Goal: Task Accomplishment & Management: Complete application form

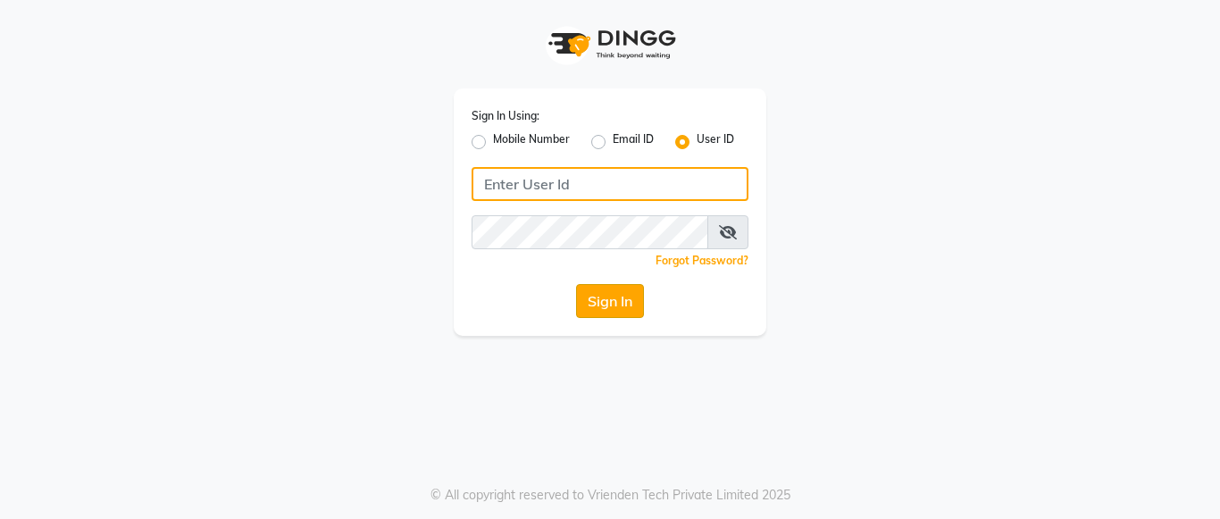
type input "mayahairandbeauty"
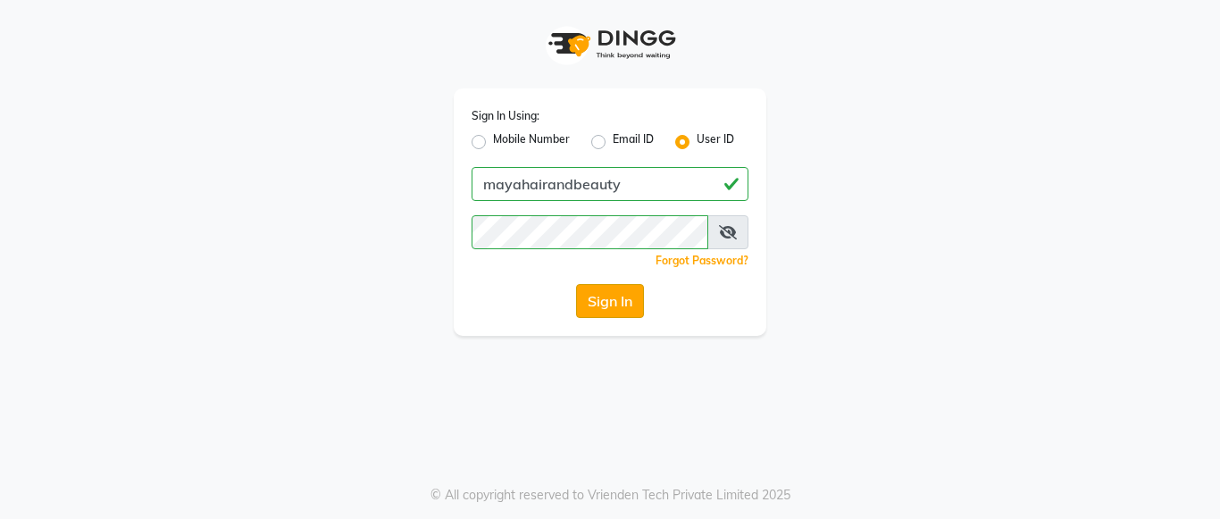
click at [608, 300] on button "Sign In" at bounding box center [610, 301] width 68 height 34
click at [608, 300] on div "Sign In" at bounding box center [610, 301] width 277 height 34
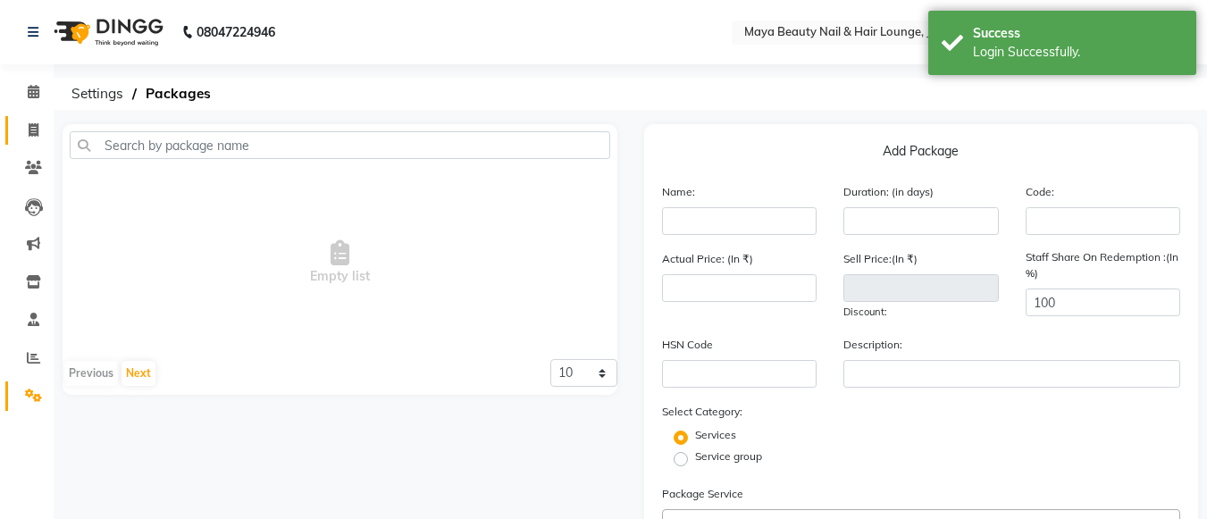
select select "en"
click at [34, 130] on icon at bounding box center [34, 129] width 10 height 13
select select "service"
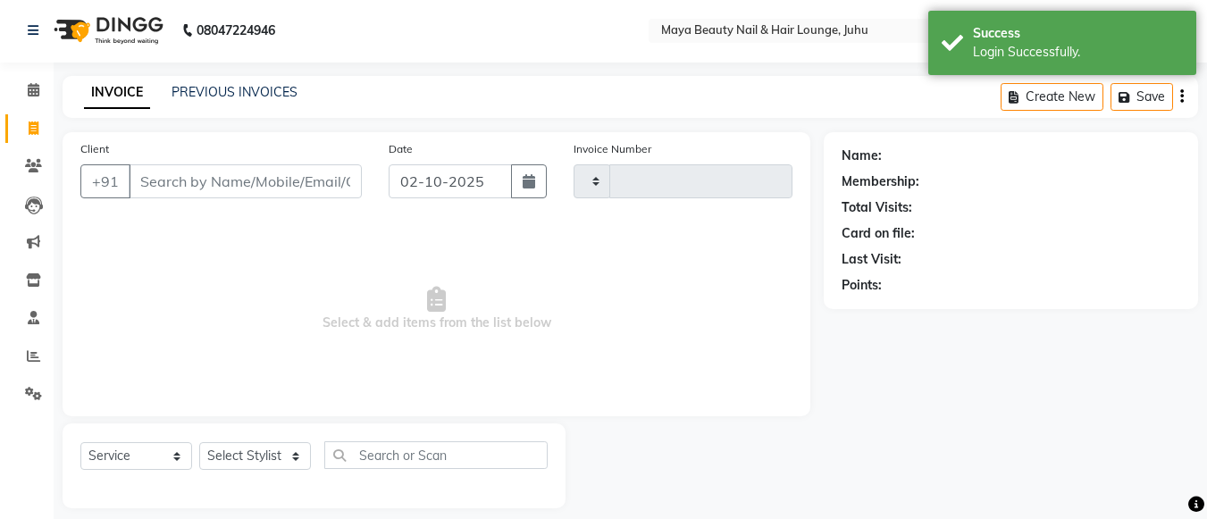
type input "0404"
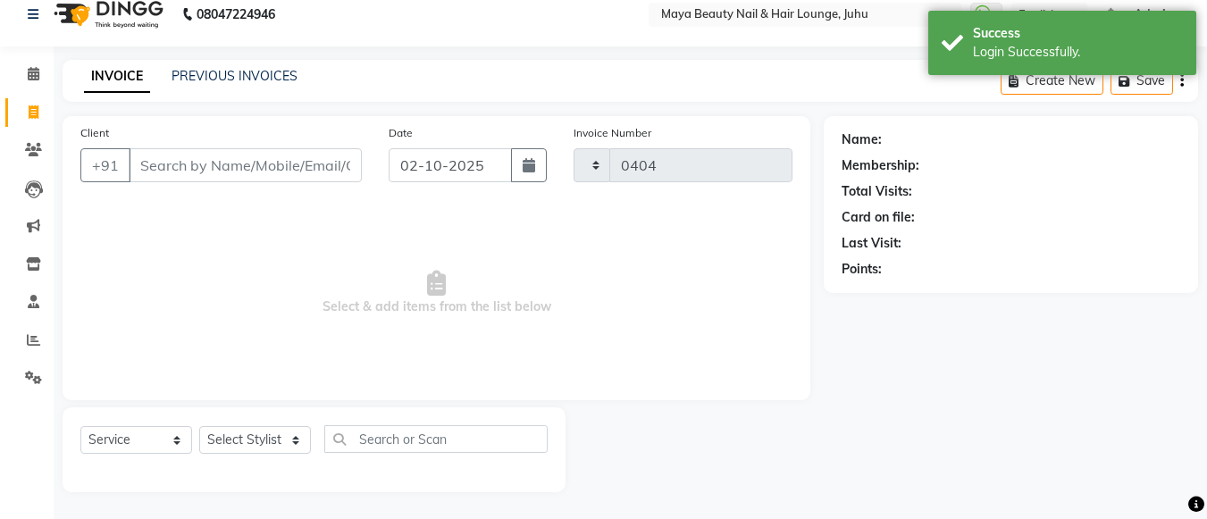
select select "4023"
click at [158, 158] on input "Client" at bounding box center [245, 165] width 233 height 34
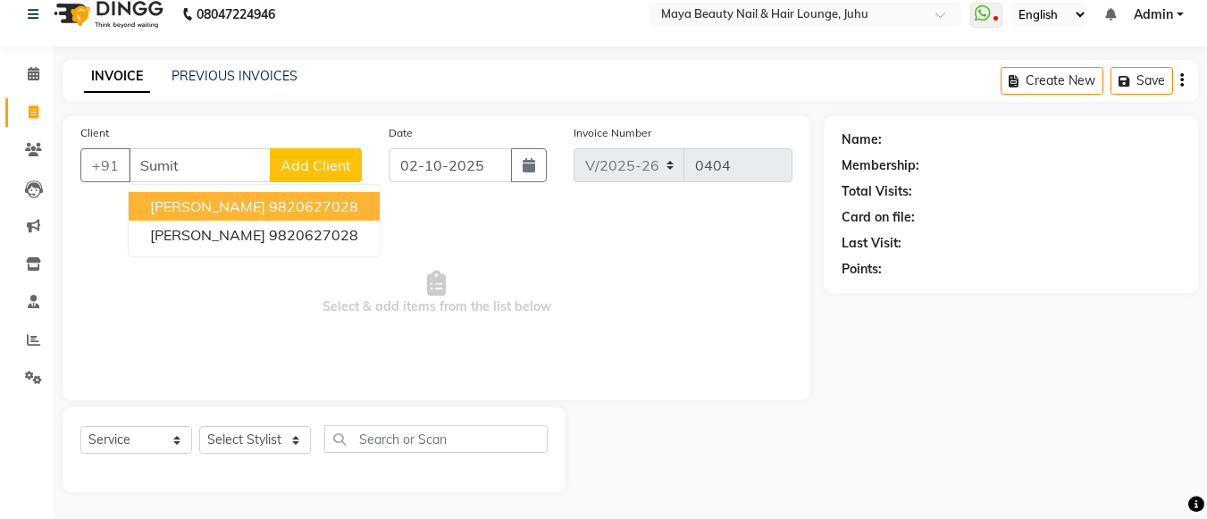
click at [275, 206] on ngb-highlight "9820627028" at bounding box center [313, 206] width 89 height 18
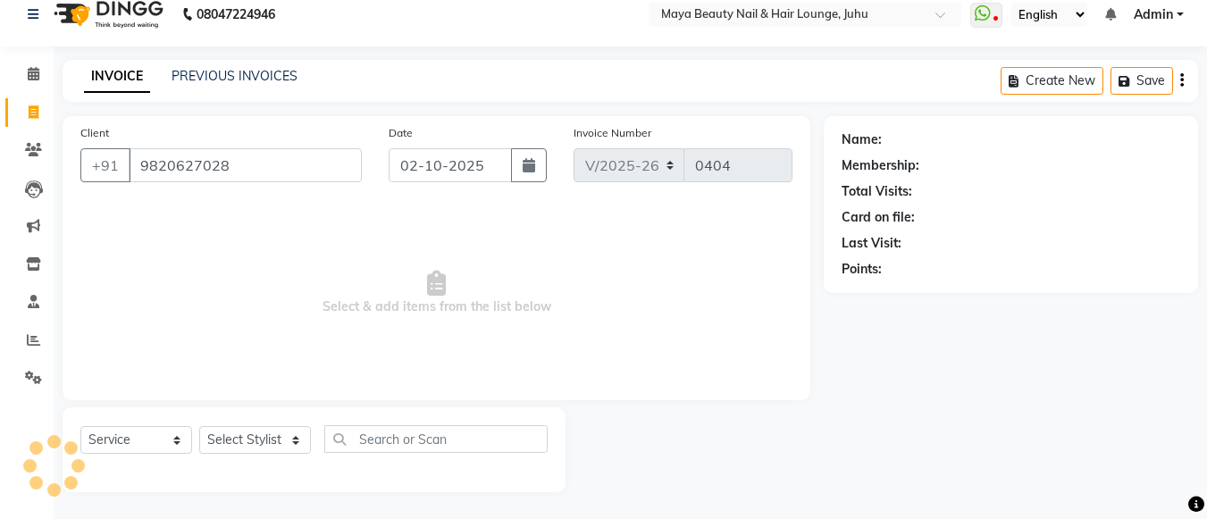
type input "9820627028"
select select "1: Object"
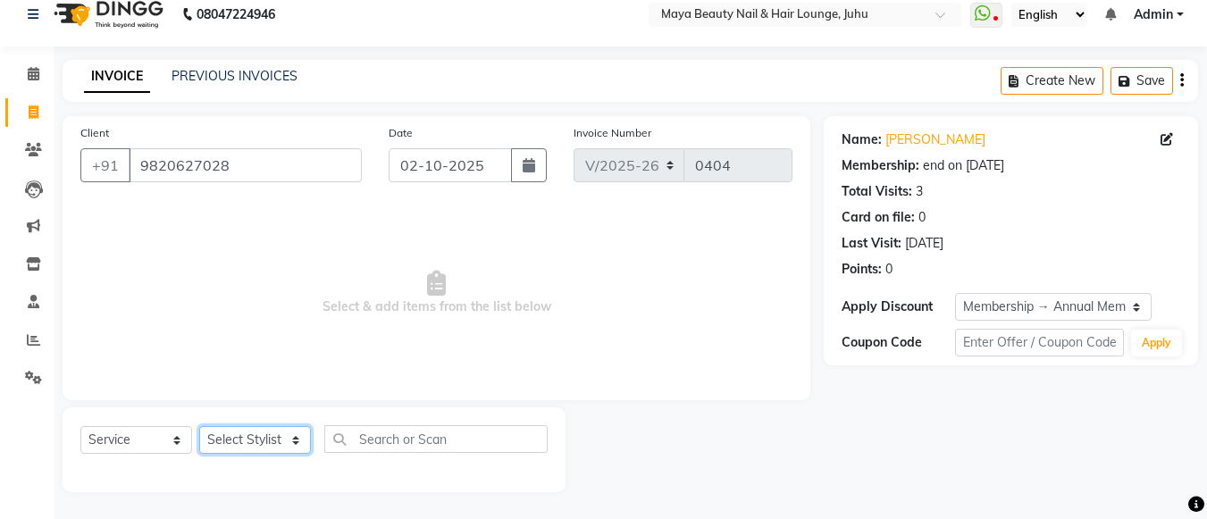
click at [297, 440] on select "Select Stylist [PERSON_NAME] Ashwini [PERSON_NAME] [PERSON_NAME] [PERSON_NAME] …" at bounding box center [255, 440] width 112 height 28
click at [351, 285] on span "Select & add items from the list below" at bounding box center [436, 293] width 712 height 179
click at [291, 446] on select "Select Stylist [PERSON_NAME] Ashwini [PERSON_NAME] [PERSON_NAME] [PERSON_NAME] …" at bounding box center [255, 440] width 112 height 28
select select "78460"
click at [199, 426] on select "Select Stylist [PERSON_NAME] Ashwini [PERSON_NAME] [PERSON_NAME] [PERSON_NAME] …" at bounding box center [255, 440] width 112 height 28
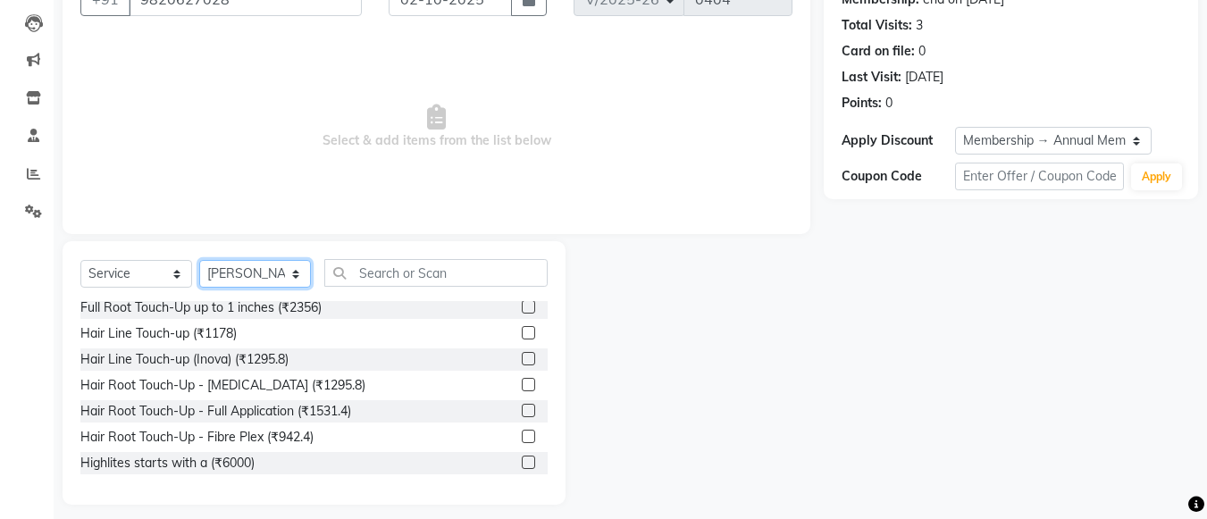
scroll to position [161, 0]
click at [522, 355] on label at bounding box center [528, 357] width 13 height 13
click at [522, 355] on input "checkbox" at bounding box center [528, 359] width 12 height 12
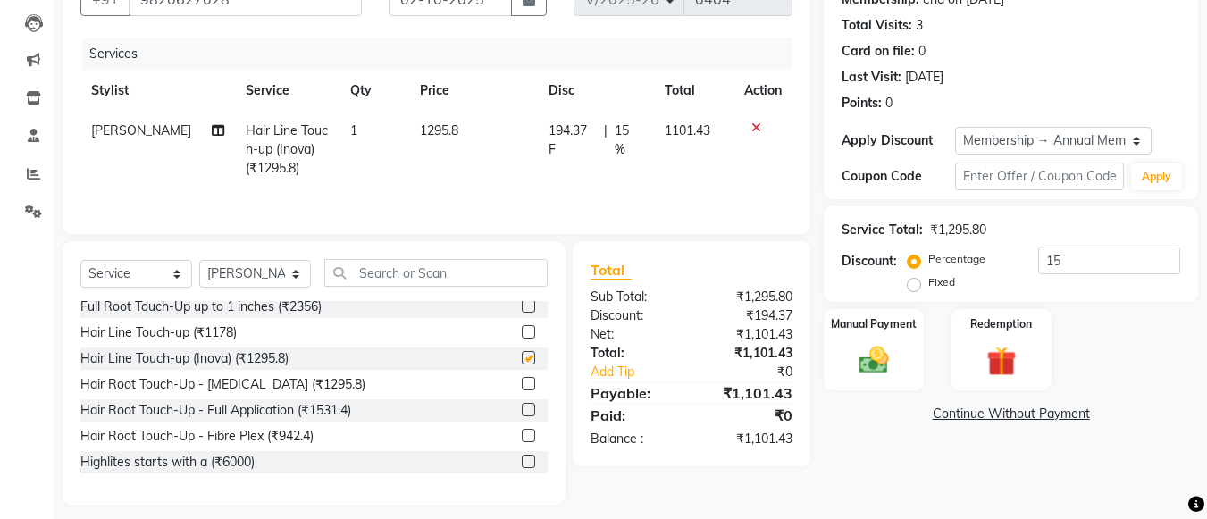
checkbox input "false"
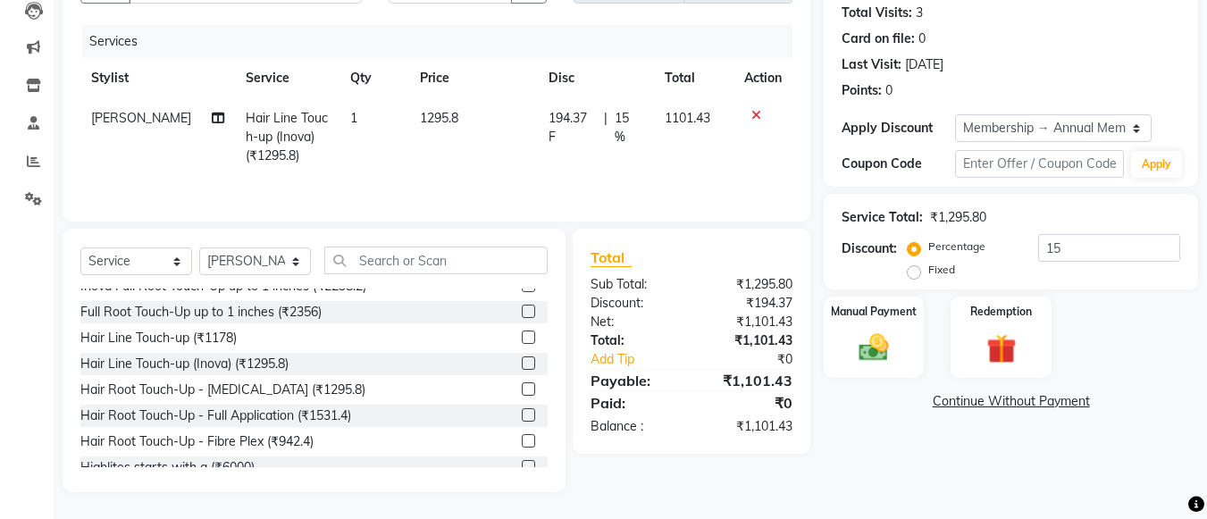
scroll to position [140, 0]
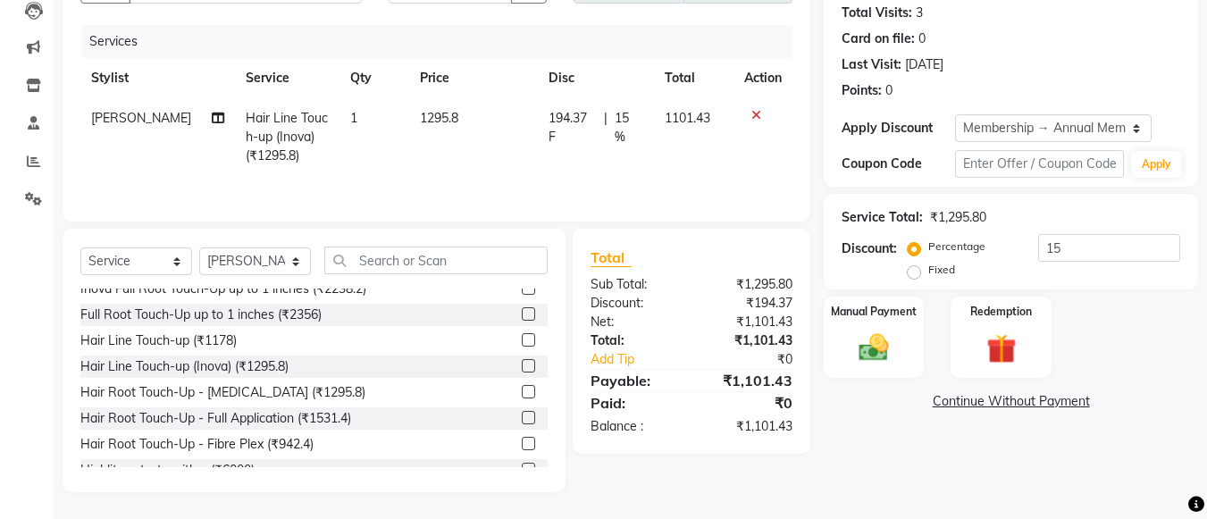
click at [522, 344] on label at bounding box center [528, 339] width 13 height 13
click at [522, 344] on input "checkbox" at bounding box center [528, 341] width 12 height 12
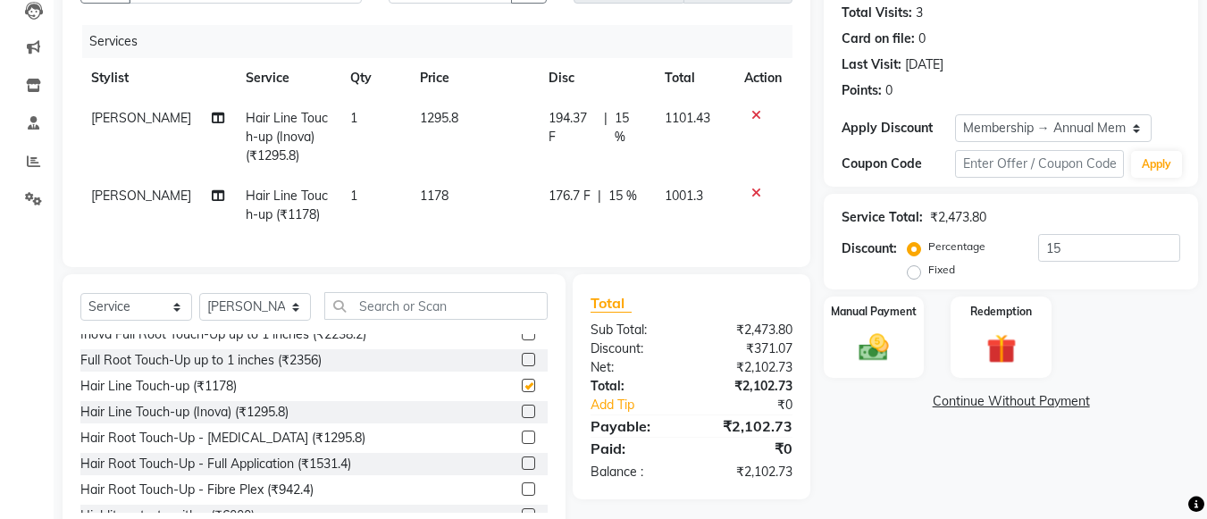
checkbox input "false"
click at [752, 116] on icon at bounding box center [756, 115] width 10 height 13
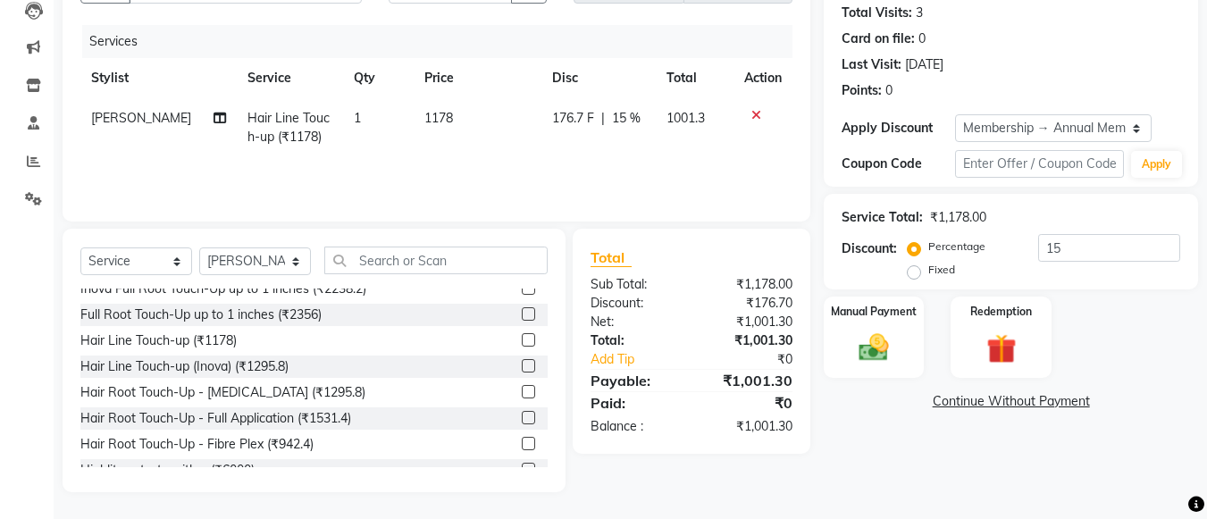
click at [462, 119] on td "1178" at bounding box center [478, 127] width 128 height 59
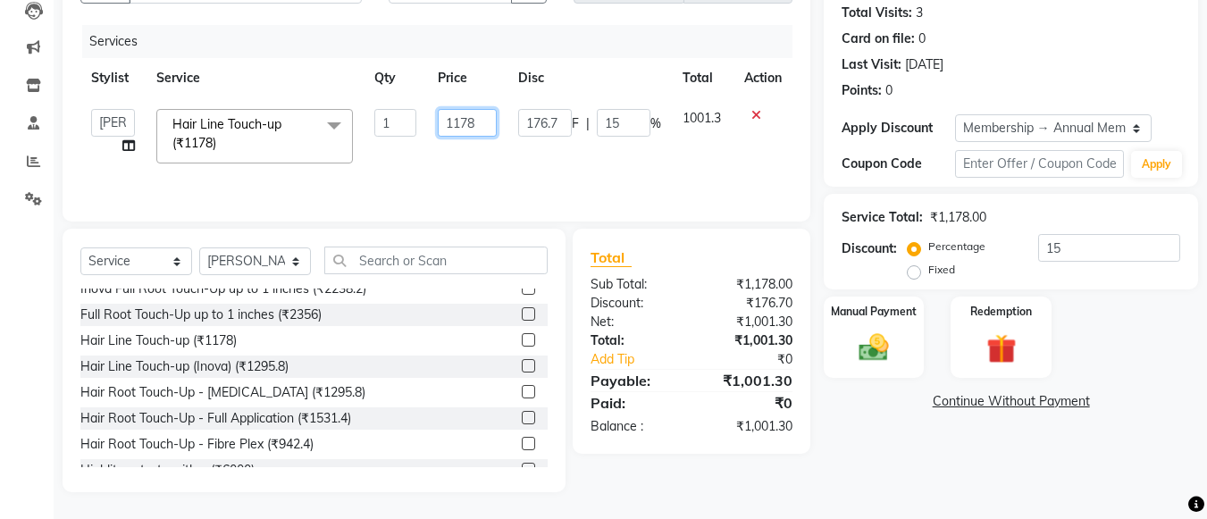
click at [480, 118] on input "1178" at bounding box center [467, 123] width 59 height 28
type input "1295"
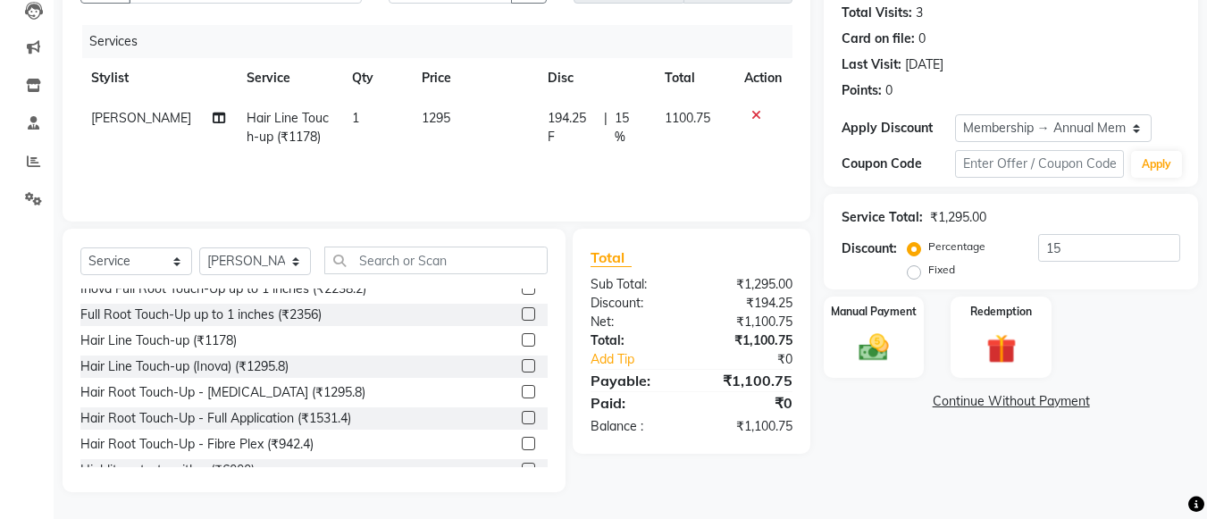
click at [562, 165] on div "Services Stylist Service Qty Price Disc Total Action [PERSON_NAME] Hair Line To…" at bounding box center [436, 114] width 712 height 179
click at [380, 256] on input "text" at bounding box center [435, 261] width 223 height 28
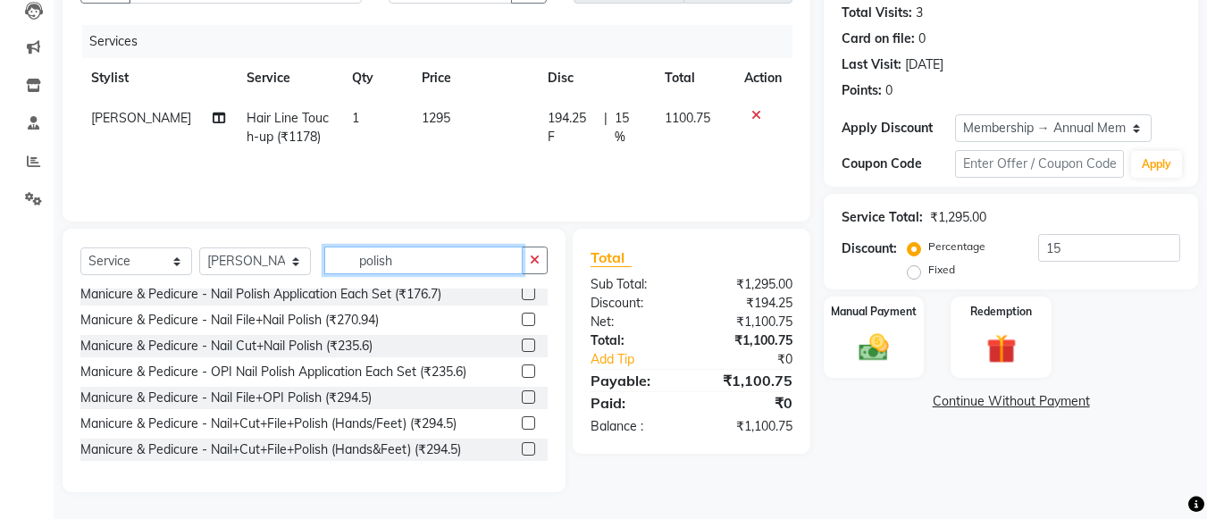
scroll to position [0, 0]
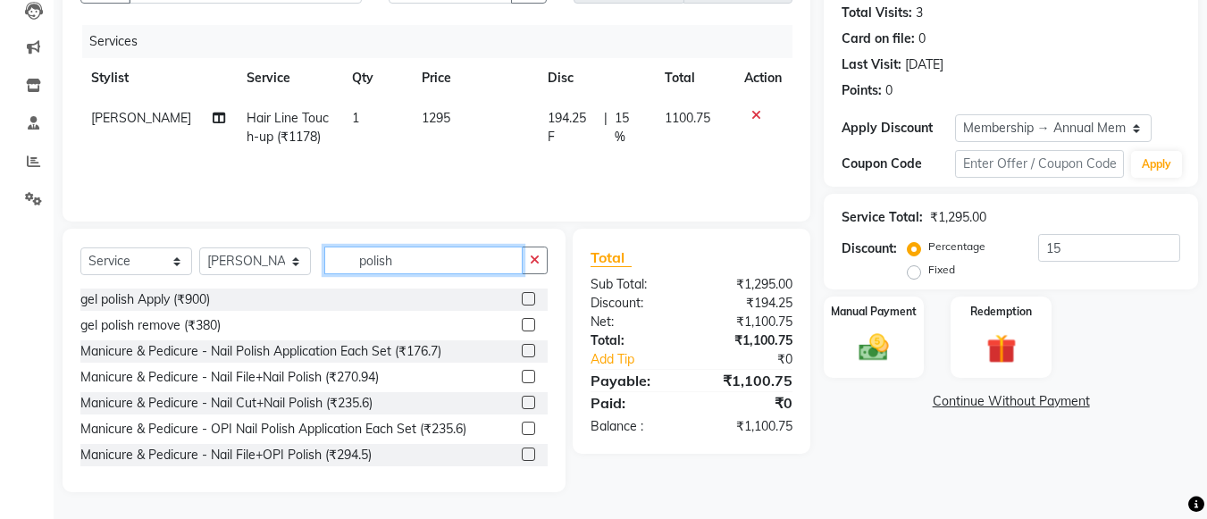
type input "polish"
click at [522, 346] on label at bounding box center [528, 350] width 13 height 13
click at [522, 346] on input "checkbox" at bounding box center [528, 352] width 12 height 12
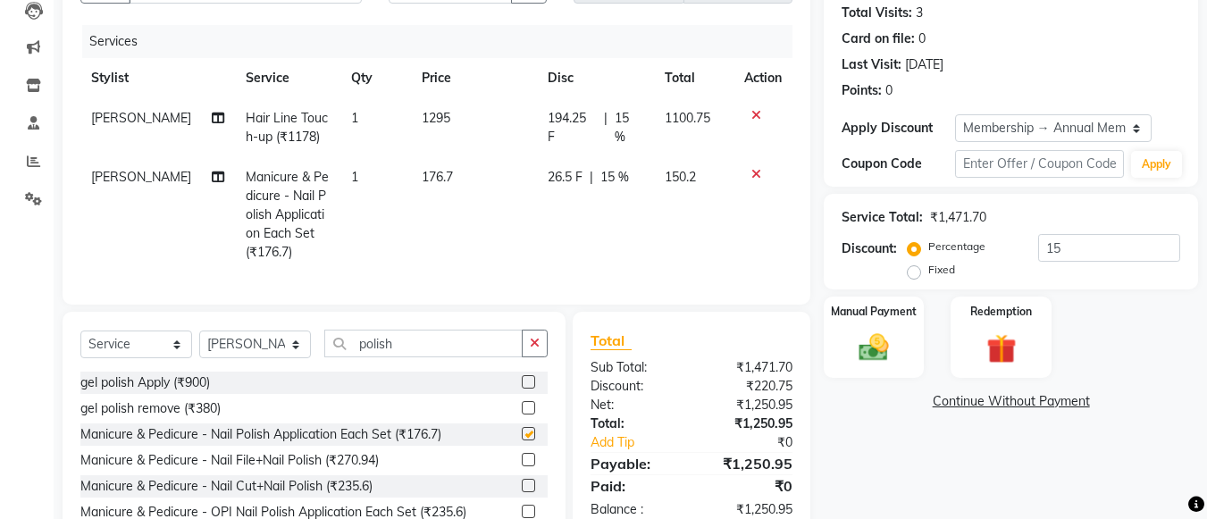
checkbox input "false"
click at [870, 322] on div "Manual Payment" at bounding box center [874, 337] width 105 height 85
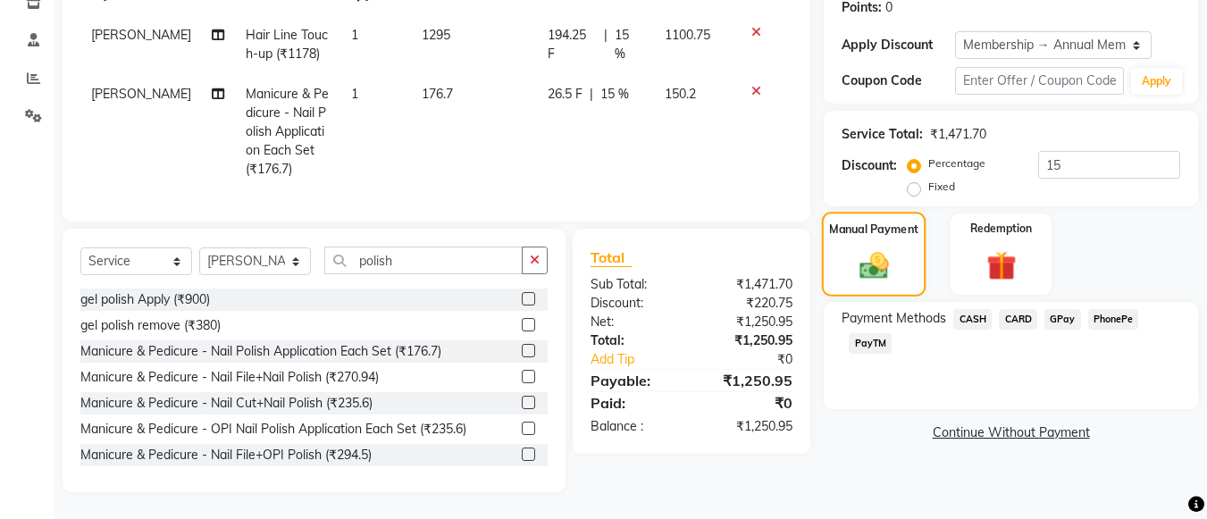
scroll to position [293, 0]
click at [1007, 309] on span "CARD" at bounding box center [1018, 319] width 38 height 21
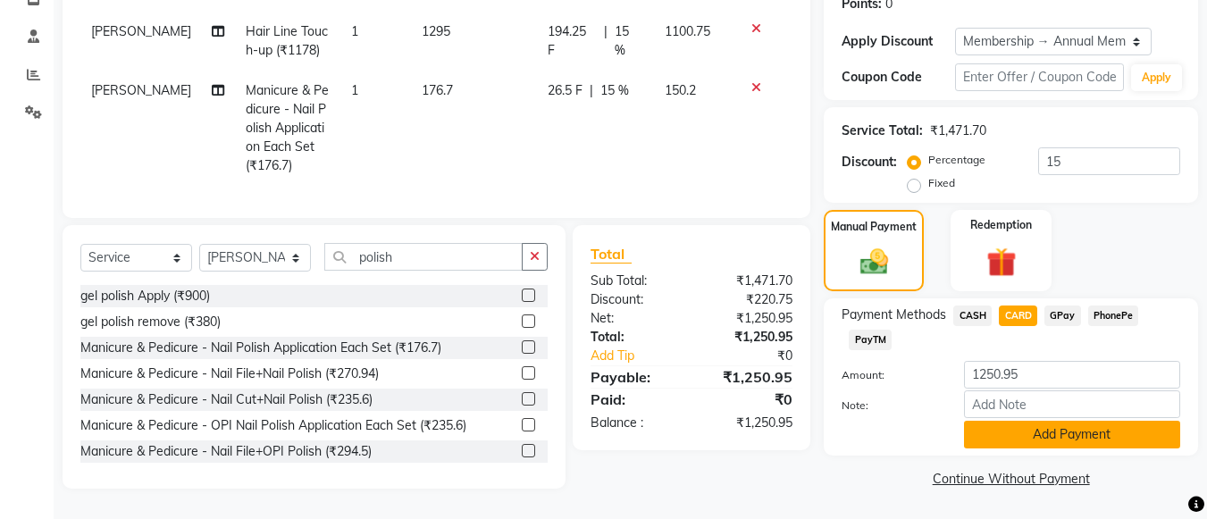
click at [996, 422] on button "Add Payment" at bounding box center [1072, 435] width 216 height 28
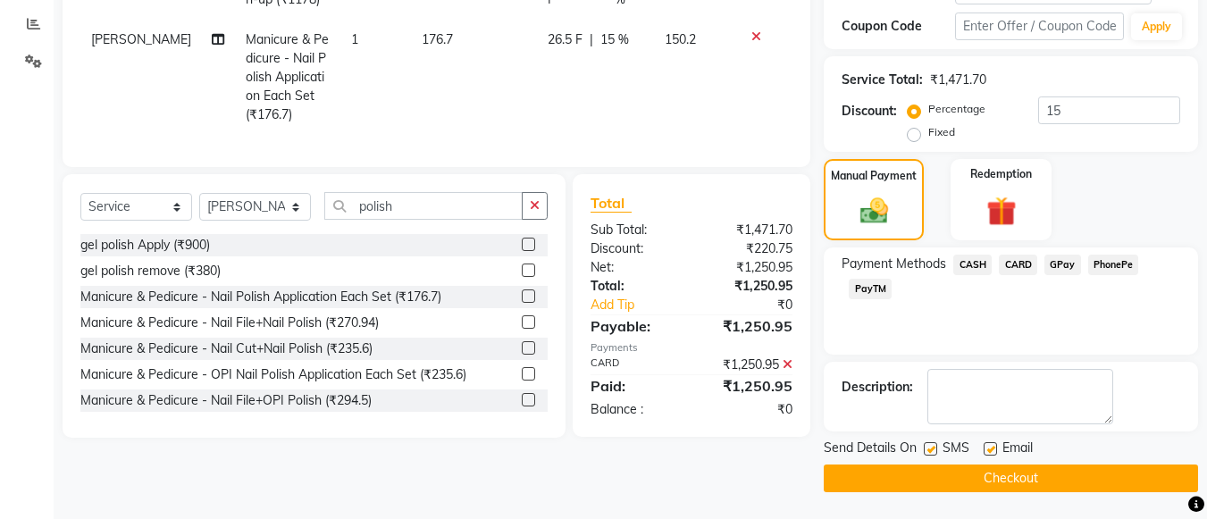
scroll to position [334, 0]
click at [985, 474] on button "Checkout" at bounding box center [1011, 478] width 374 height 28
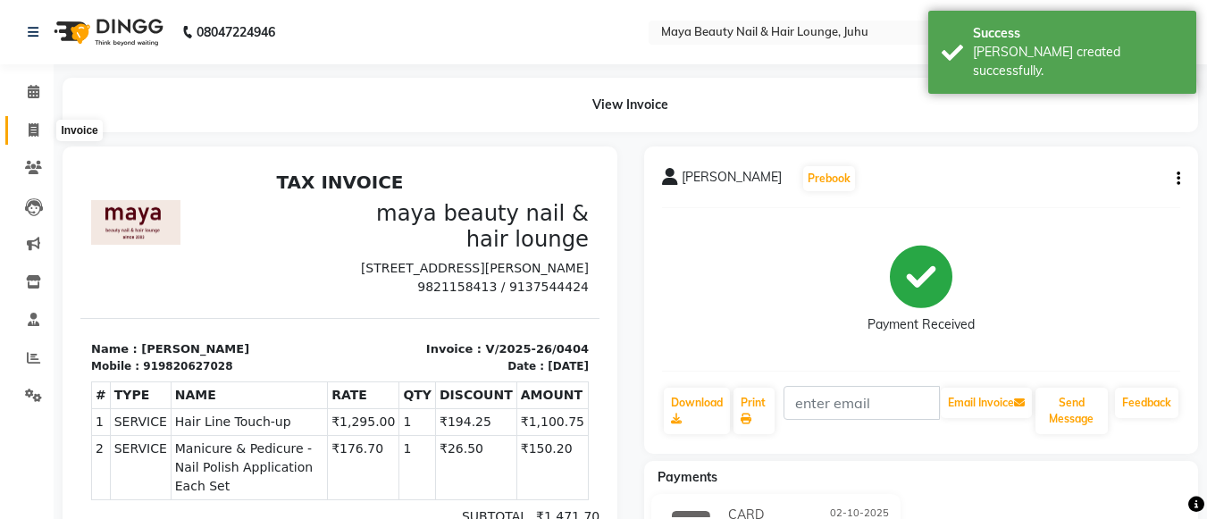
click at [33, 127] on icon at bounding box center [34, 129] width 10 height 13
select select "service"
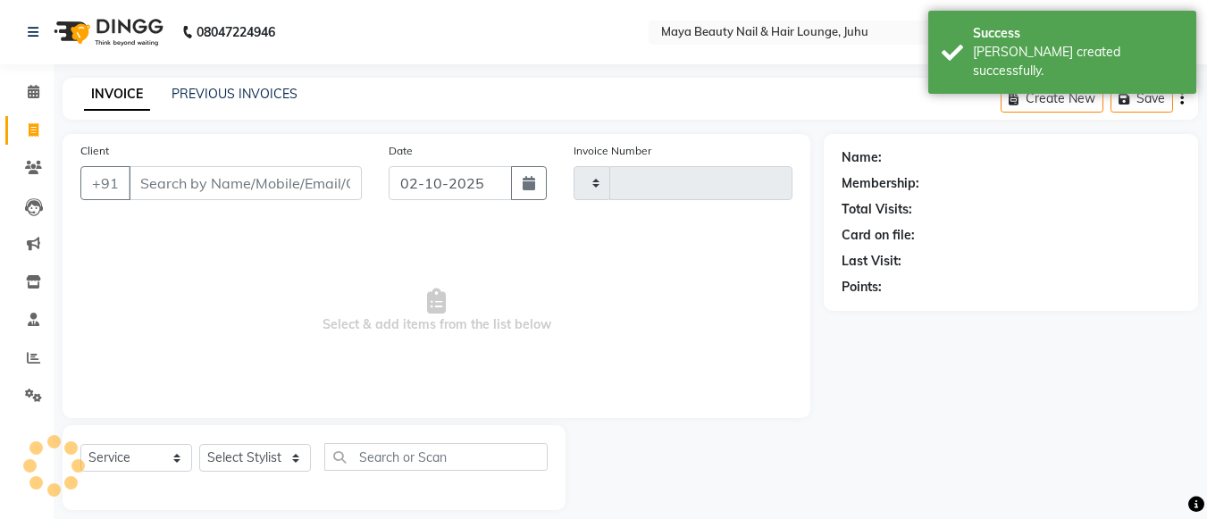
type input "0405"
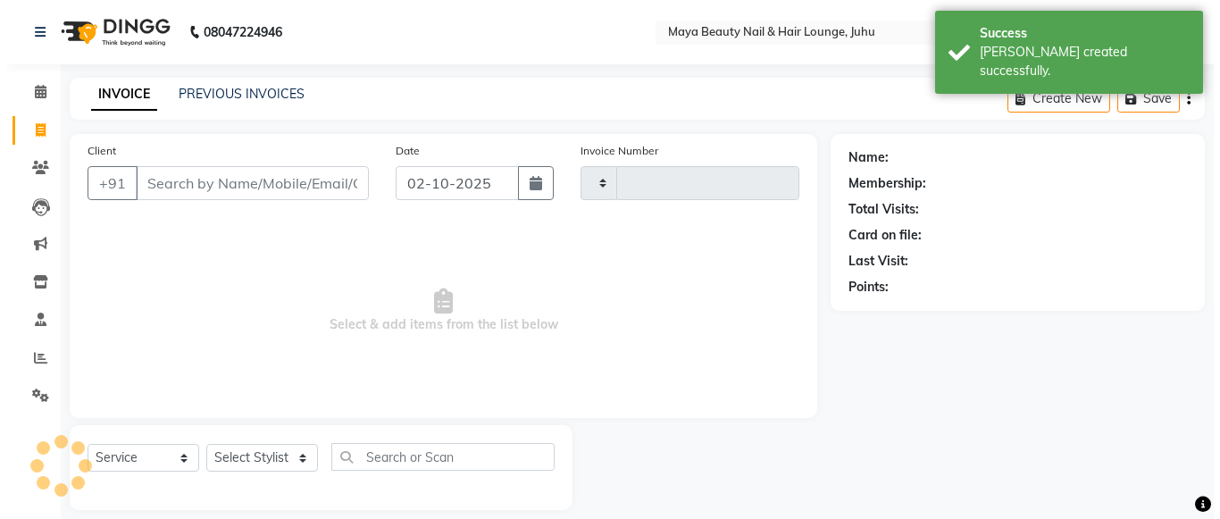
scroll to position [18, 0]
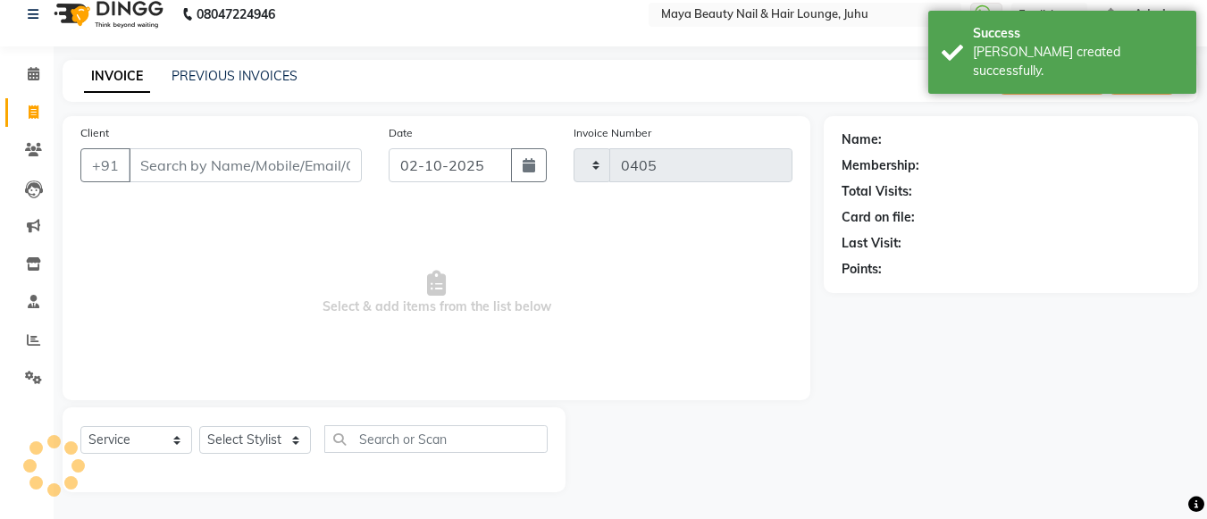
select select "4023"
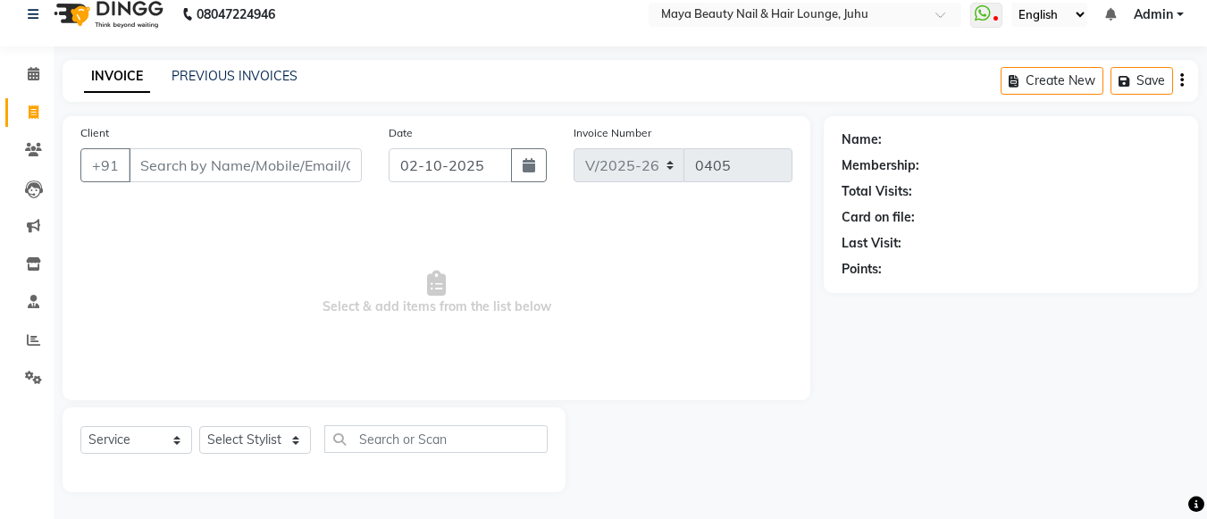
click at [225, 173] on input "Client" at bounding box center [245, 165] width 233 height 34
type input "[PERSON_NAME]"
click at [291, 170] on span "Add Client" at bounding box center [315, 165] width 71 height 18
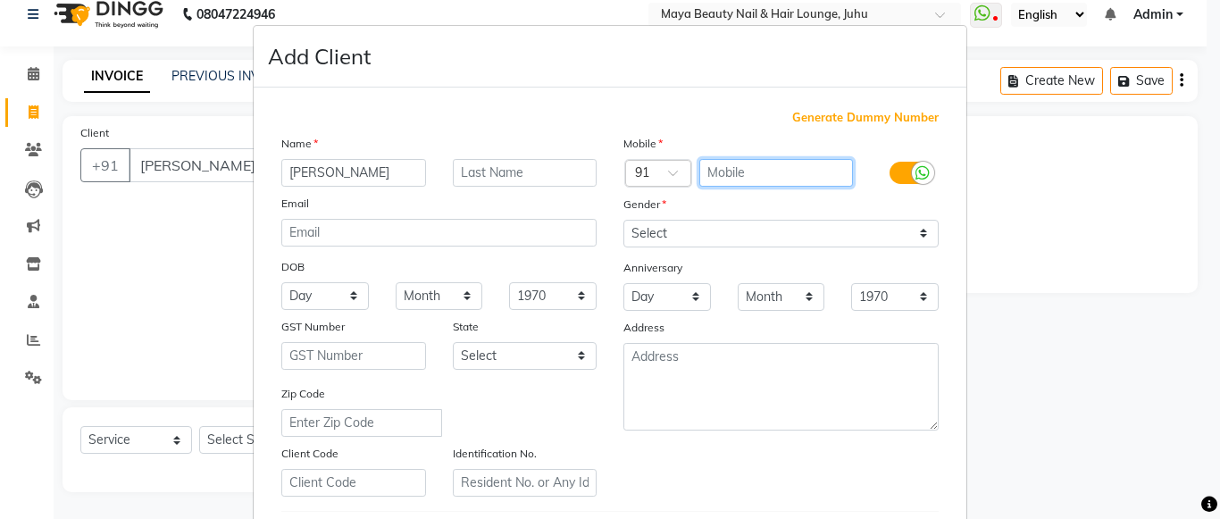
click at [733, 168] on input "text" at bounding box center [776, 173] width 155 height 28
type input "9930560150"
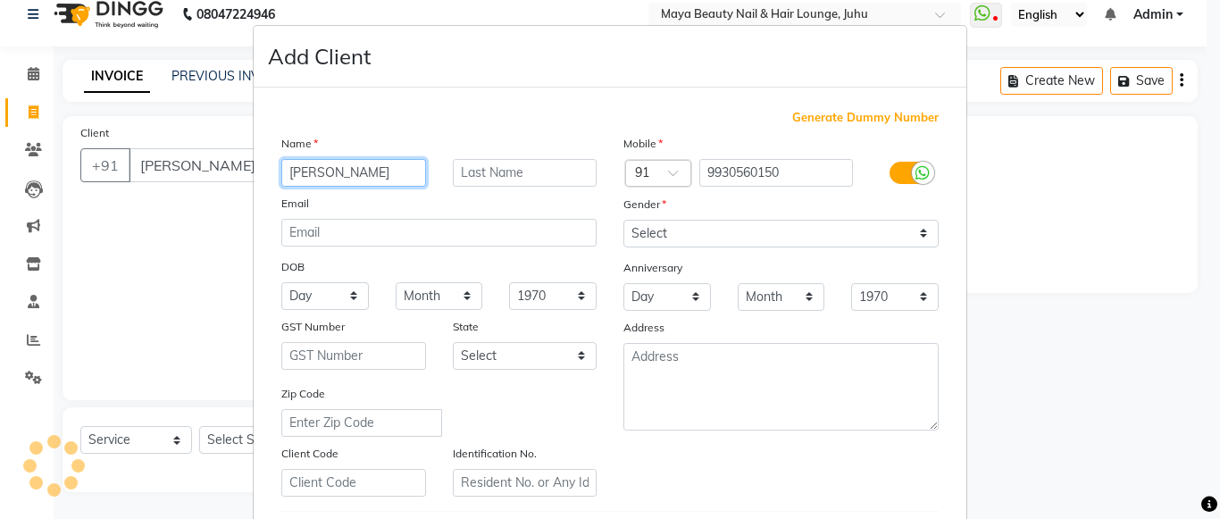
click at [327, 176] on input "[PERSON_NAME]" at bounding box center [353, 173] width 145 height 28
type input "g"
type input "[PERSON_NAME]"
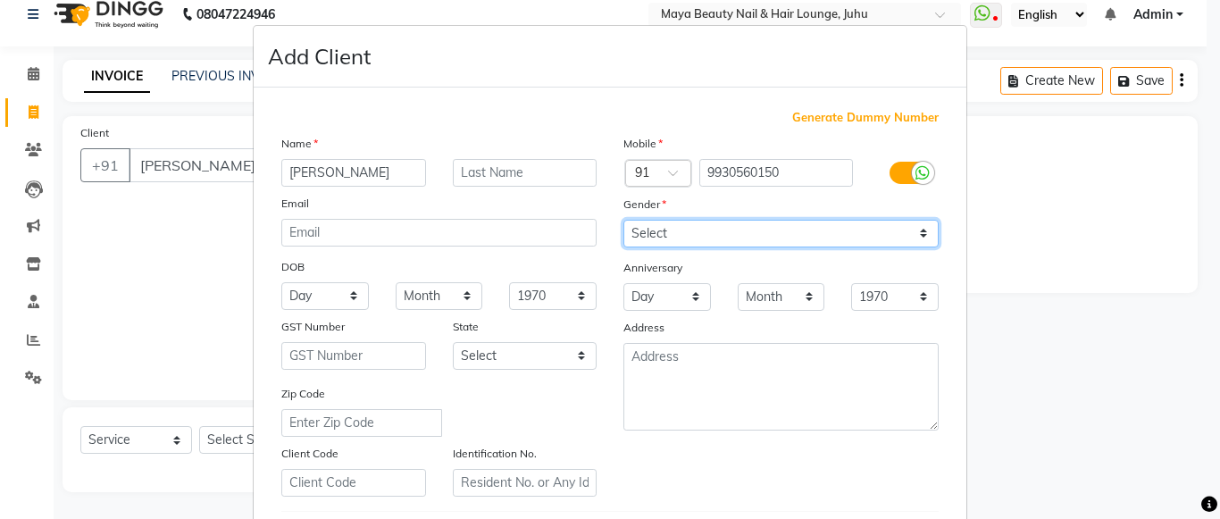
click at [666, 221] on select "Select [DEMOGRAPHIC_DATA] [DEMOGRAPHIC_DATA] Other Prefer Not To Say" at bounding box center [780, 234] width 315 height 28
select select "[DEMOGRAPHIC_DATA]"
click at [623, 220] on select "Select [DEMOGRAPHIC_DATA] [DEMOGRAPHIC_DATA] Other Prefer Not To Say" at bounding box center [780, 234] width 315 height 28
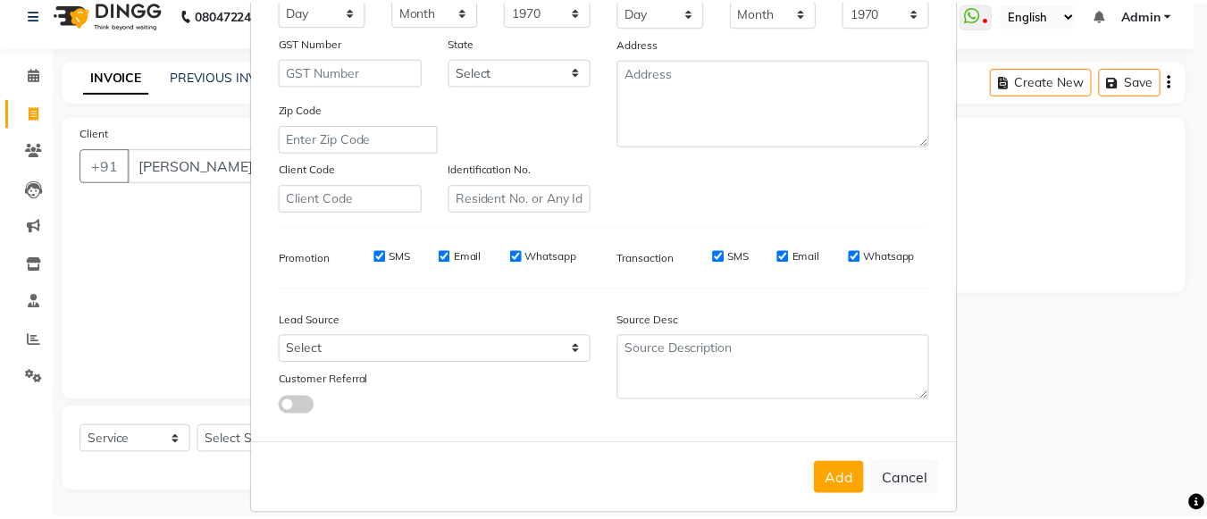
scroll to position [305, 0]
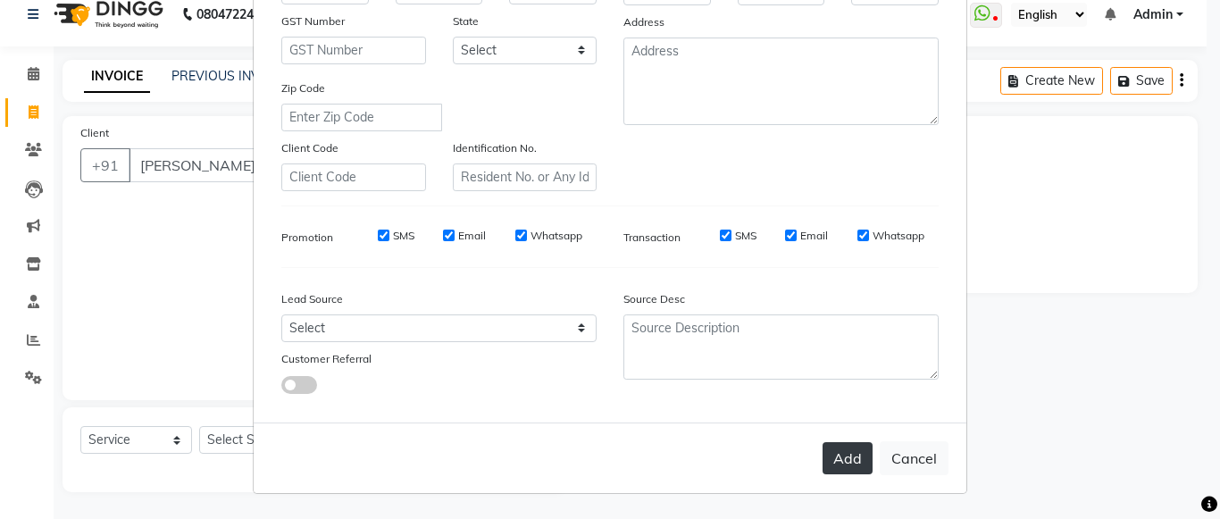
click at [841, 455] on button "Add" at bounding box center [848, 458] width 50 height 32
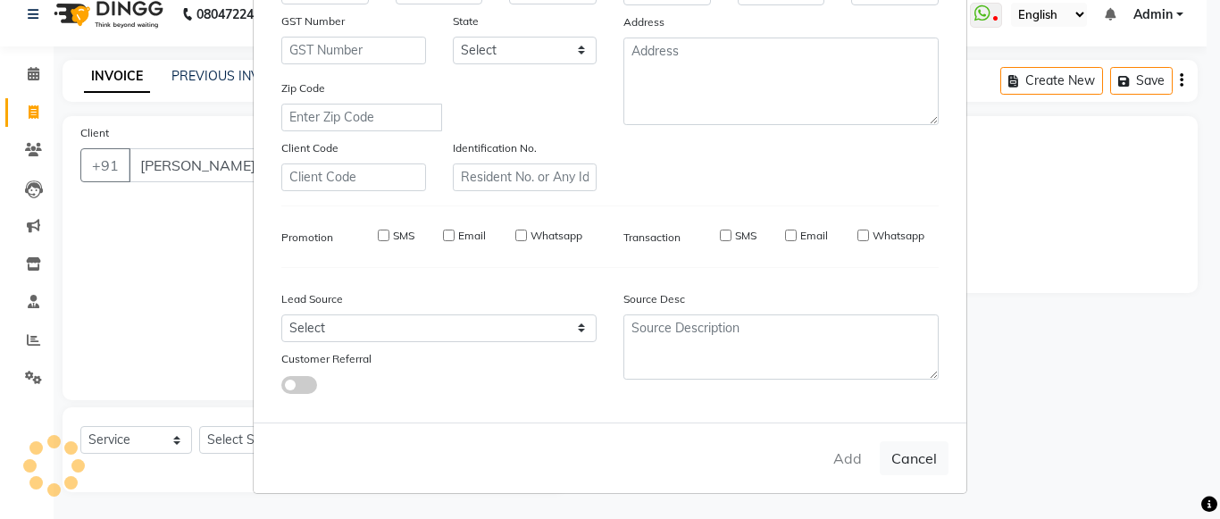
type input "9930560150"
select select
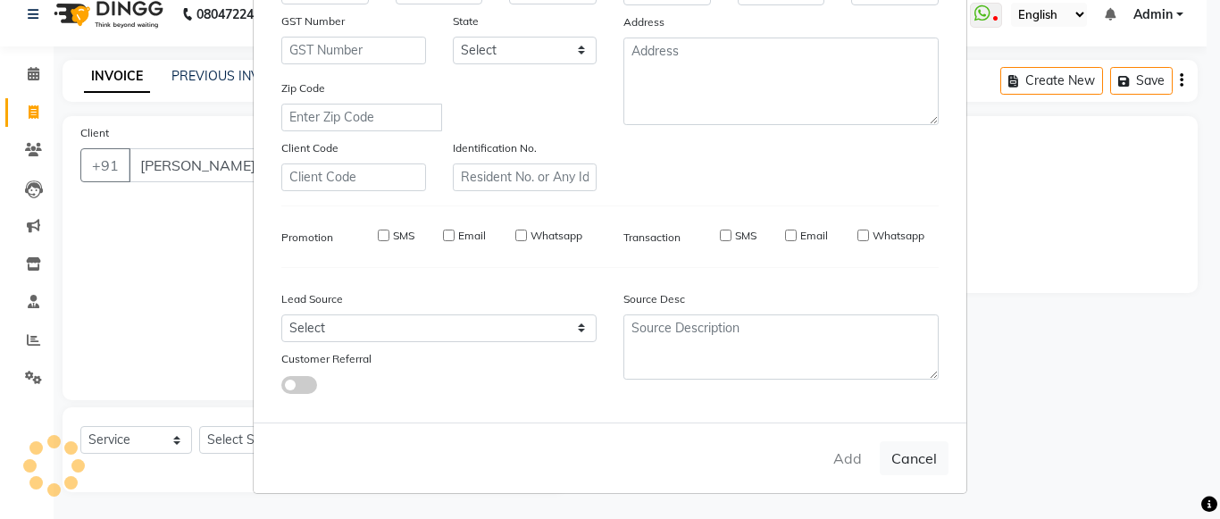
select select
checkbox input "false"
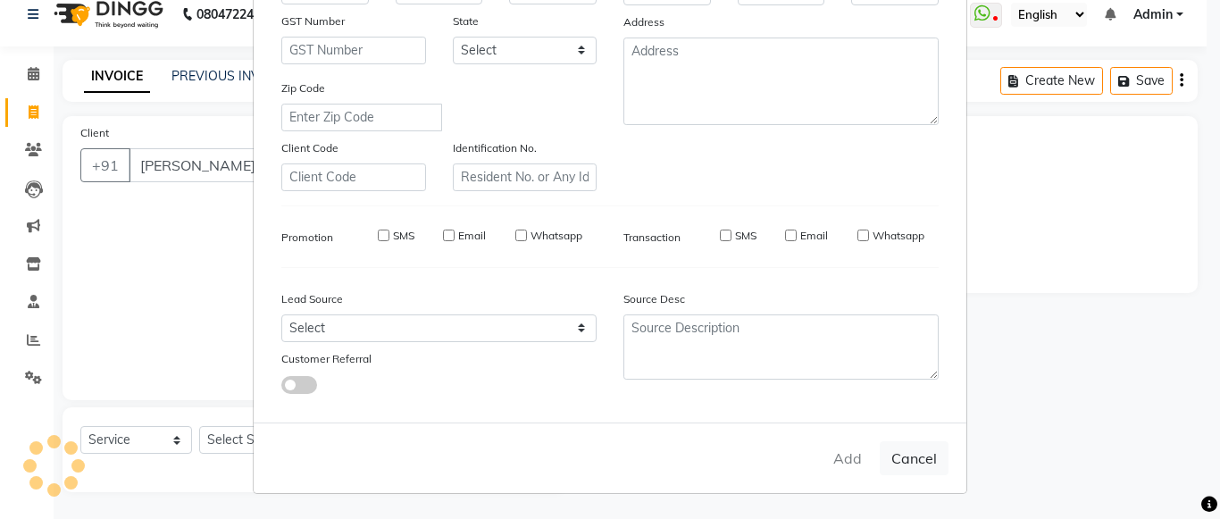
checkbox input "false"
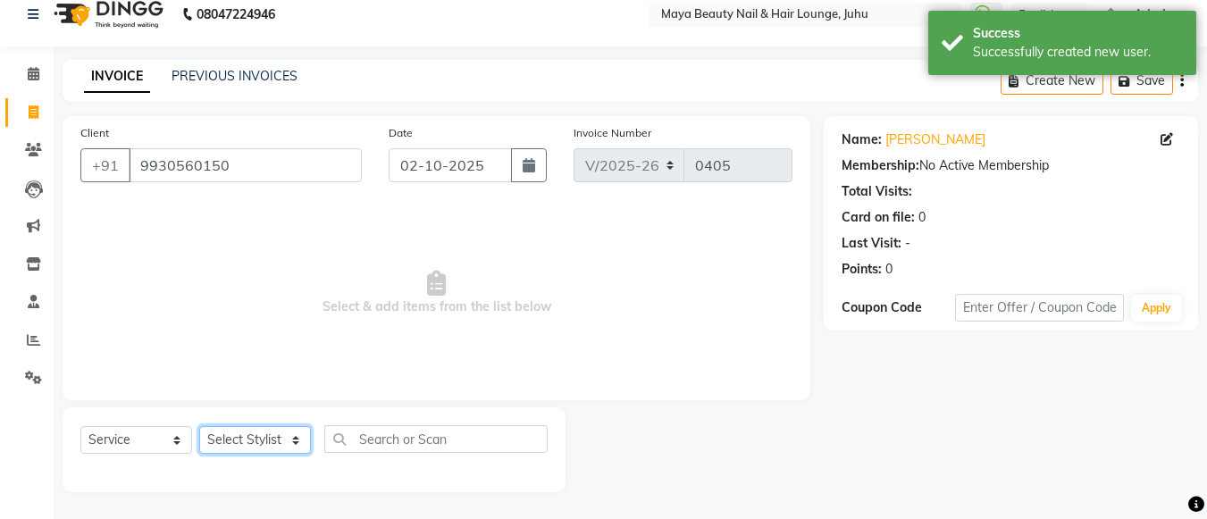
click at [294, 436] on select "Select Stylist [PERSON_NAME] Ashwini [PERSON_NAME] [PERSON_NAME] [PERSON_NAME] …" at bounding box center [255, 440] width 112 height 28
select select "20268"
click at [199, 426] on select "Select Stylist [PERSON_NAME] Ashwini [PERSON_NAME] [PERSON_NAME] [PERSON_NAME] …" at bounding box center [255, 440] width 112 height 28
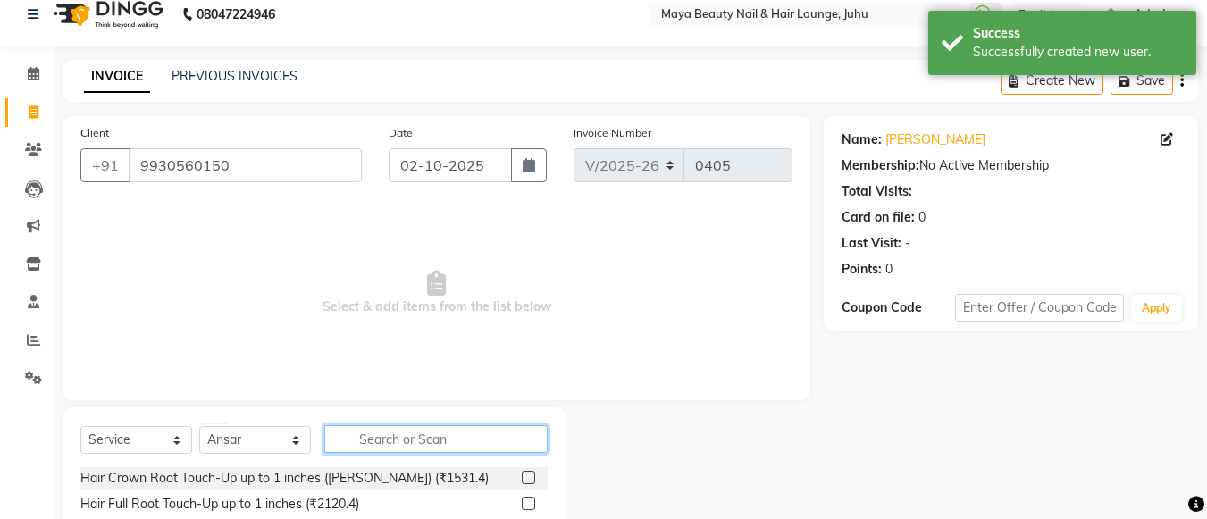
click at [379, 447] on input "text" at bounding box center [435, 439] width 223 height 28
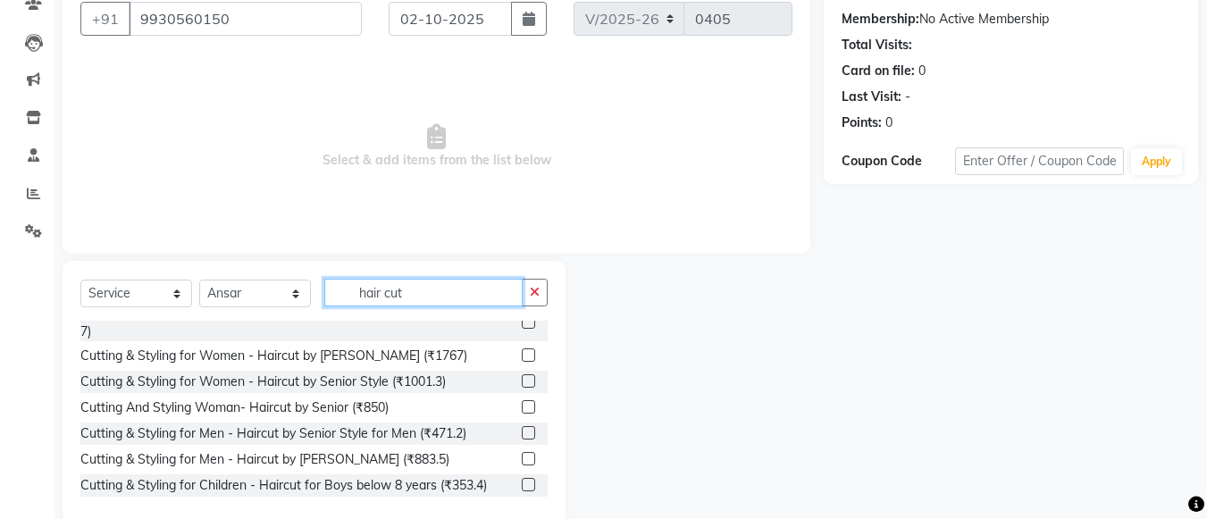
scroll to position [68, 0]
type input "hair cut"
click at [522, 431] on label at bounding box center [528, 433] width 13 height 13
click at [522, 431] on input "checkbox" at bounding box center [528, 435] width 12 height 12
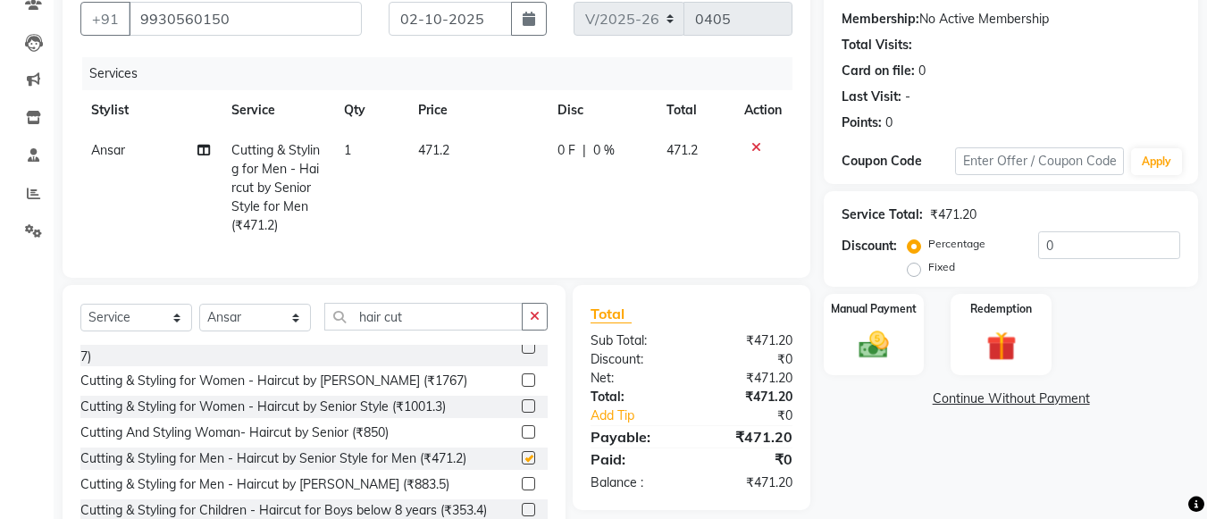
checkbox input "false"
click at [437, 146] on span "471.2" at bounding box center [433, 150] width 31 height 16
select select "20268"
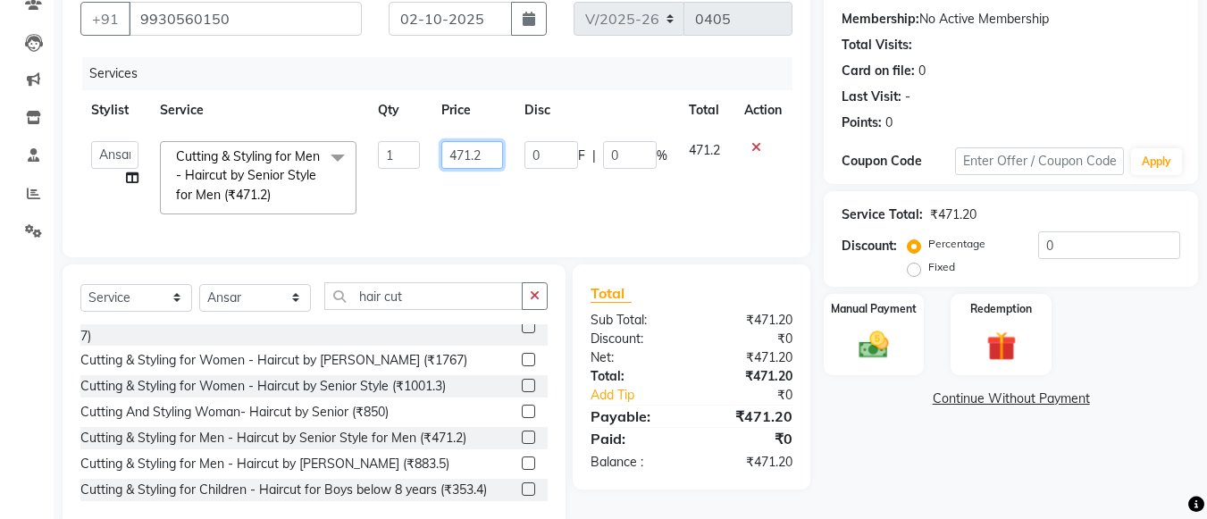
click at [489, 146] on input "471.2" at bounding box center [472, 155] width 62 height 28
type input "480"
click at [648, 207] on td "0 F | 0 %" at bounding box center [596, 177] width 164 height 95
select select "20268"
click at [1049, 246] on input "0" at bounding box center [1109, 245] width 142 height 28
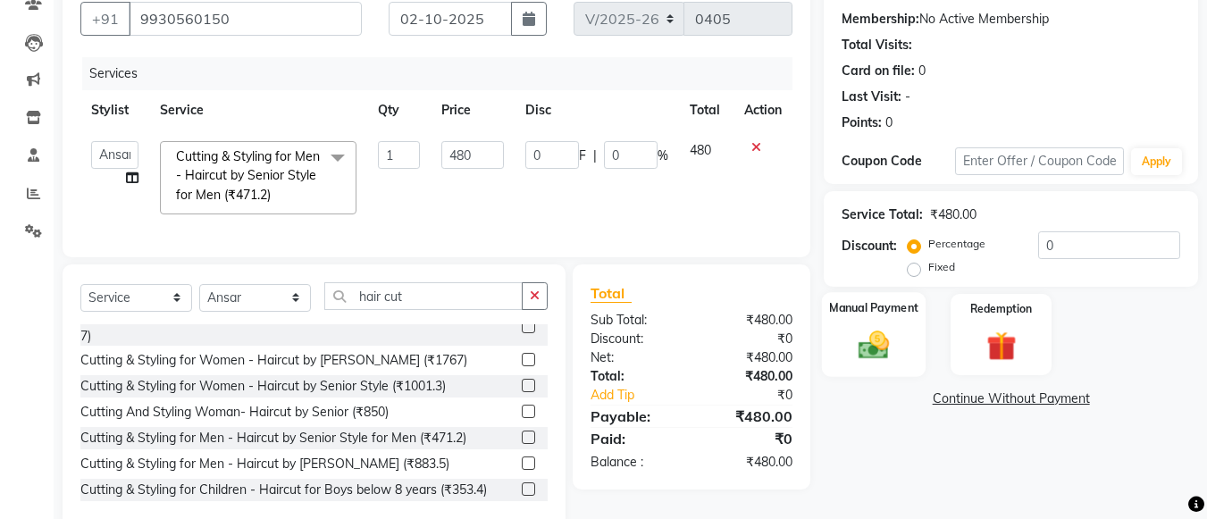
click at [905, 332] on div "Manual Payment" at bounding box center [874, 334] width 105 height 85
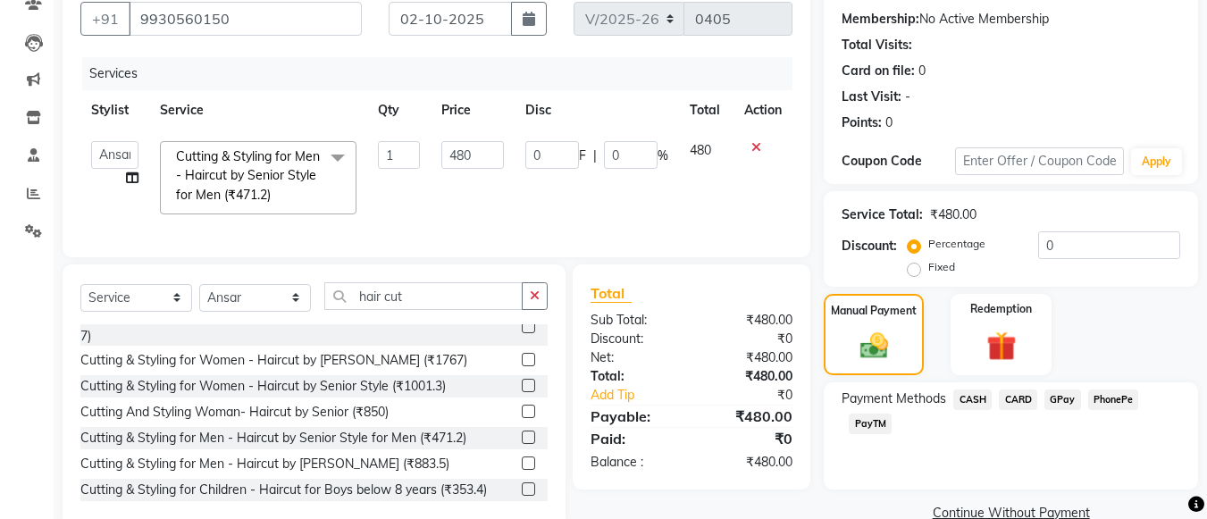
click at [1052, 398] on span "GPay" at bounding box center [1062, 399] width 37 height 21
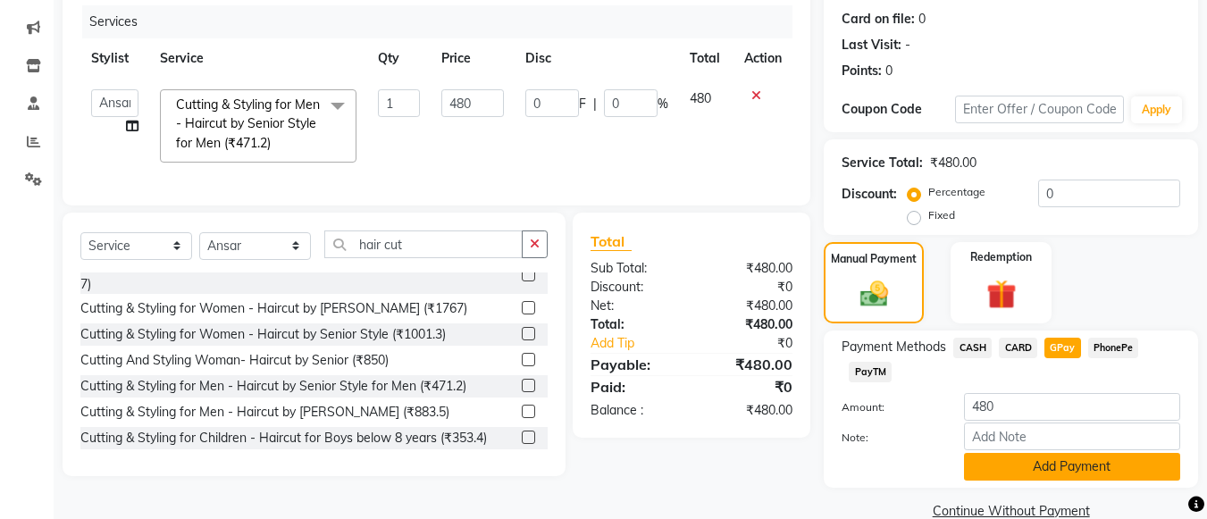
scroll to position [217, 0]
click at [1047, 469] on button "Add Payment" at bounding box center [1072, 466] width 216 height 28
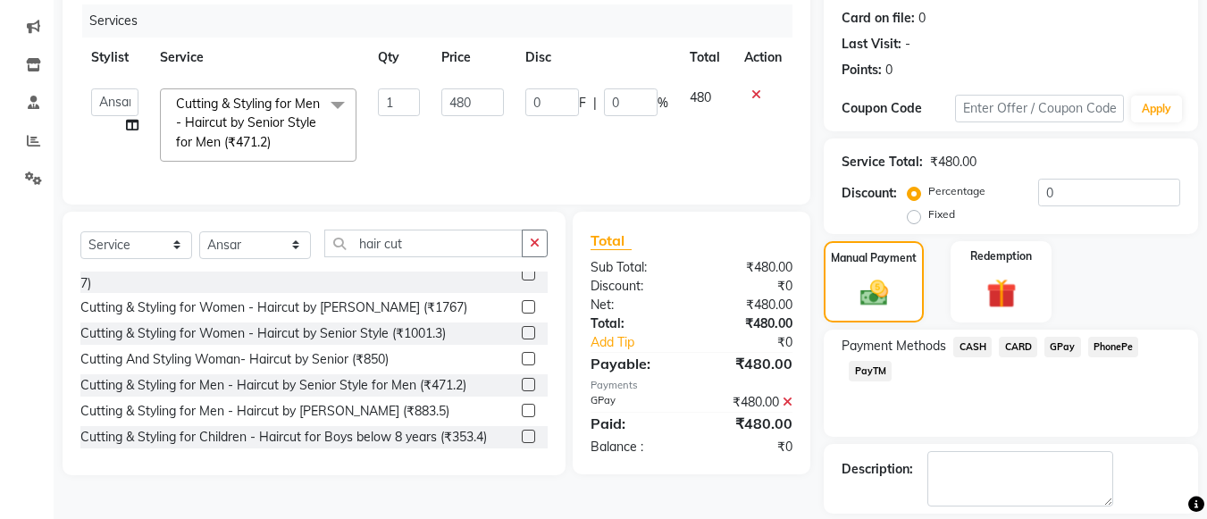
scroll to position [299, 0]
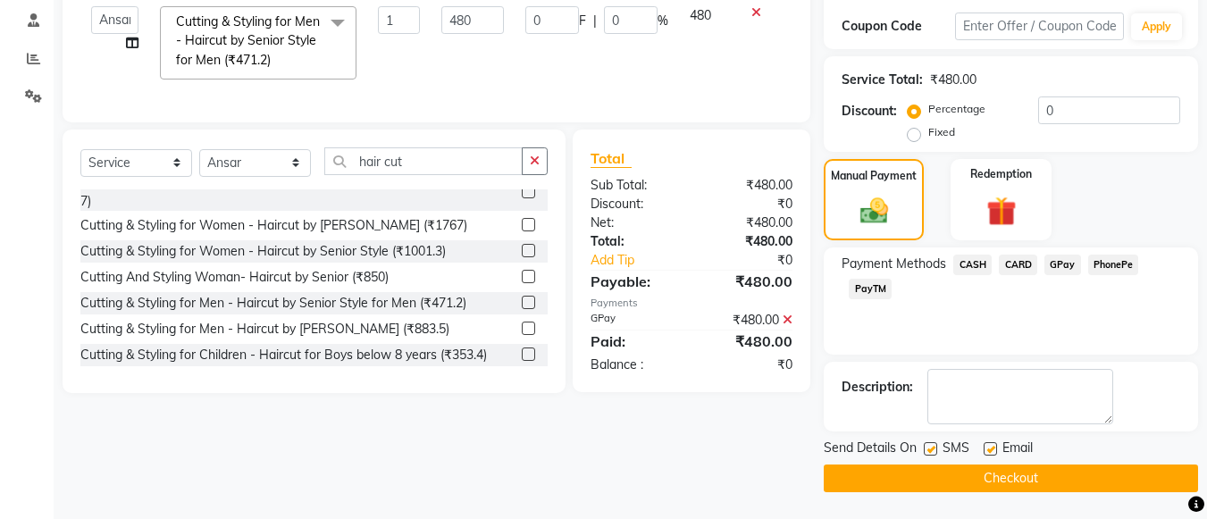
click at [1047, 469] on button "Checkout" at bounding box center [1011, 478] width 374 height 28
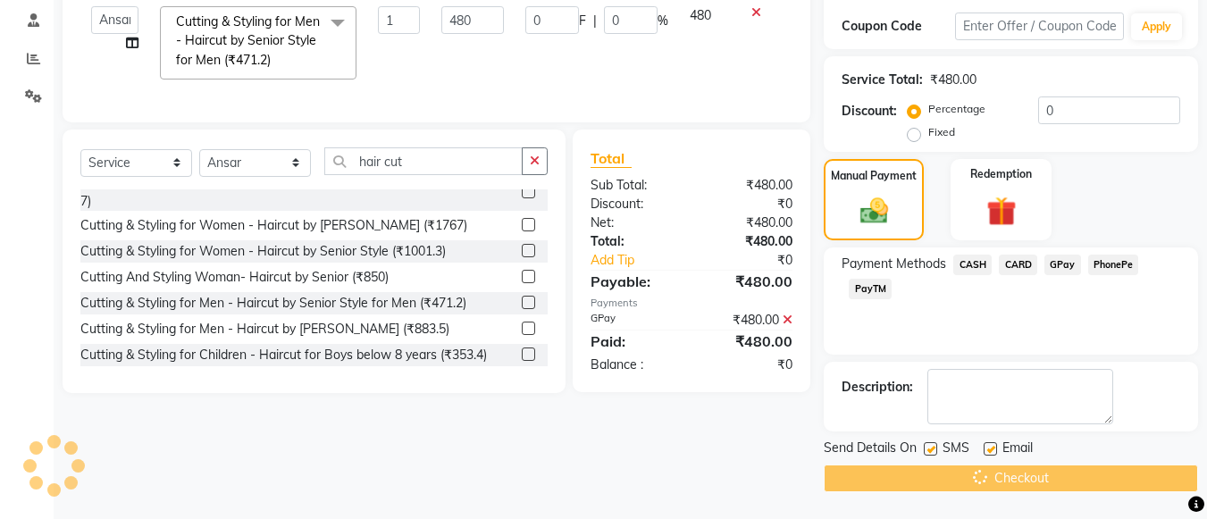
click at [1047, 469] on div "Checkout" at bounding box center [1011, 478] width 374 height 28
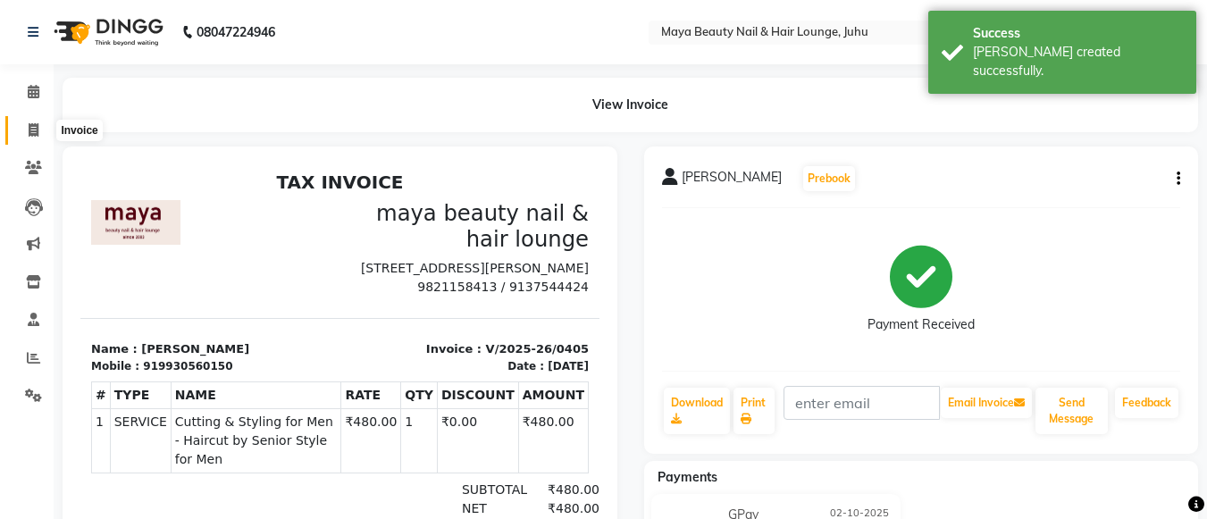
click at [32, 123] on icon at bounding box center [34, 129] width 10 height 13
select select "service"
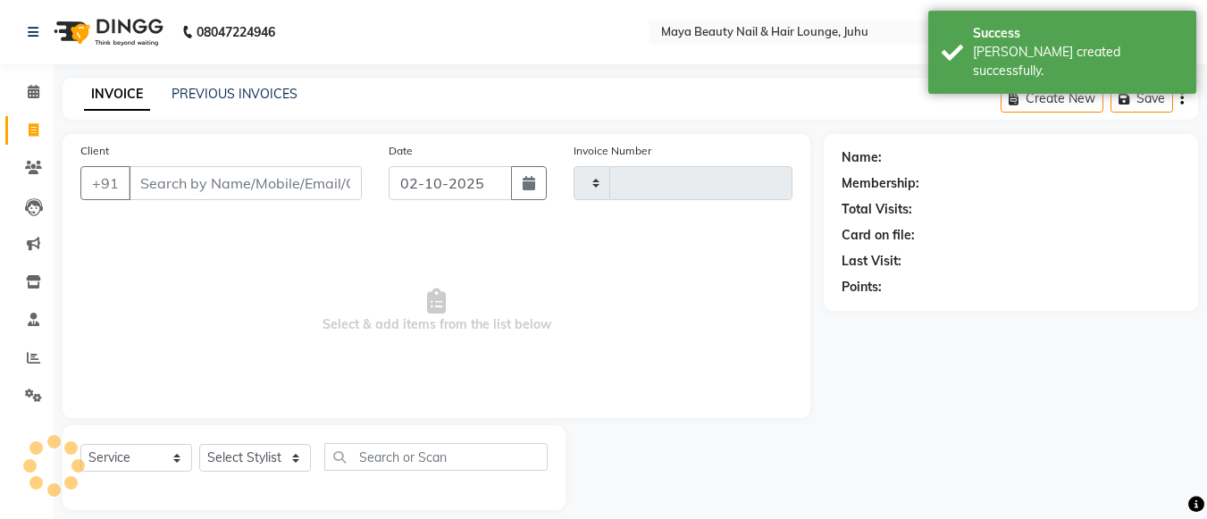
scroll to position [18, 0]
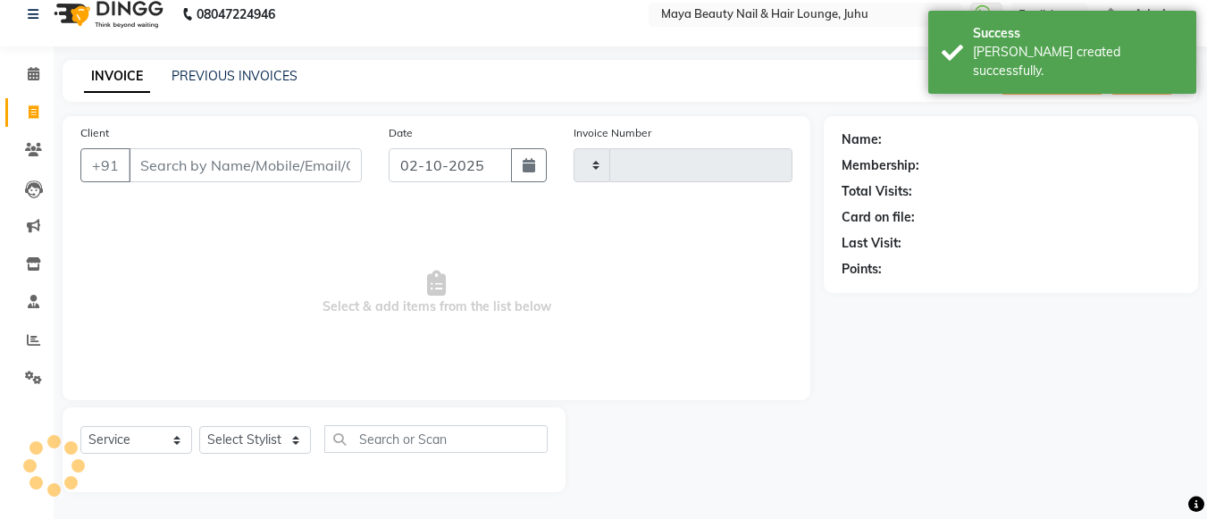
type input "0406"
select select "4023"
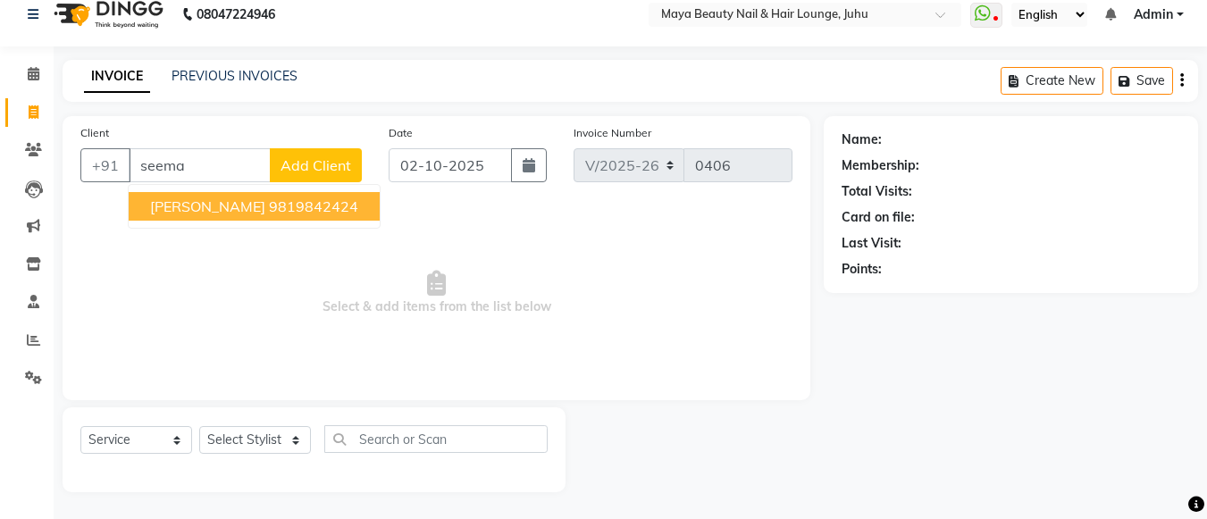
click at [269, 209] on ngb-highlight "9819842424" at bounding box center [313, 206] width 89 height 18
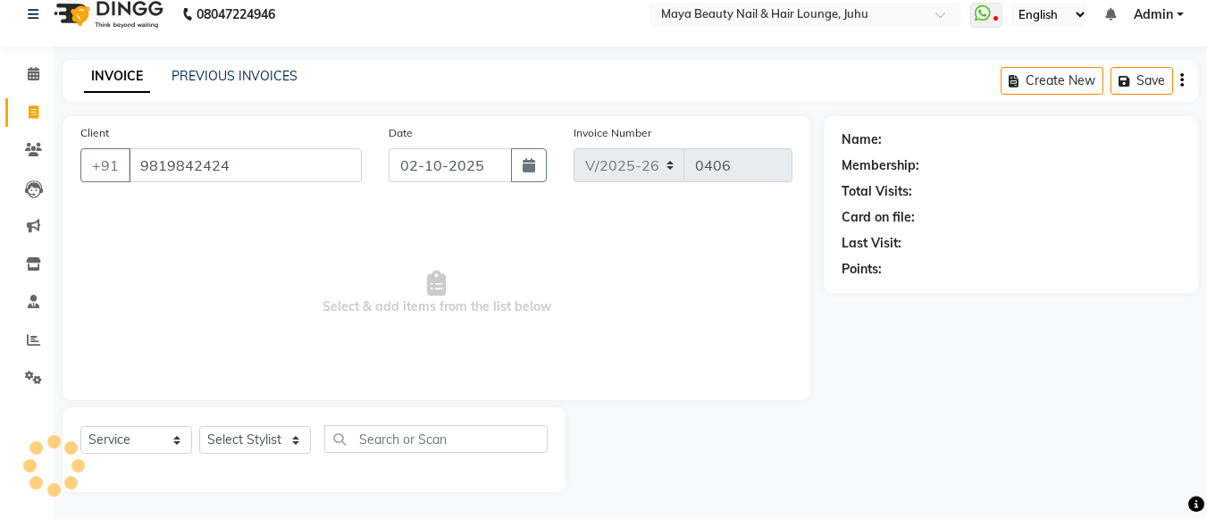
type input "9819842424"
select select "1: Object"
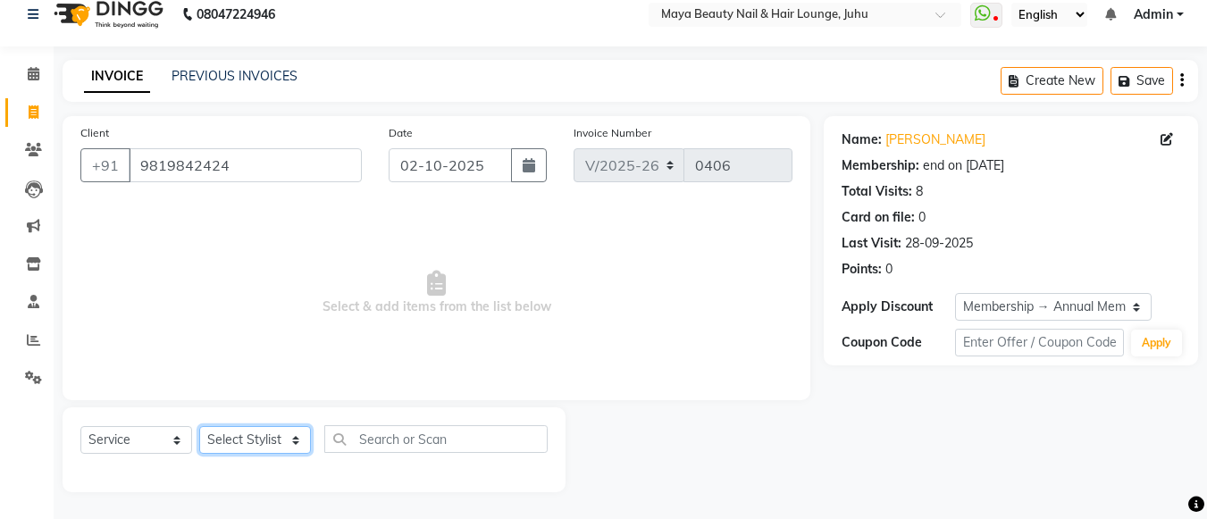
click at [300, 447] on select "Select Stylist [PERSON_NAME] Ashwini [PERSON_NAME] [PERSON_NAME] [PERSON_NAME] …" at bounding box center [255, 440] width 112 height 28
select select "20268"
click at [199, 426] on select "Select Stylist [PERSON_NAME] Ashwini [PERSON_NAME] [PERSON_NAME] [PERSON_NAME] …" at bounding box center [255, 440] width 112 height 28
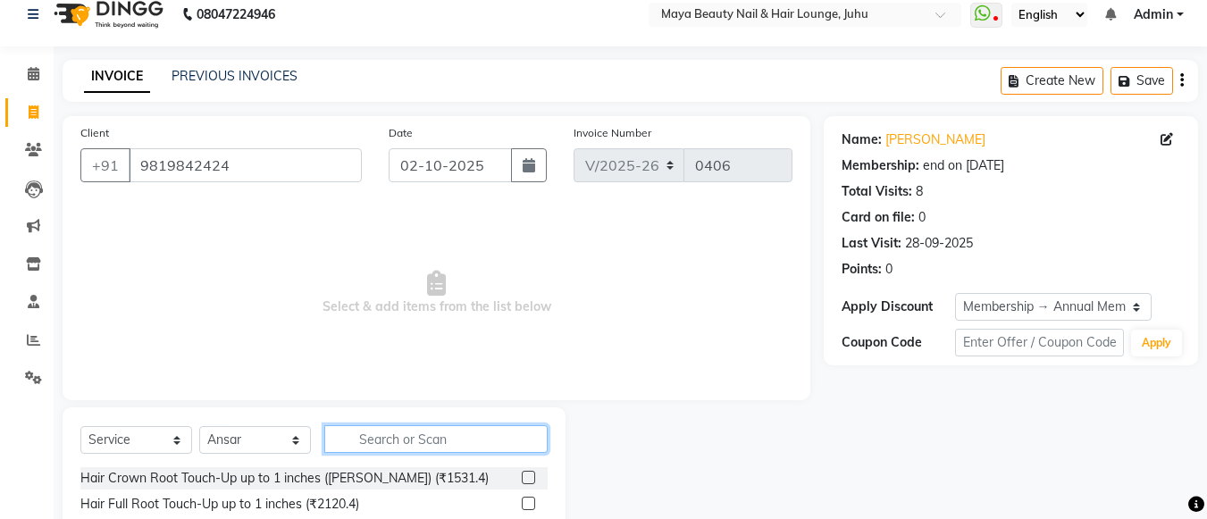
click at [388, 437] on input "text" at bounding box center [435, 439] width 223 height 28
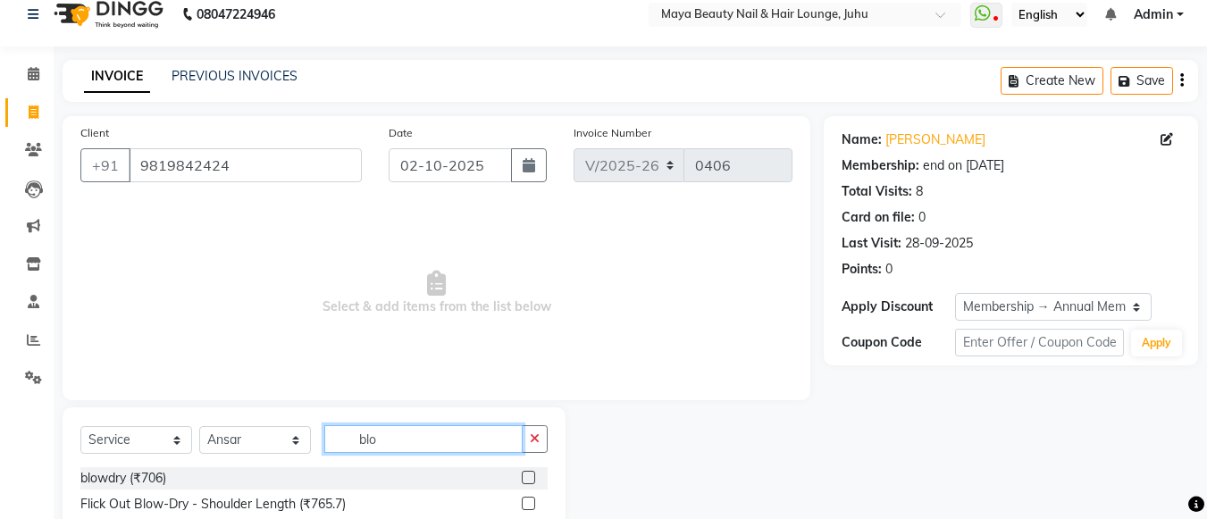
type input "blo"
click at [522, 476] on label at bounding box center [528, 477] width 13 height 13
click at [522, 476] on input "checkbox" at bounding box center [528, 478] width 12 height 12
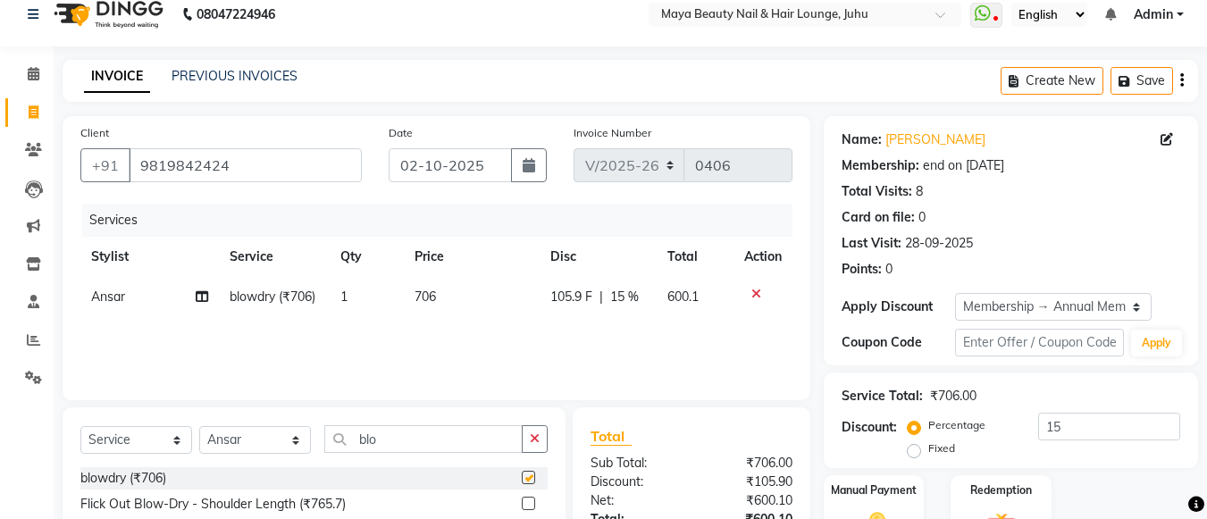
checkbox input "false"
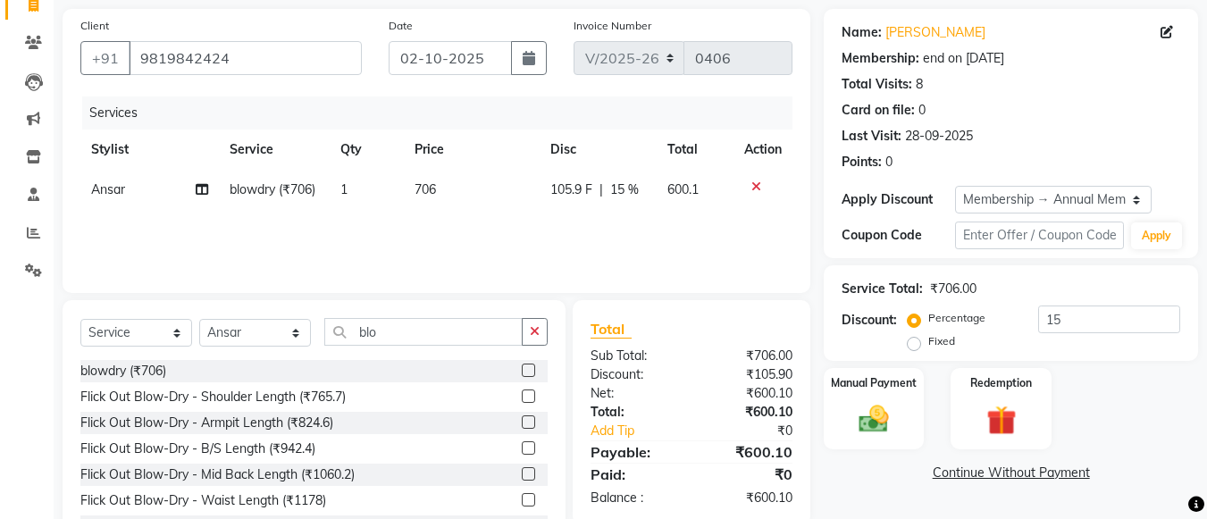
scroll to position [130, 0]
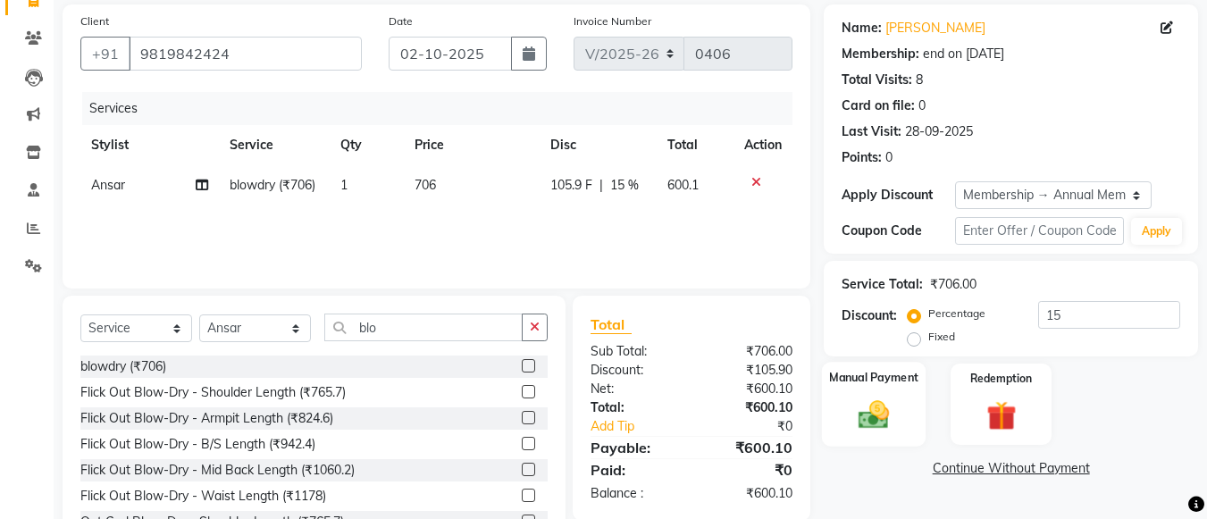
click at [859, 402] on img at bounding box center [874, 415] width 50 height 36
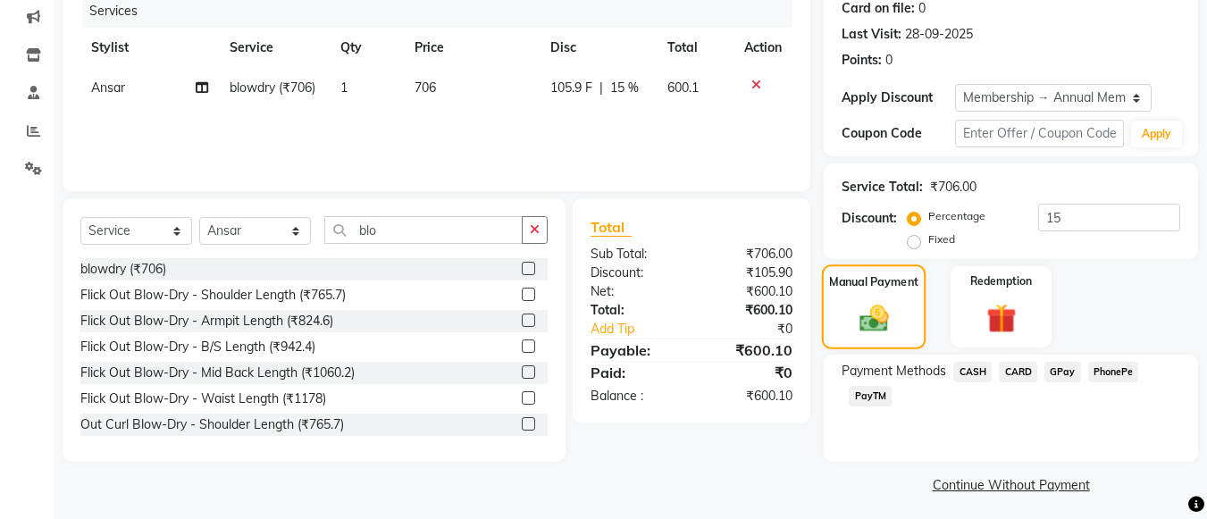
scroll to position [228, 0]
click at [1058, 372] on span "GPay" at bounding box center [1062, 371] width 37 height 21
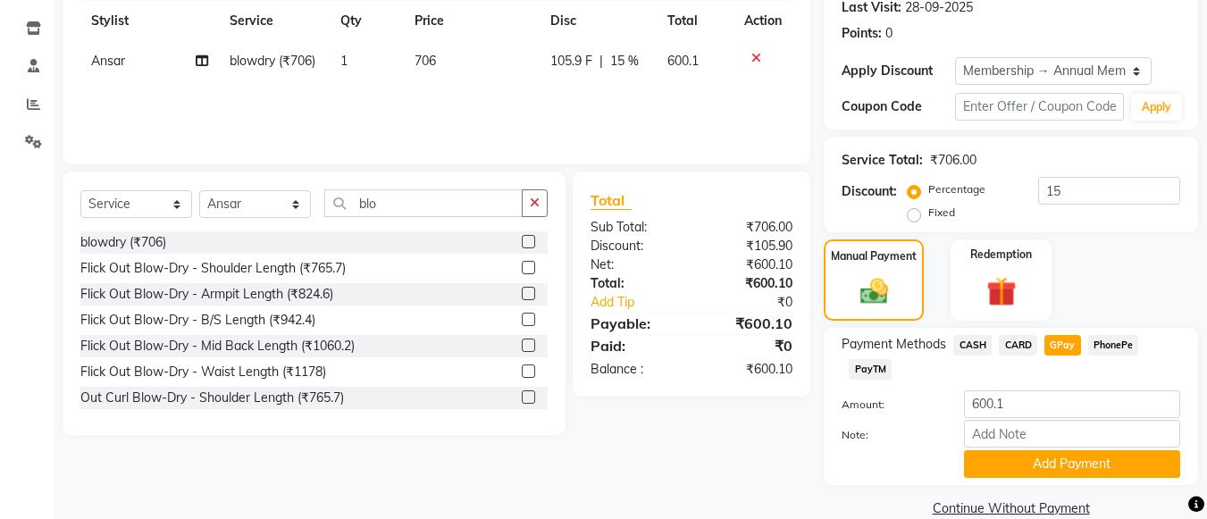
scroll to position [255, 0]
click at [1060, 280] on div "Manual Payment Redemption" at bounding box center [1010, 278] width 401 height 81
click at [1057, 469] on button "Add Payment" at bounding box center [1072, 463] width 216 height 28
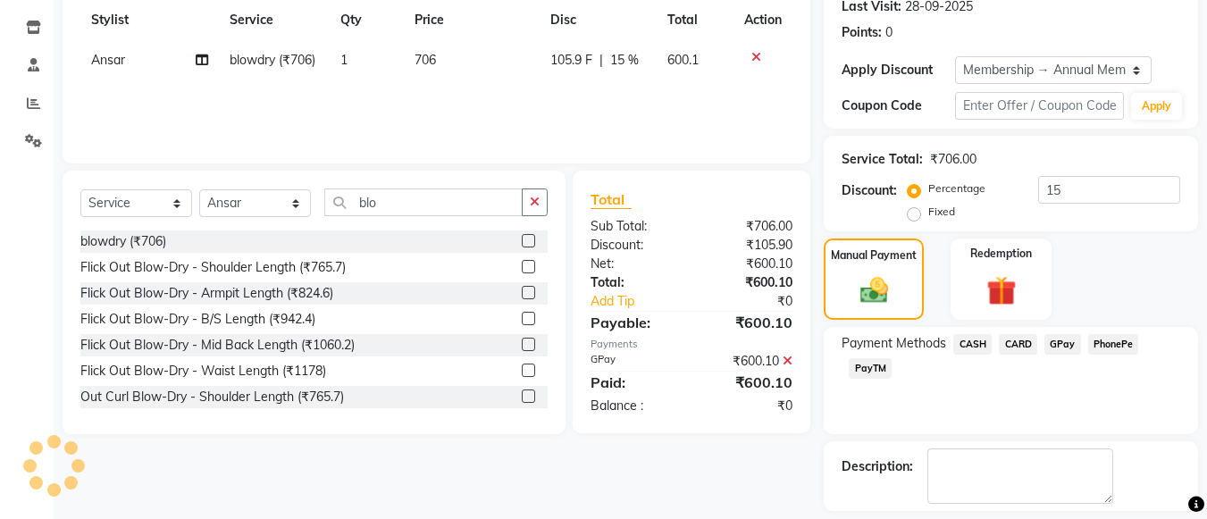
scroll to position [334, 0]
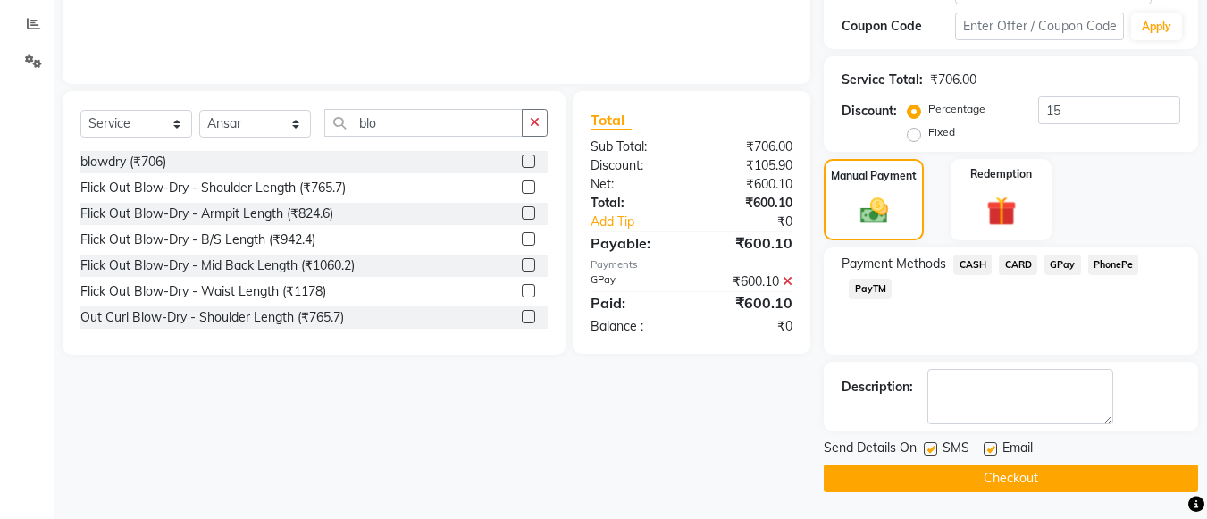
click at [1057, 469] on button "Checkout" at bounding box center [1011, 478] width 374 height 28
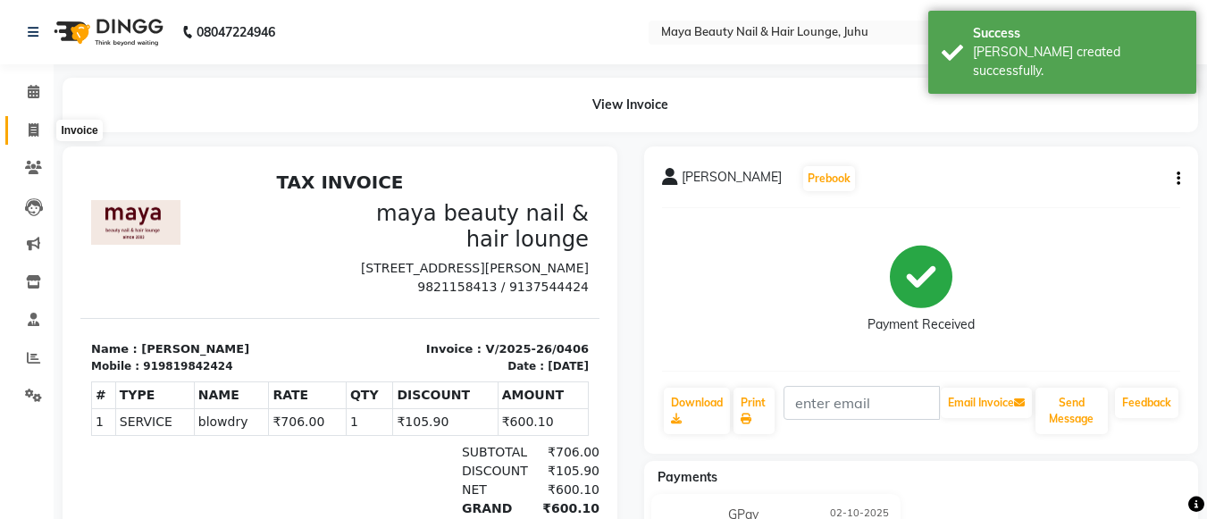
click at [35, 125] on icon at bounding box center [34, 129] width 10 height 13
select select "service"
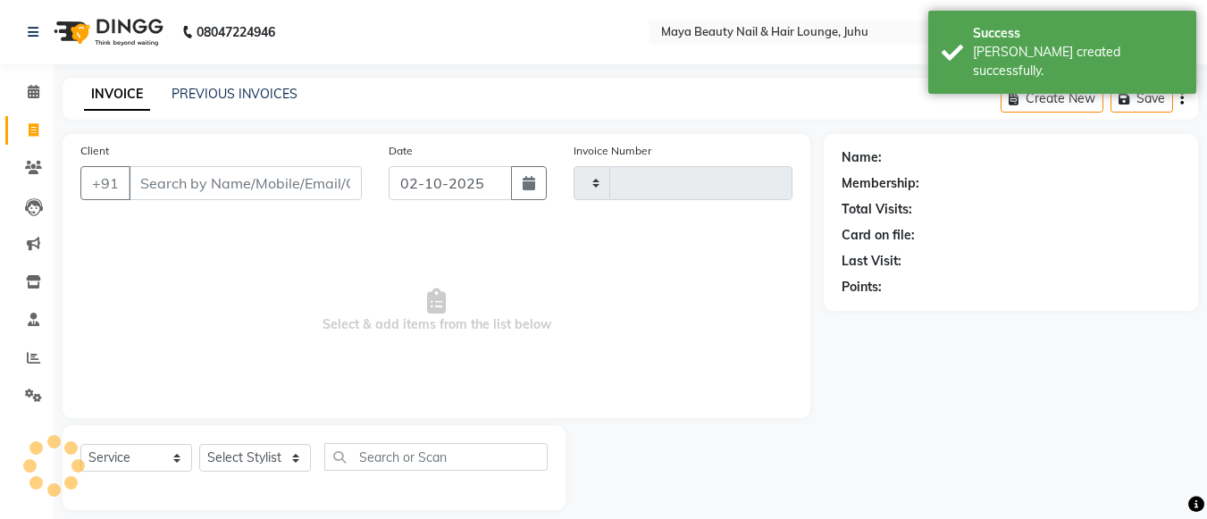
scroll to position [18, 0]
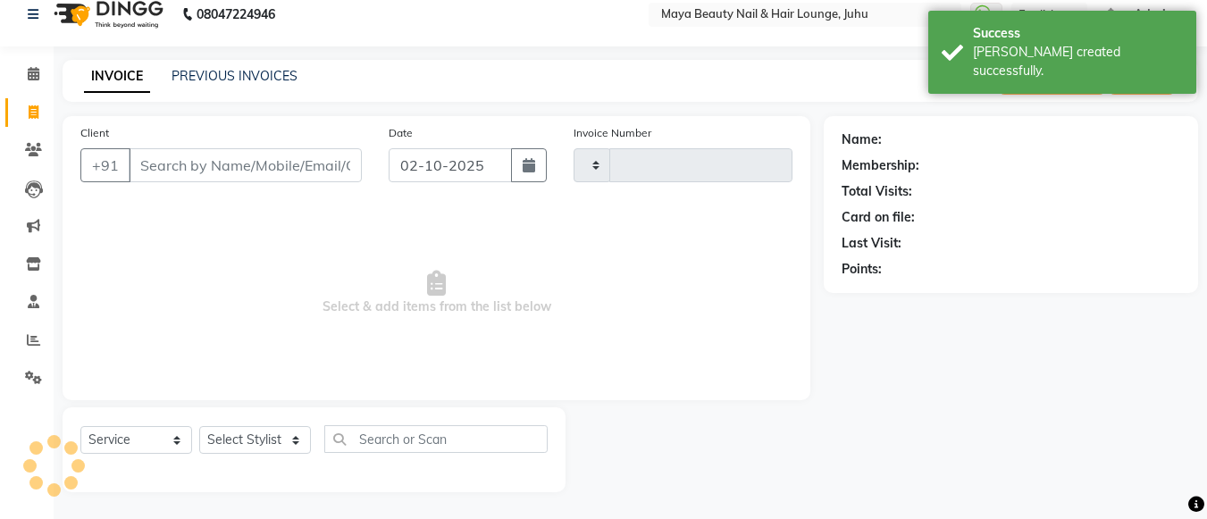
type input "0407"
select select "4023"
click at [209, 160] on input "Client" at bounding box center [245, 165] width 233 height 34
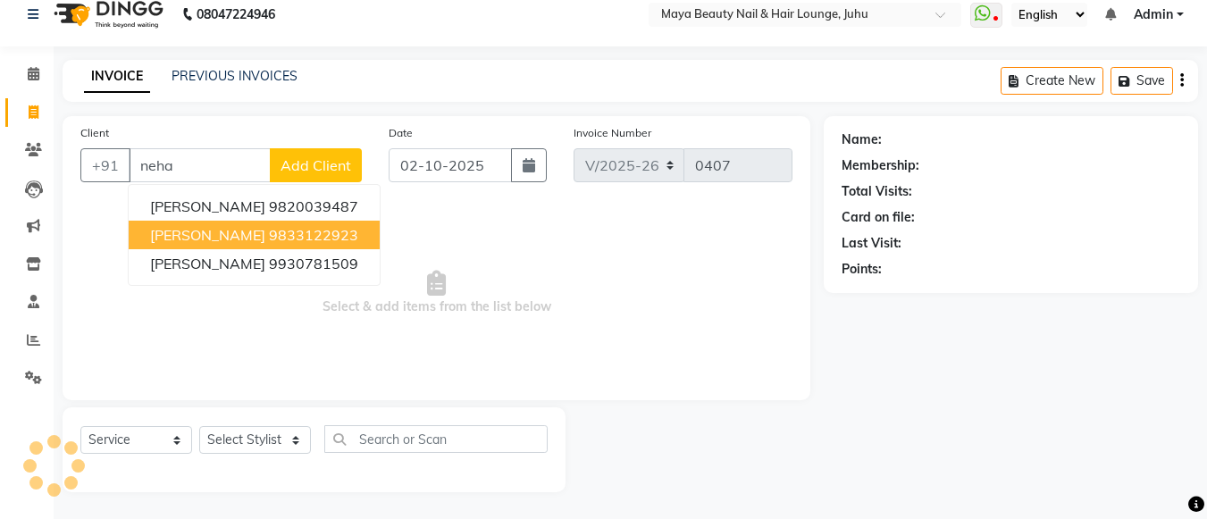
click at [323, 237] on ngb-highlight "9833122923" at bounding box center [313, 235] width 89 height 18
type input "9833122923"
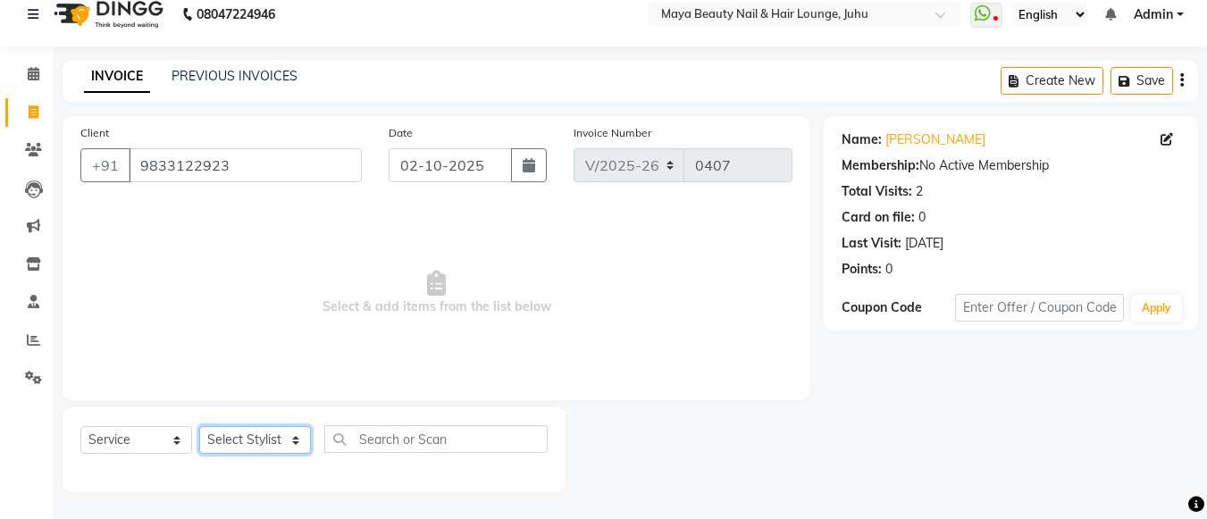
click at [295, 439] on select "Select Stylist [PERSON_NAME] Ashwini [PERSON_NAME] [PERSON_NAME] [PERSON_NAME] …" at bounding box center [255, 440] width 112 height 28
select select "20268"
click at [199, 426] on select "Select Stylist [PERSON_NAME] Ashwini [PERSON_NAME] [PERSON_NAME] [PERSON_NAME] …" at bounding box center [255, 440] width 112 height 28
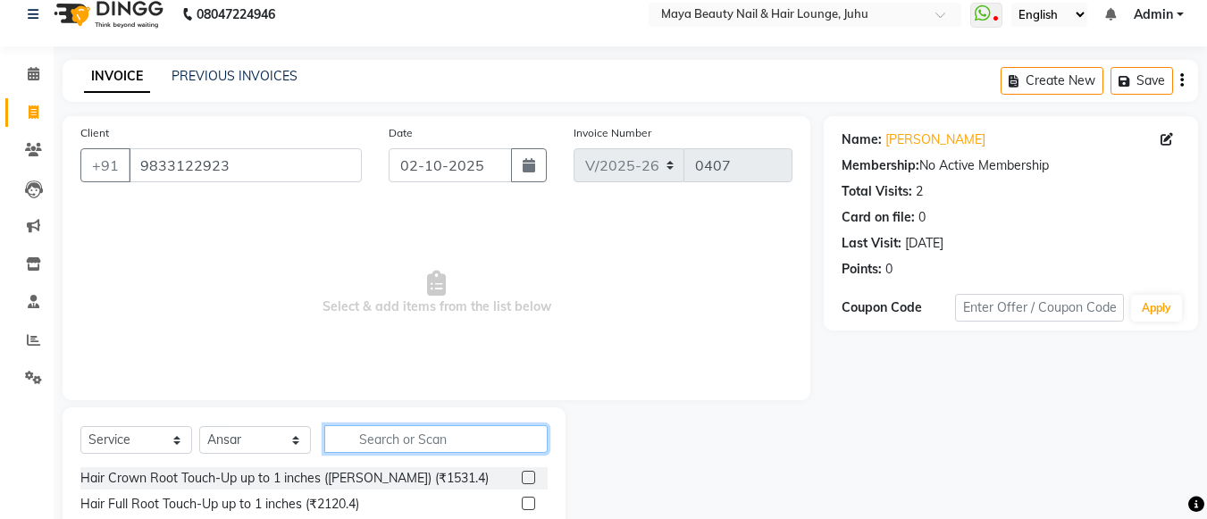
click at [371, 438] on input "text" at bounding box center [435, 439] width 223 height 28
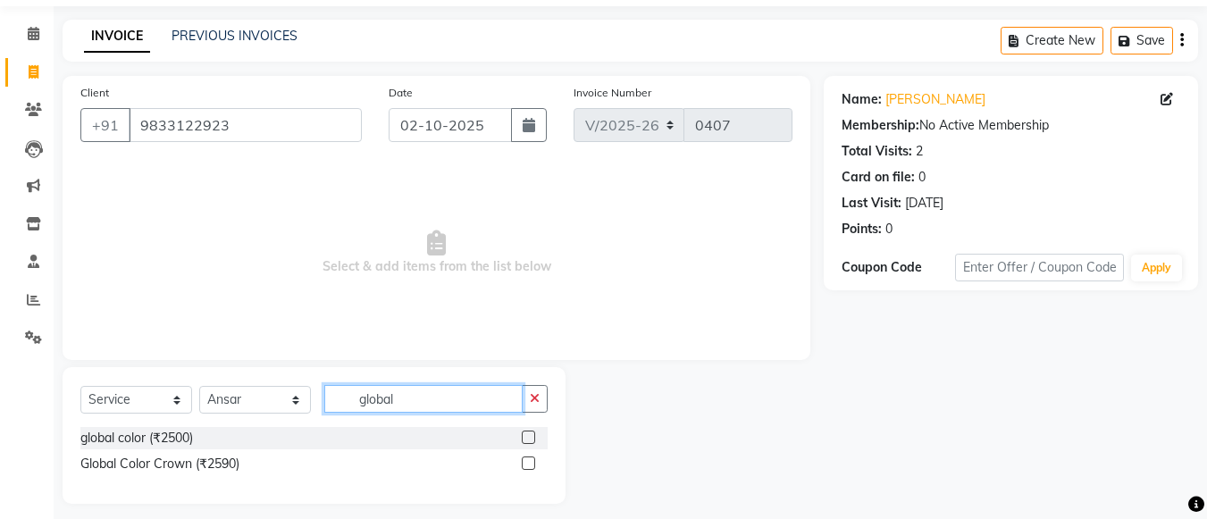
scroll to position [59, 0]
type input "global"
click at [529, 436] on label at bounding box center [528, 436] width 13 height 13
click at [529, 436] on input "checkbox" at bounding box center [528, 437] width 12 height 12
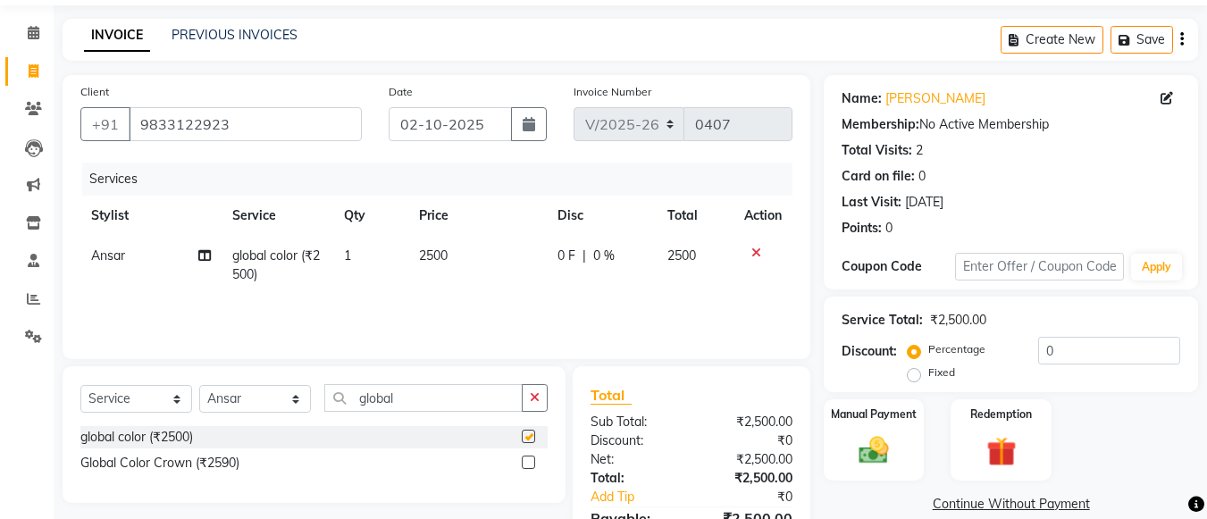
checkbox input "false"
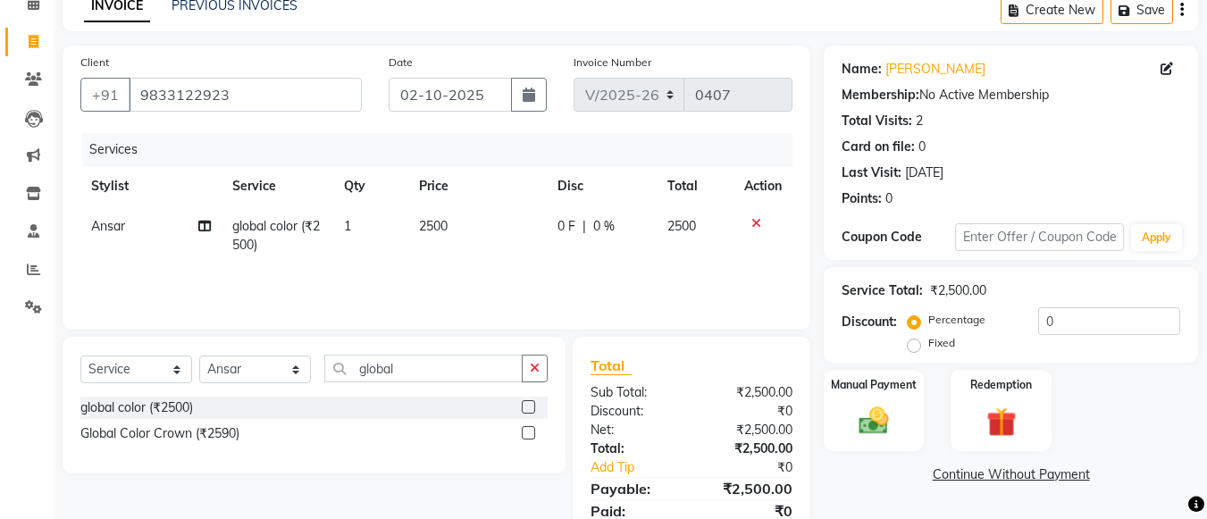
scroll to position [95, 0]
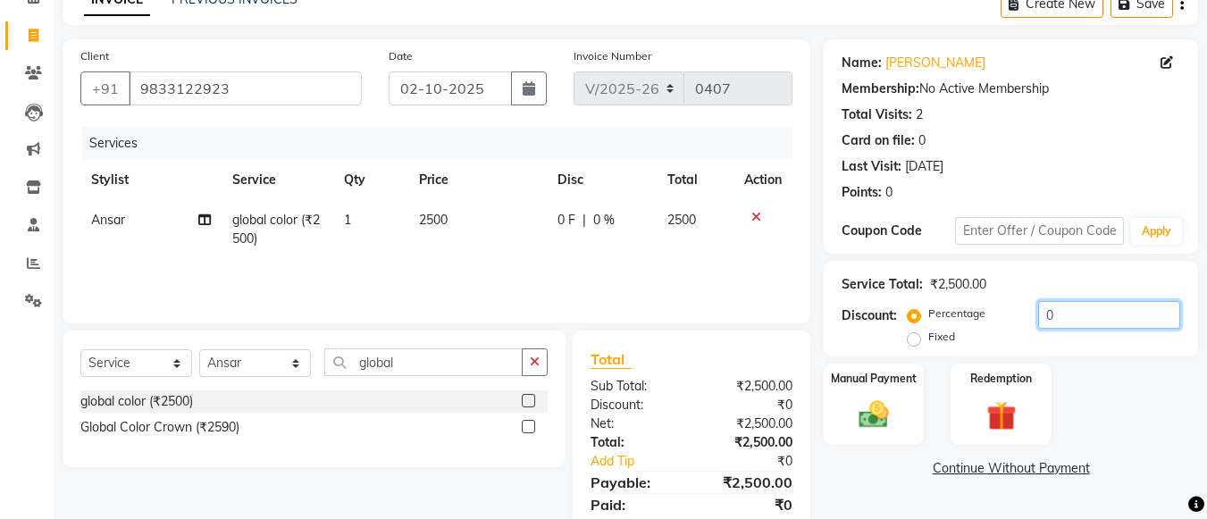
click at [1065, 306] on input "0" at bounding box center [1109, 315] width 142 height 28
type input "15"
click at [450, 216] on td "2500" at bounding box center [473, 229] width 137 height 59
select select "20268"
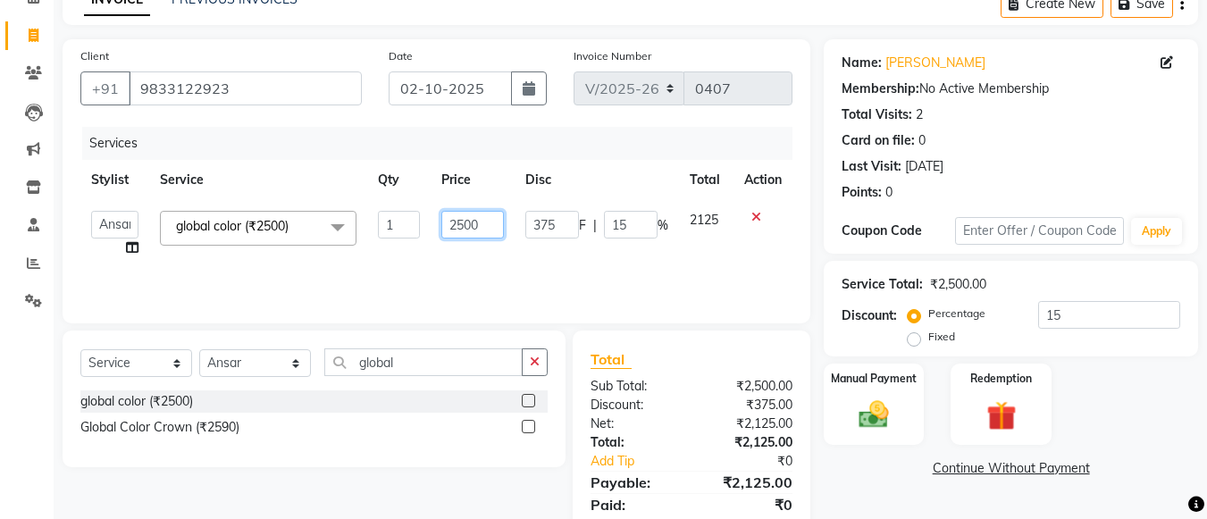
click at [485, 214] on input "2500" at bounding box center [472, 225] width 62 height 28
type input "2"
type input "3770"
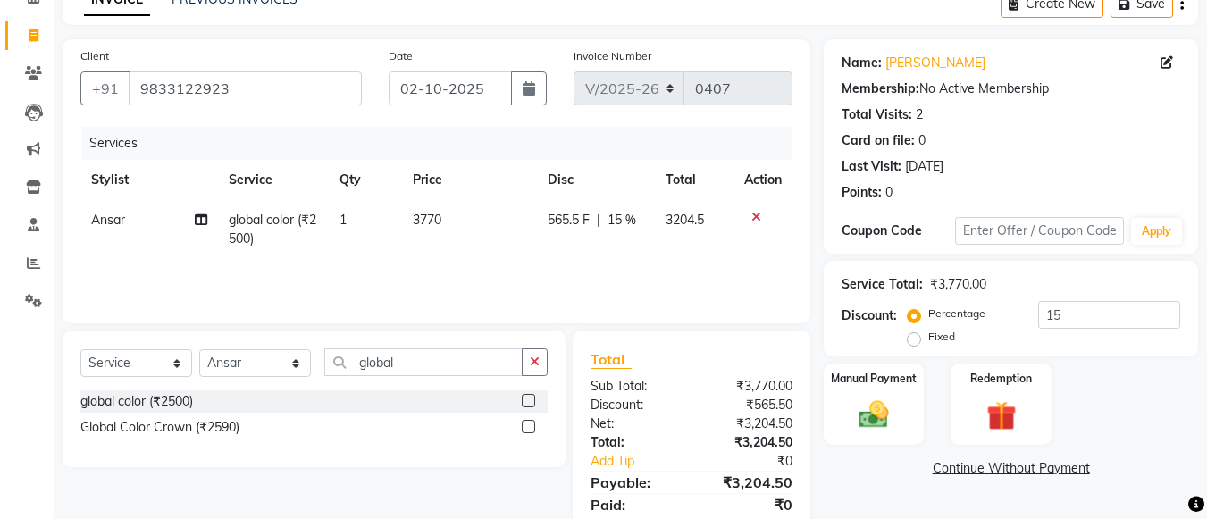
click at [578, 282] on div "Services Stylist Service Qty Price Disc Total Action Ansar global color (₹2500)…" at bounding box center [436, 216] width 712 height 179
click at [413, 375] on input "global" at bounding box center [423, 362] width 198 height 28
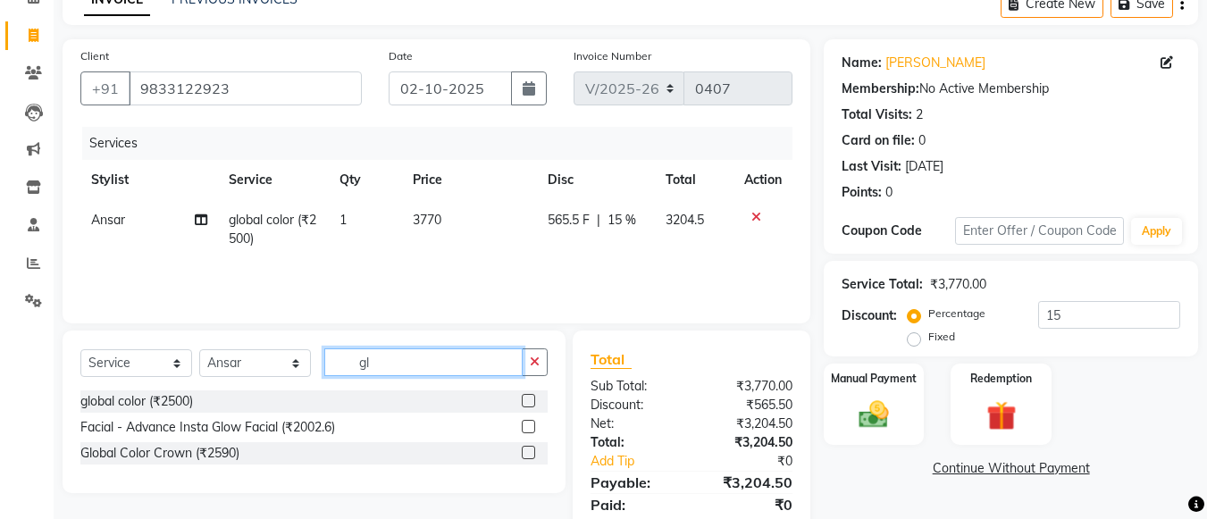
type input "g"
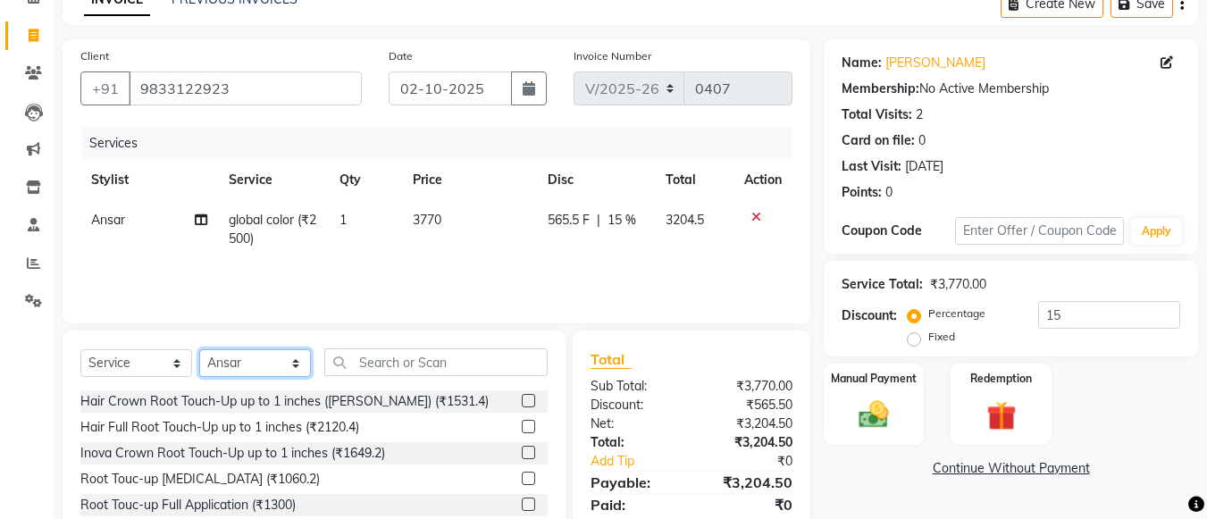
click at [297, 358] on select "Select Stylist [PERSON_NAME] Ashwini [PERSON_NAME] [PERSON_NAME] [PERSON_NAME] …" at bounding box center [255, 363] width 112 height 28
select select "78459"
click at [199, 349] on select "Select Stylist [PERSON_NAME] Ashwini [PERSON_NAME] [PERSON_NAME] [PERSON_NAME] …" at bounding box center [255, 363] width 112 height 28
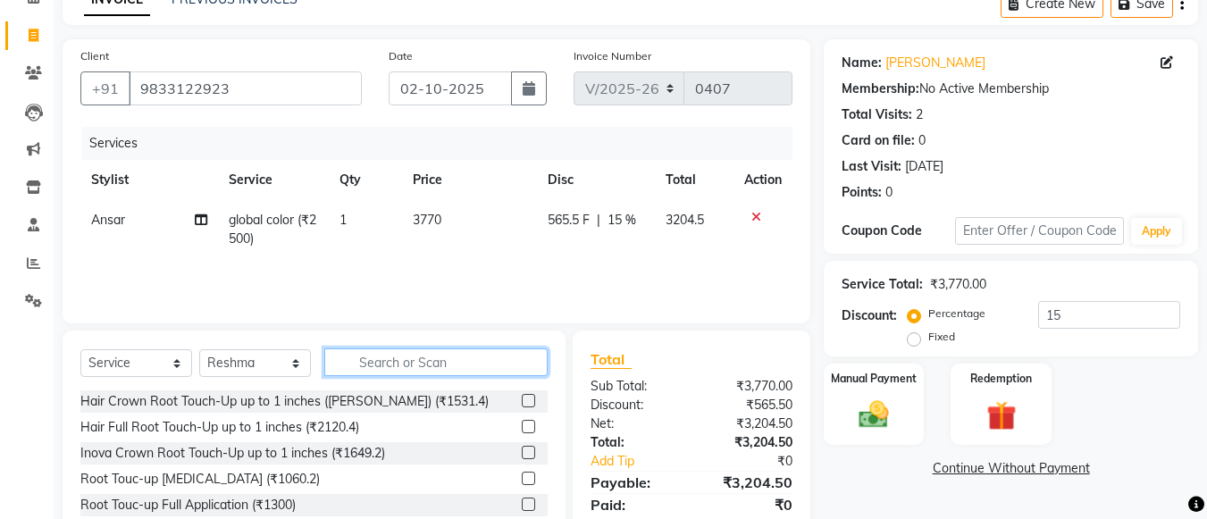
click at [377, 373] on input "text" at bounding box center [435, 362] width 223 height 28
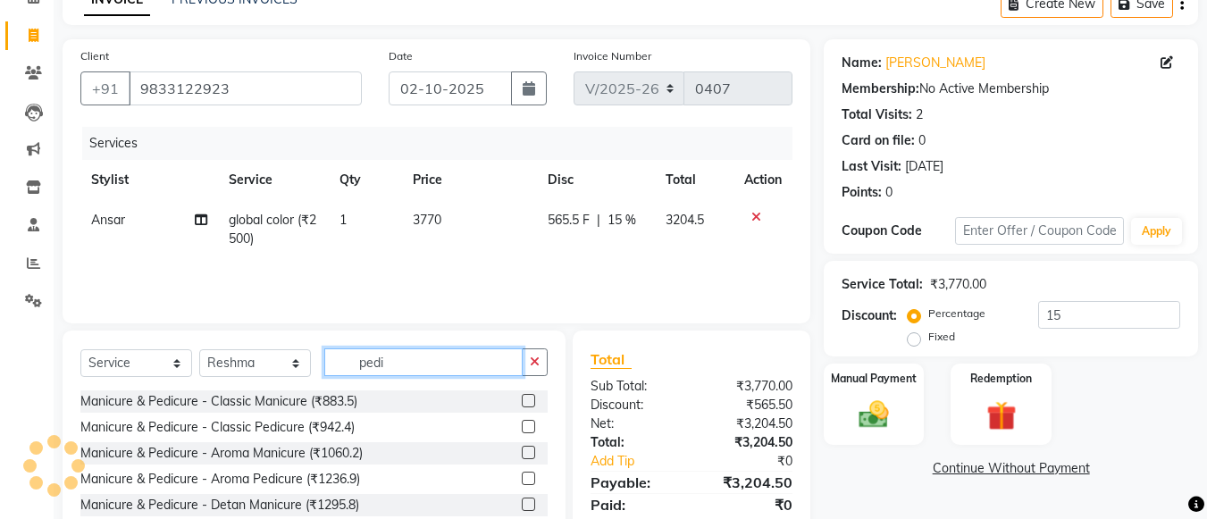
type input "pedi"
click at [522, 427] on label at bounding box center [528, 426] width 13 height 13
click at [522, 427] on input "checkbox" at bounding box center [528, 428] width 12 height 12
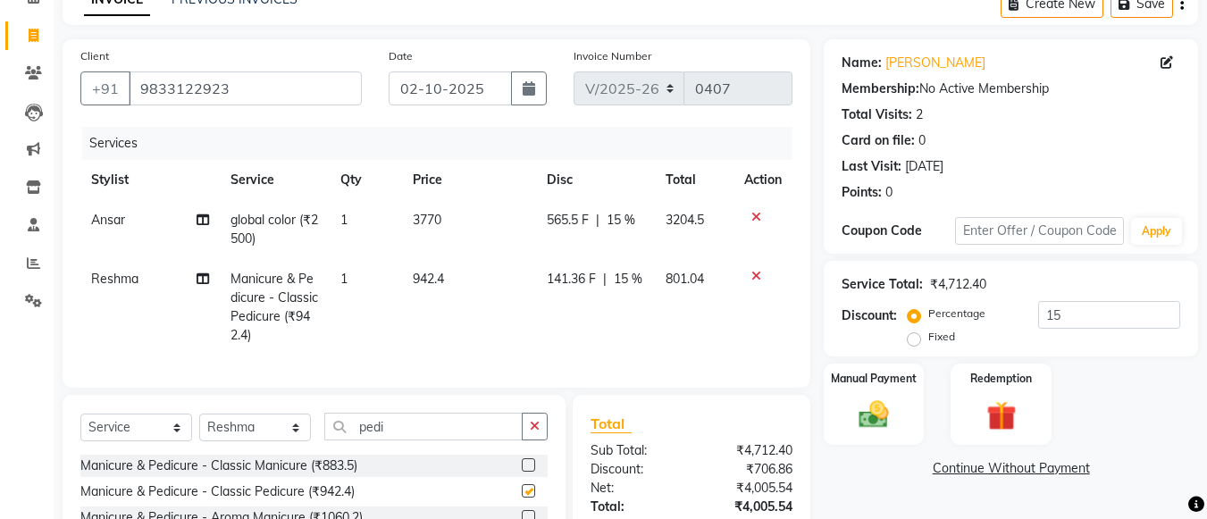
checkbox input "false"
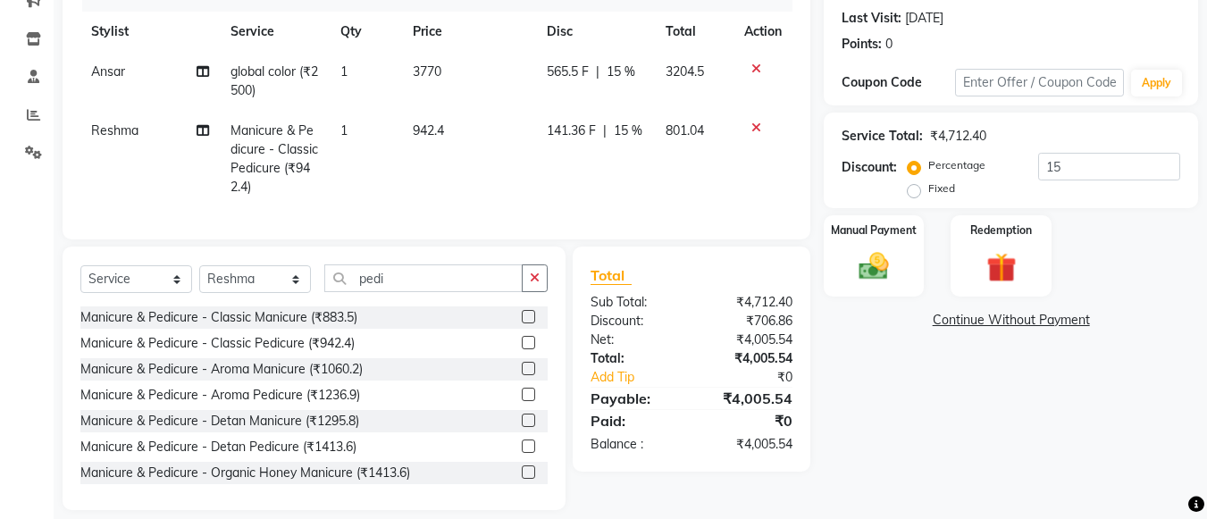
scroll to position [244, 0]
click at [887, 241] on div "Manual Payment" at bounding box center [874, 255] width 105 height 85
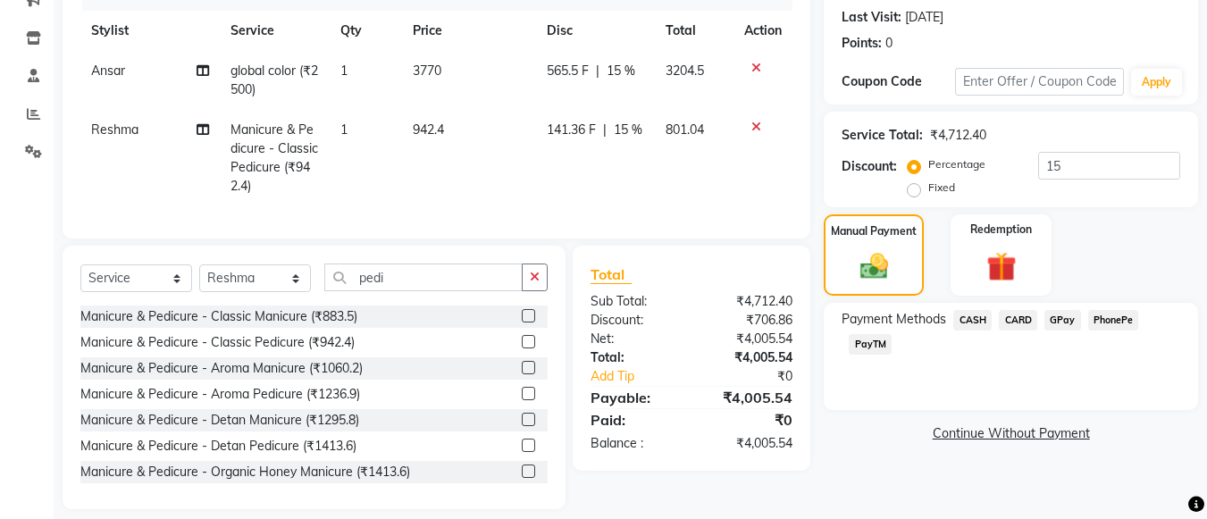
click at [1023, 319] on span "CARD" at bounding box center [1018, 320] width 38 height 21
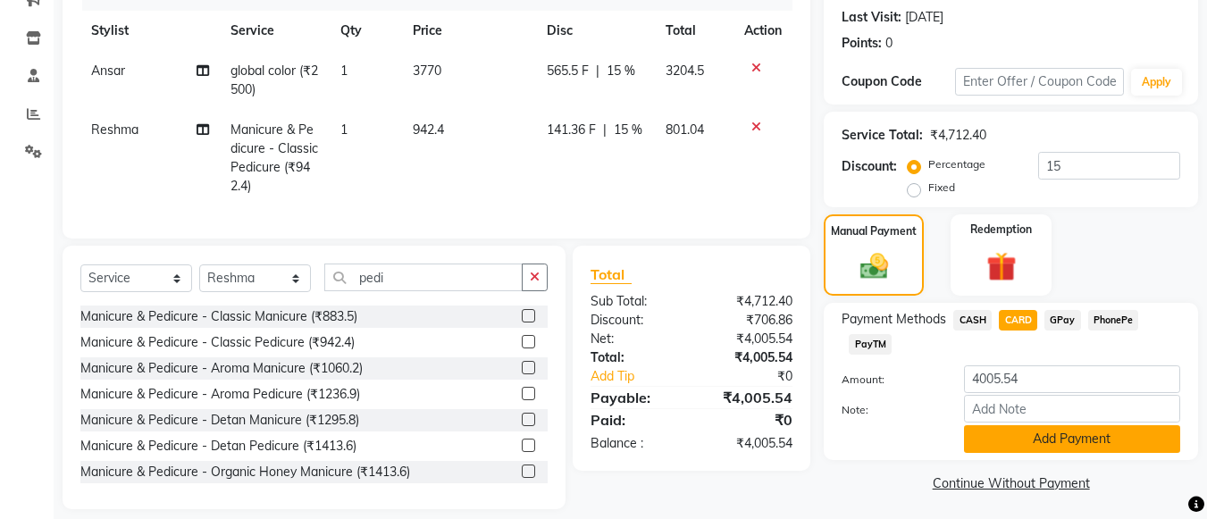
click at [1002, 436] on button "Add Payment" at bounding box center [1072, 439] width 216 height 28
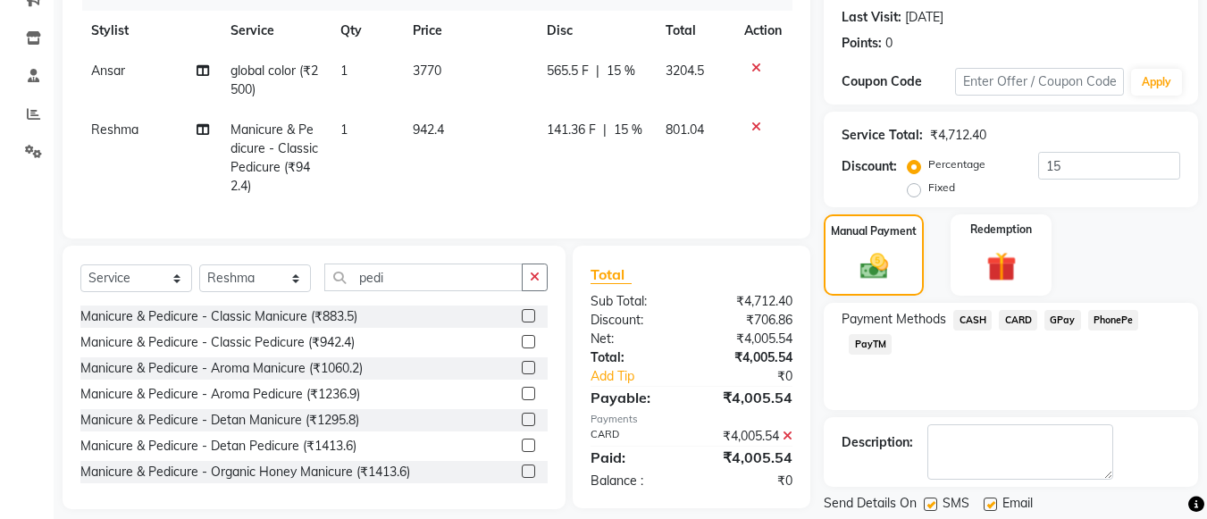
scroll to position [299, 0]
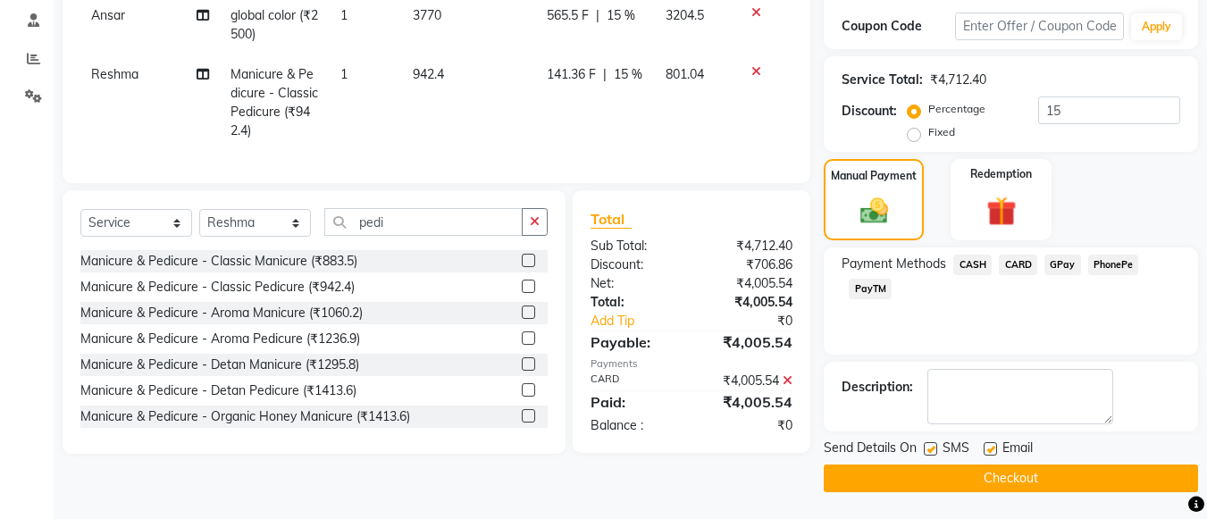
click at [998, 481] on button "Checkout" at bounding box center [1011, 478] width 374 height 28
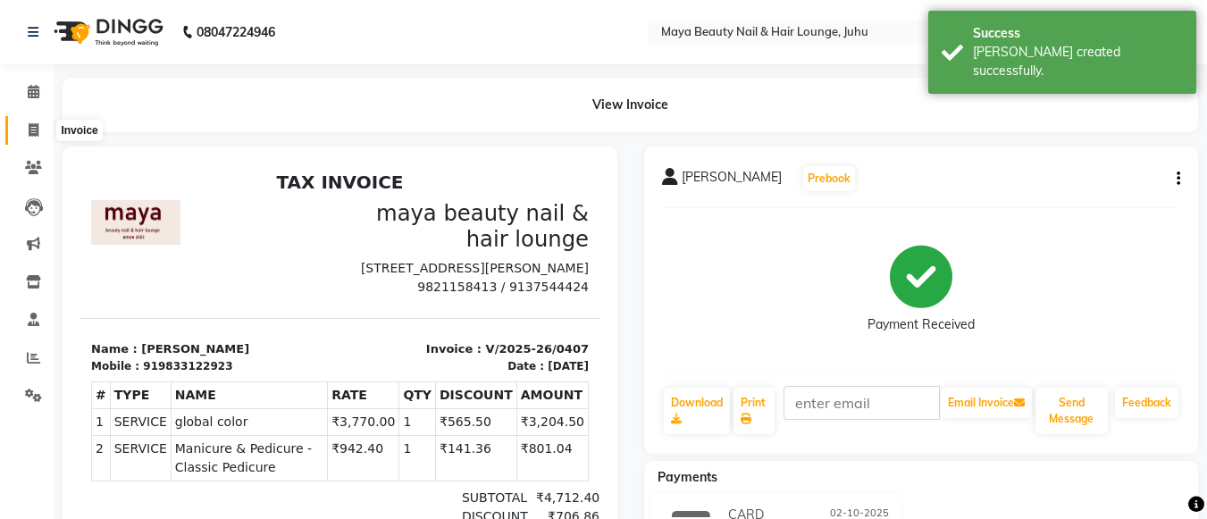
click at [26, 129] on span at bounding box center [33, 131] width 31 height 21
select select "service"
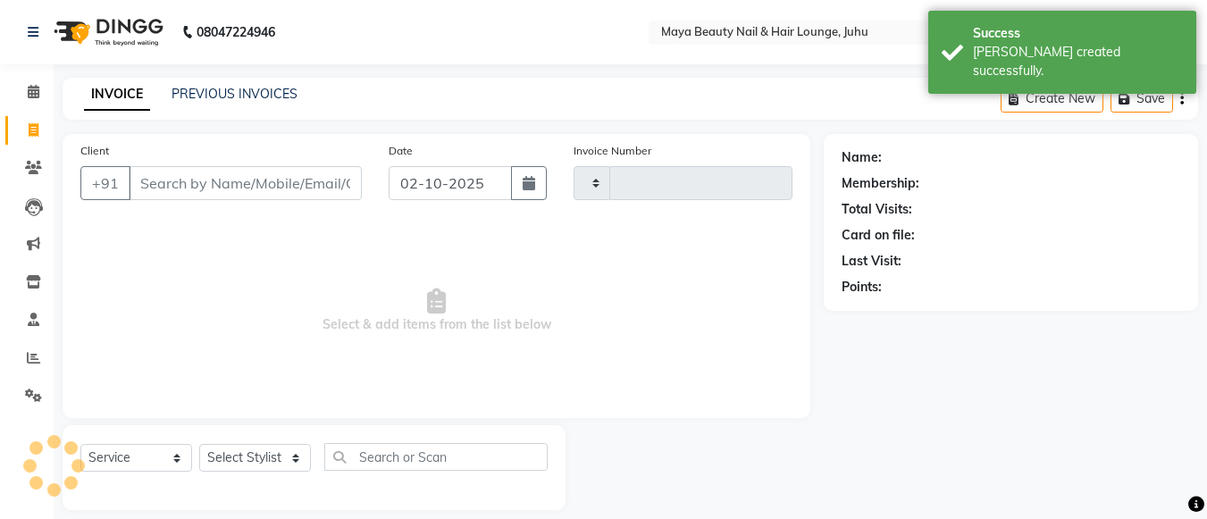
type input "0408"
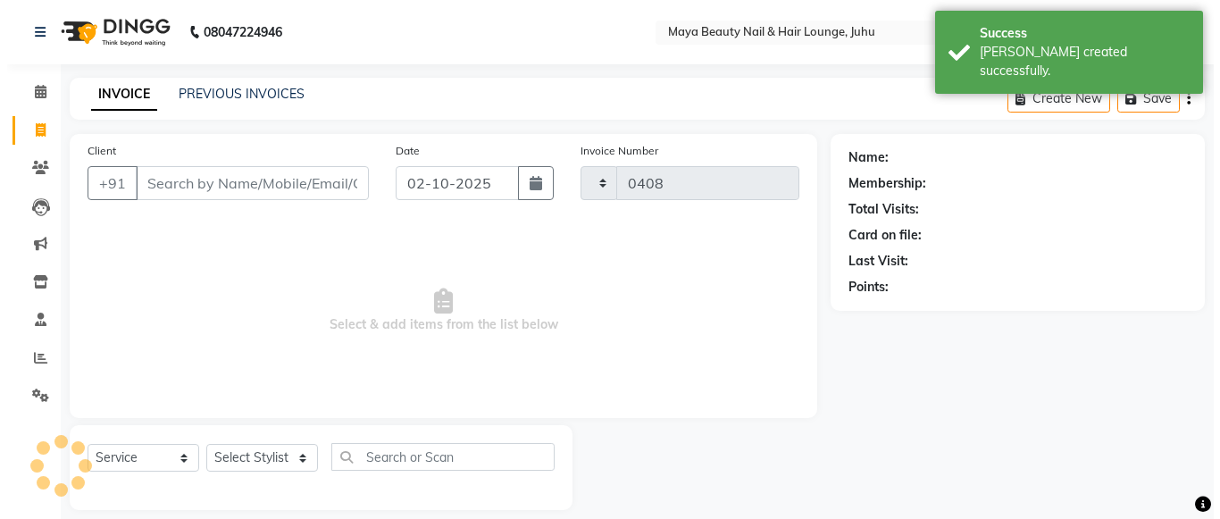
scroll to position [18, 0]
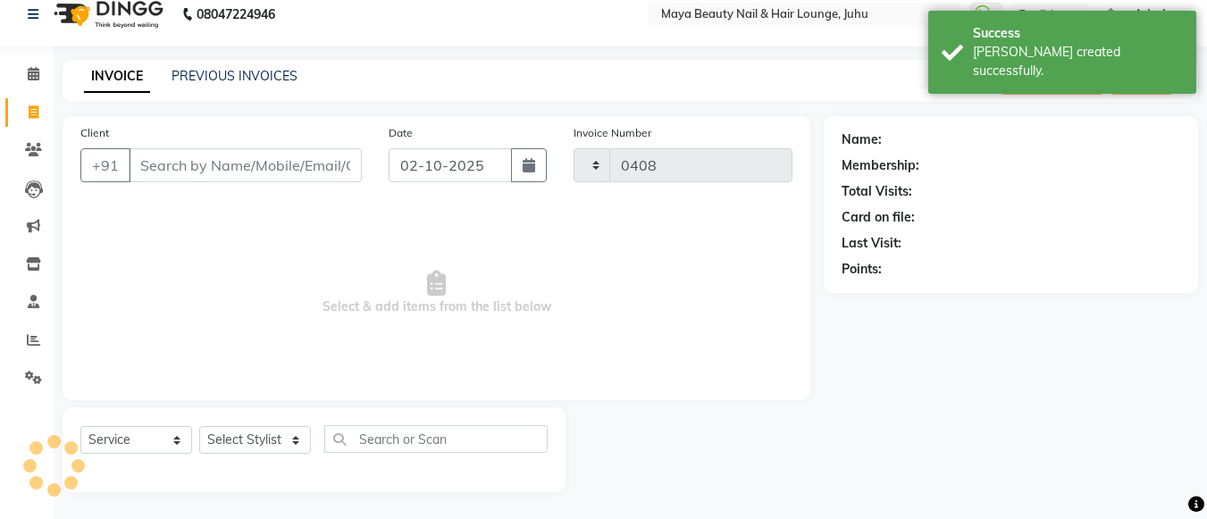
select select "4023"
click at [180, 166] on input "Client" at bounding box center [245, 165] width 233 height 34
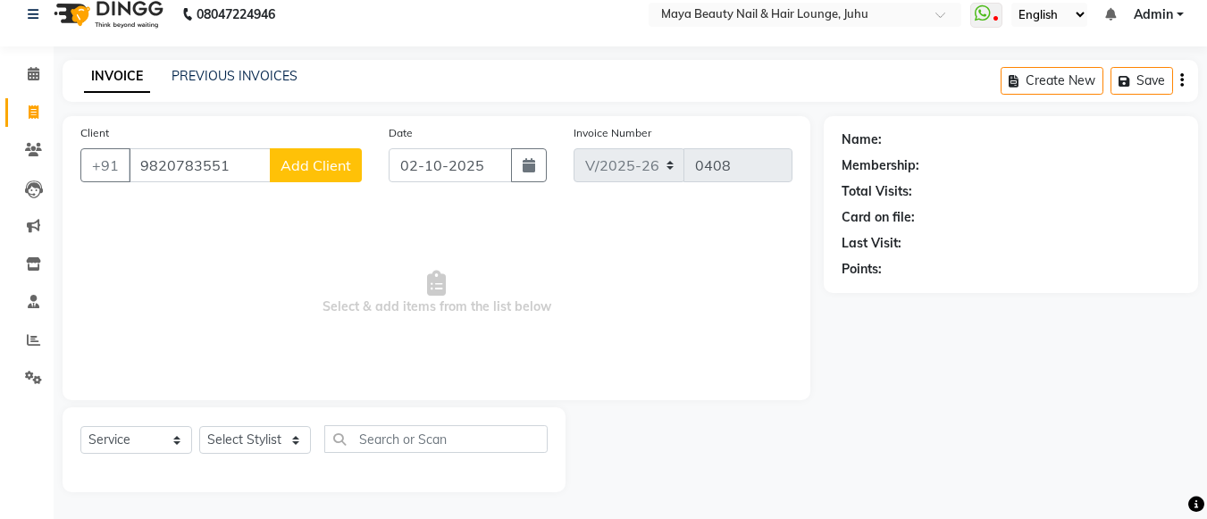
type input "9820783551"
click at [297, 172] on span "Add Client" at bounding box center [315, 165] width 71 height 18
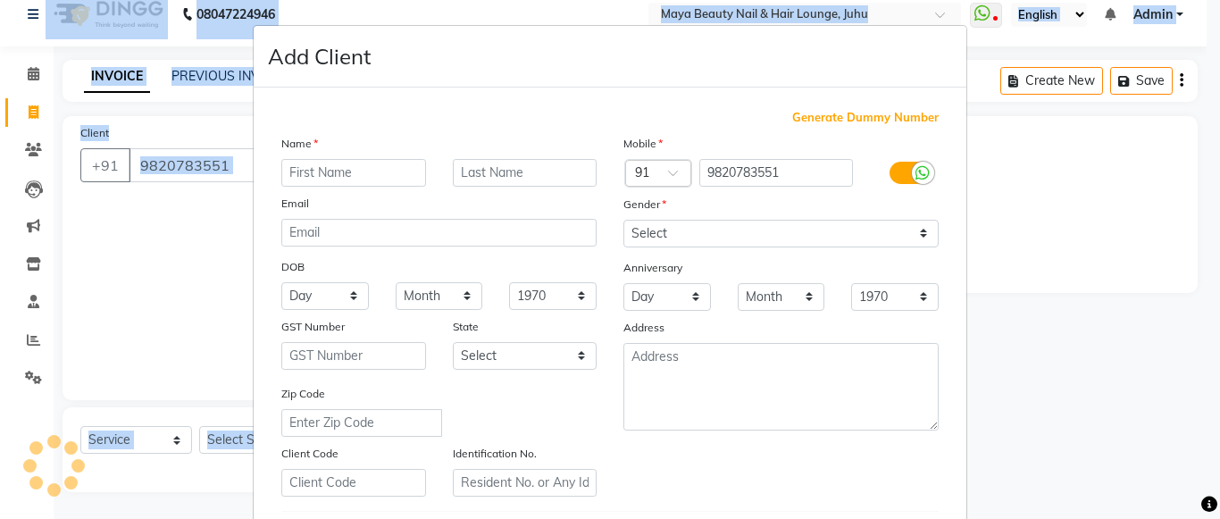
click at [297, 172] on div "Name Email DOB Day 01 02 03 04 05 06 07 08 09 10 11 12 13 14 15 16 17 18 19 20 …" at bounding box center [439, 315] width 342 height 363
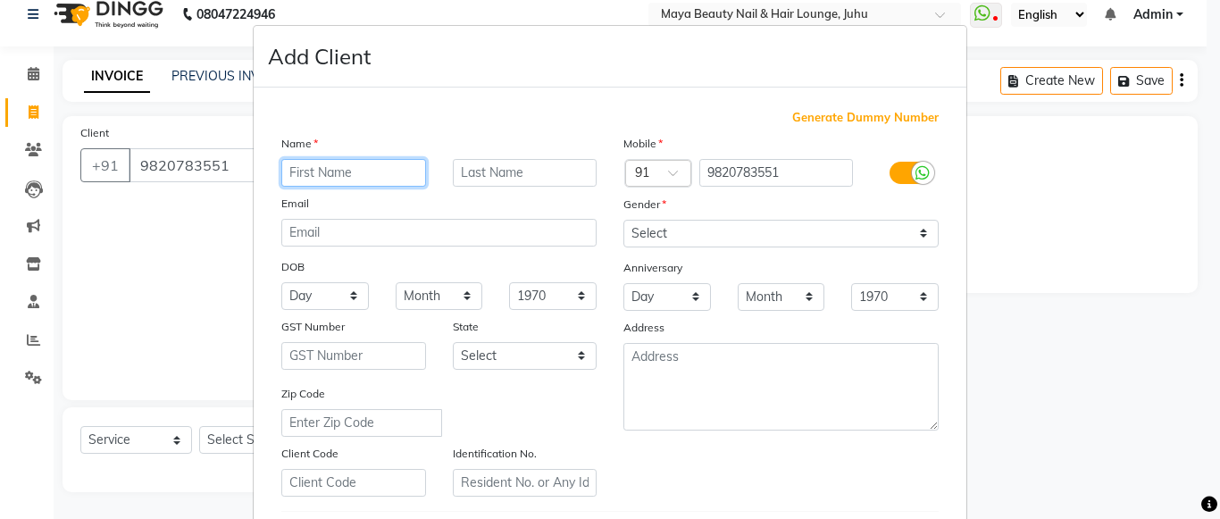
click at [281, 169] on input "text" at bounding box center [353, 173] width 145 height 28
type input "[PERSON_NAME]"
click at [456, 171] on input "text" at bounding box center [525, 173] width 145 height 28
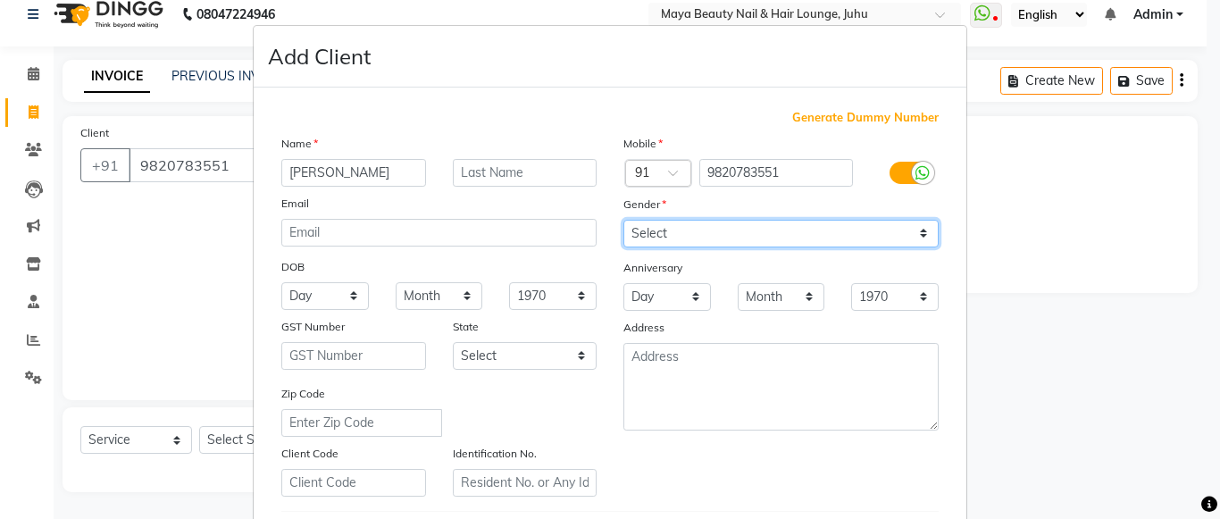
click at [663, 233] on select "Select [DEMOGRAPHIC_DATA] [DEMOGRAPHIC_DATA] Other Prefer Not To Say" at bounding box center [780, 234] width 315 height 28
select select "[DEMOGRAPHIC_DATA]"
click at [623, 220] on select "Select [DEMOGRAPHIC_DATA] [DEMOGRAPHIC_DATA] Other Prefer Not To Say" at bounding box center [780, 234] width 315 height 28
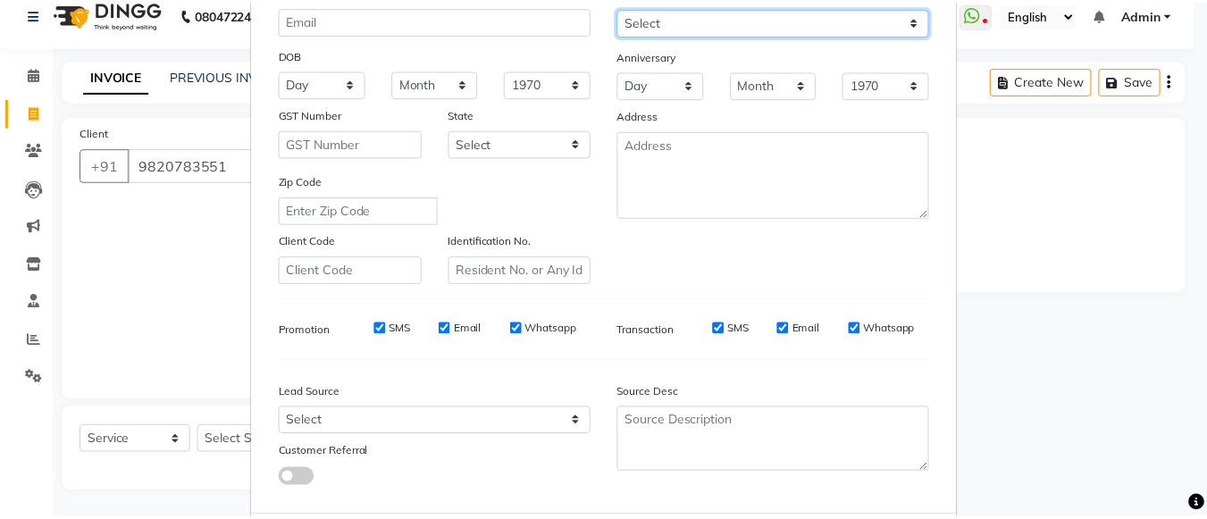
scroll to position [305, 0]
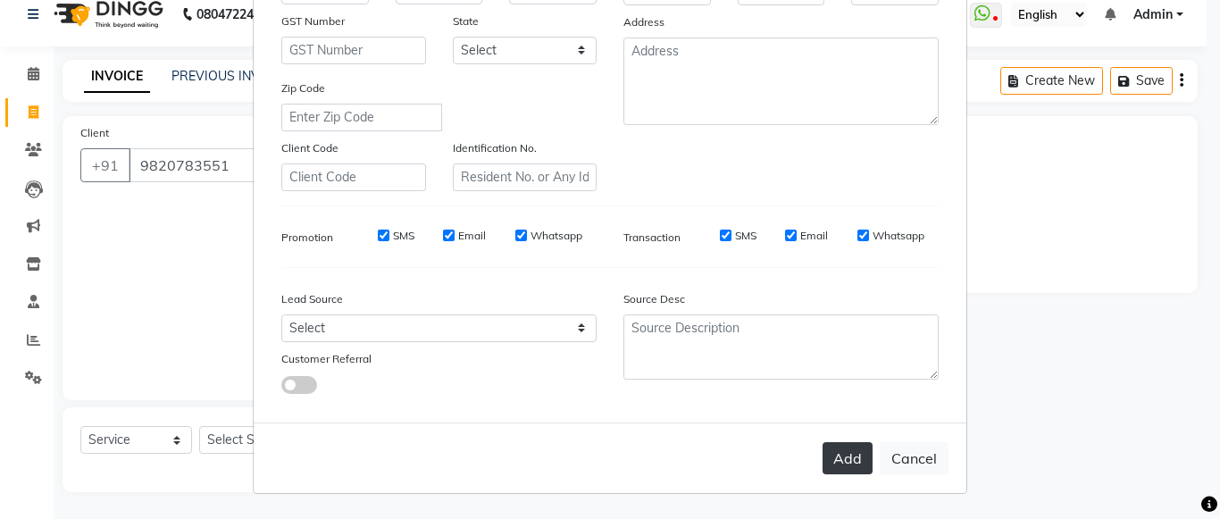
click at [859, 453] on button "Add" at bounding box center [848, 458] width 50 height 32
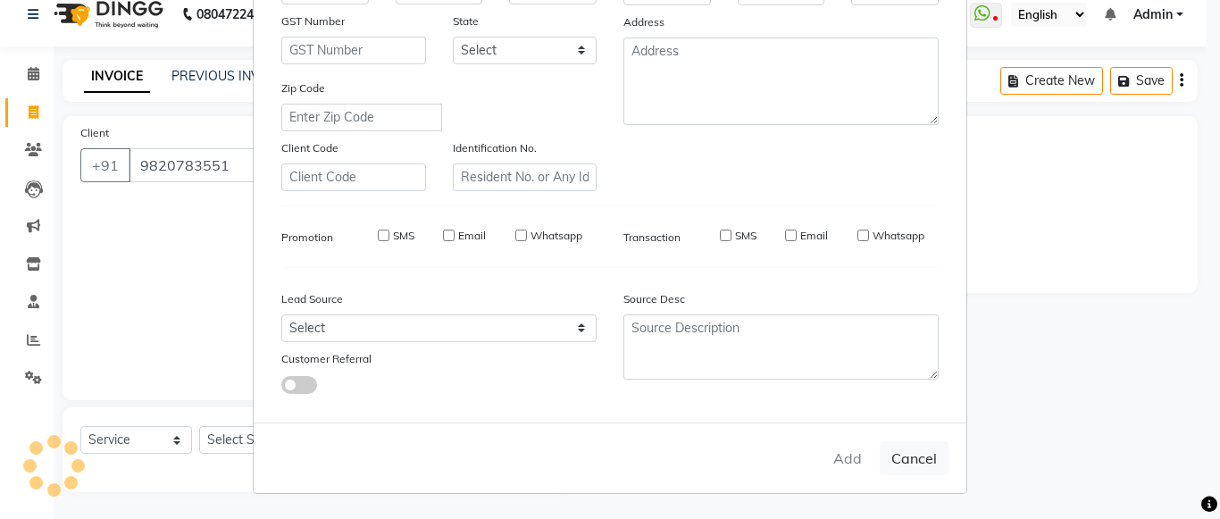
select select
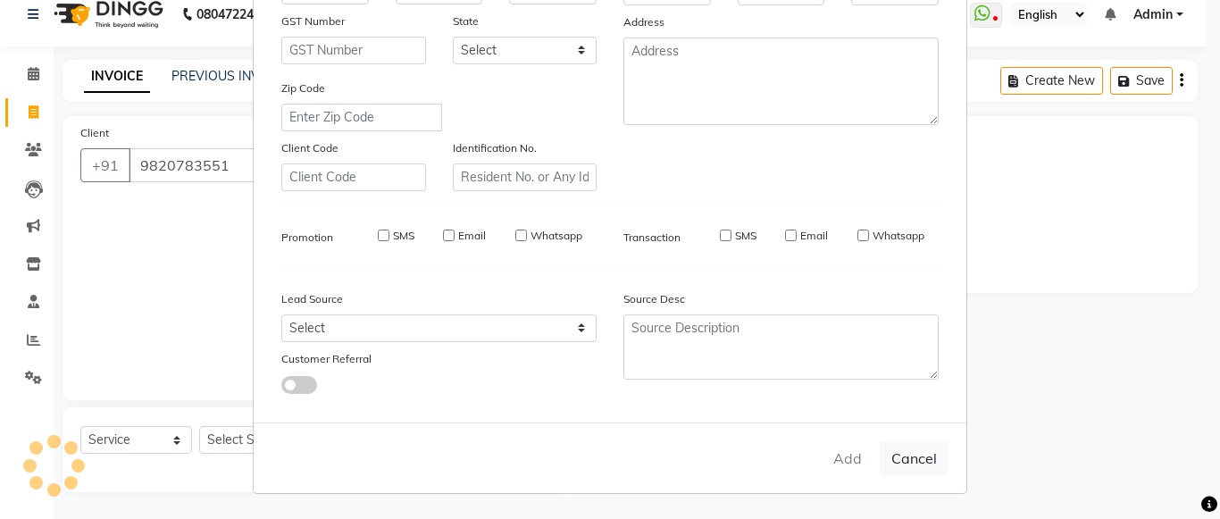
select select
checkbox input "false"
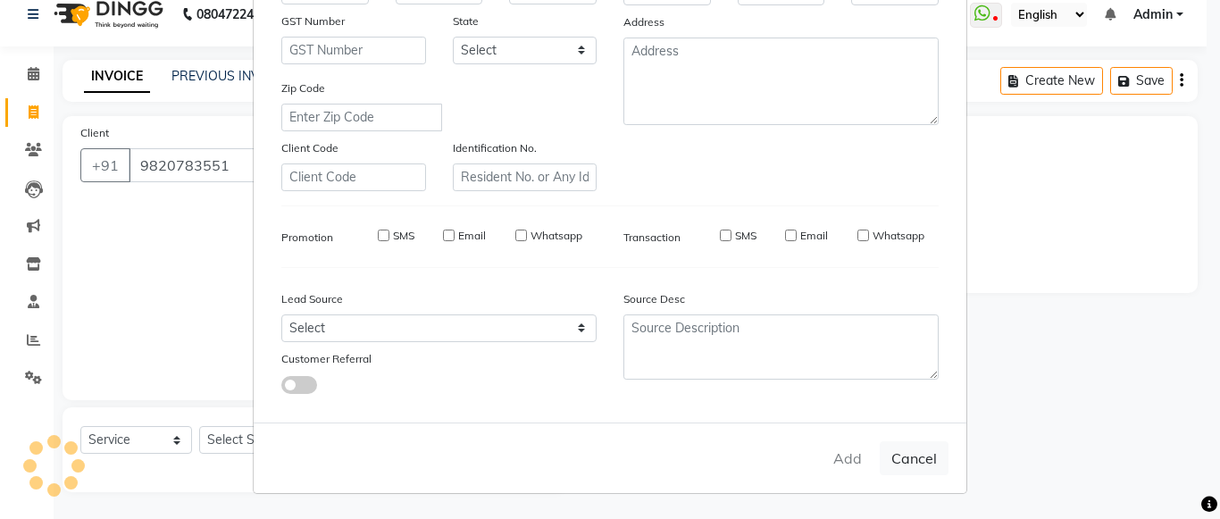
checkbox input "false"
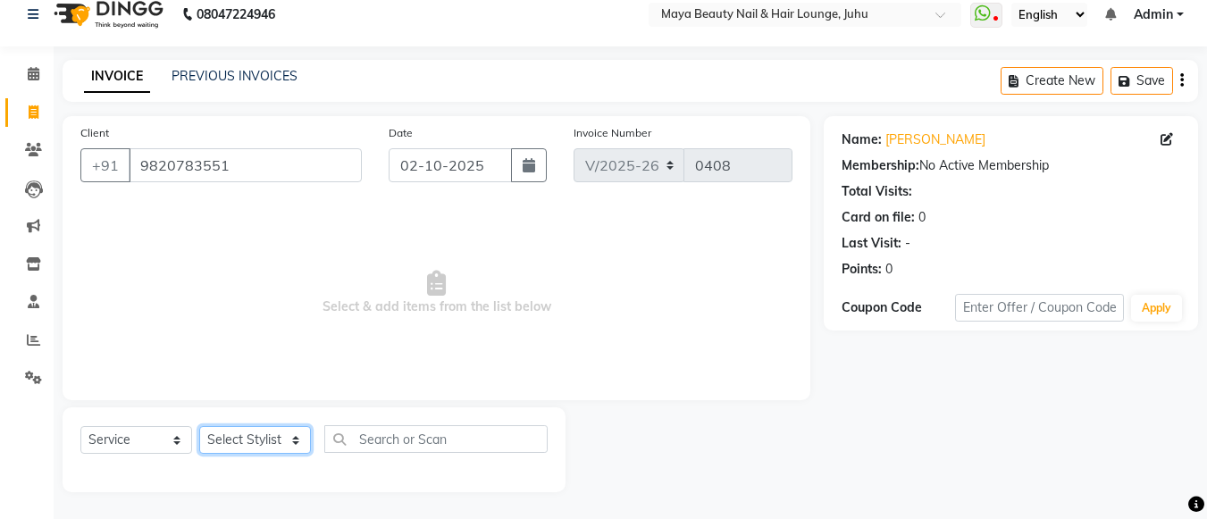
click at [297, 439] on select "Select Stylist [PERSON_NAME] Ashwini [PERSON_NAME] [PERSON_NAME] [PERSON_NAME] …" at bounding box center [255, 440] width 112 height 28
select select "20269"
click at [199, 426] on select "Select Stylist [PERSON_NAME] Ashwini [PERSON_NAME] [PERSON_NAME] [PERSON_NAME] …" at bounding box center [255, 440] width 112 height 28
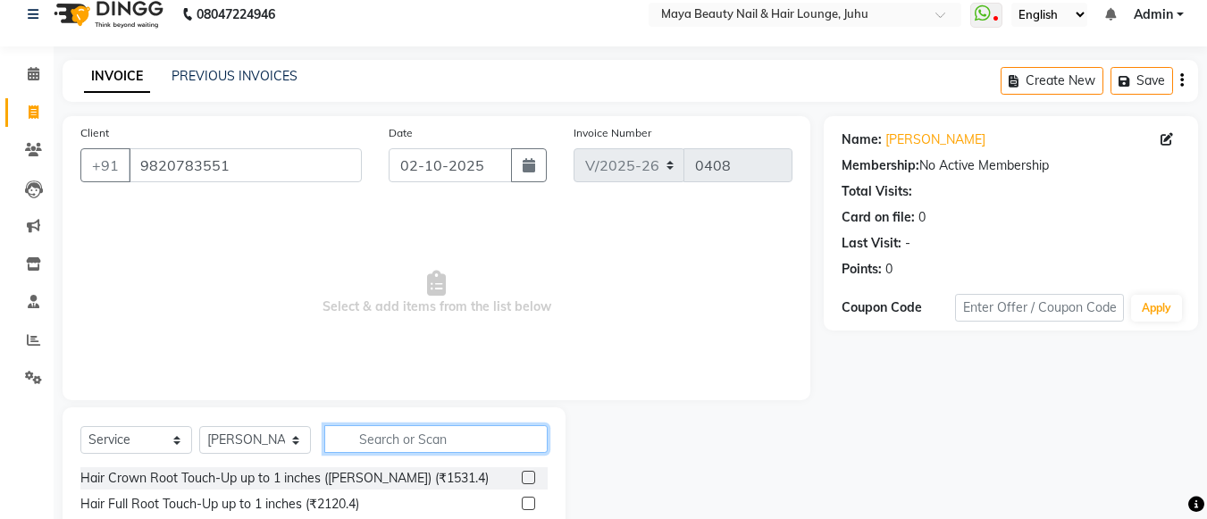
click at [372, 439] on input "text" at bounding box center [435, 439] width 223 height 28
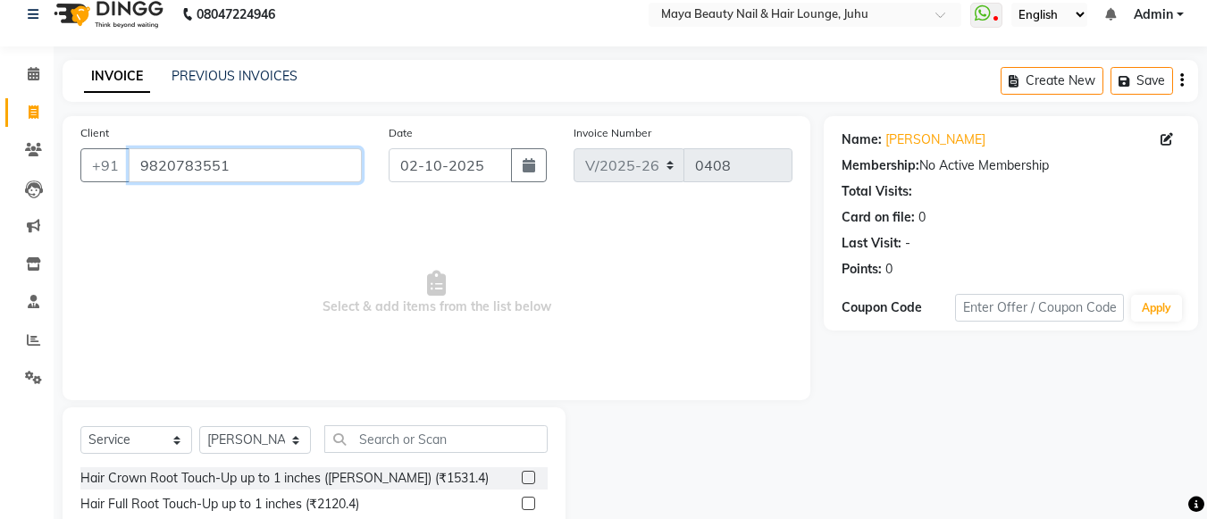
click at [302, 180] on input "9820783551" at bounding box center [245, 165] width 233 height 34
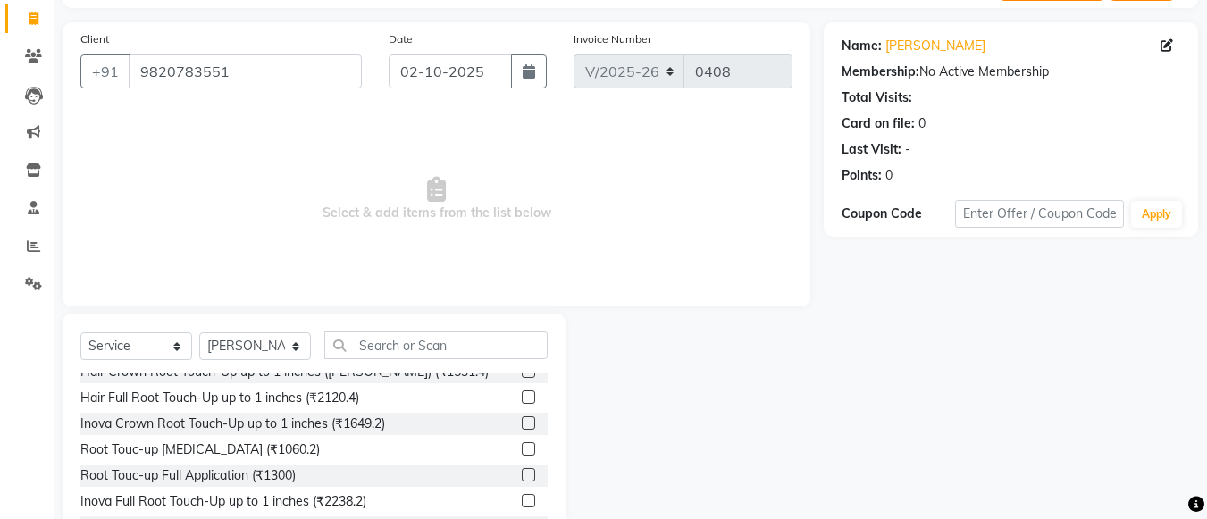
scroll to position [12, 0]
click at [372, 346] on input "text" at bounding box center [435, 345] width 223 height 28
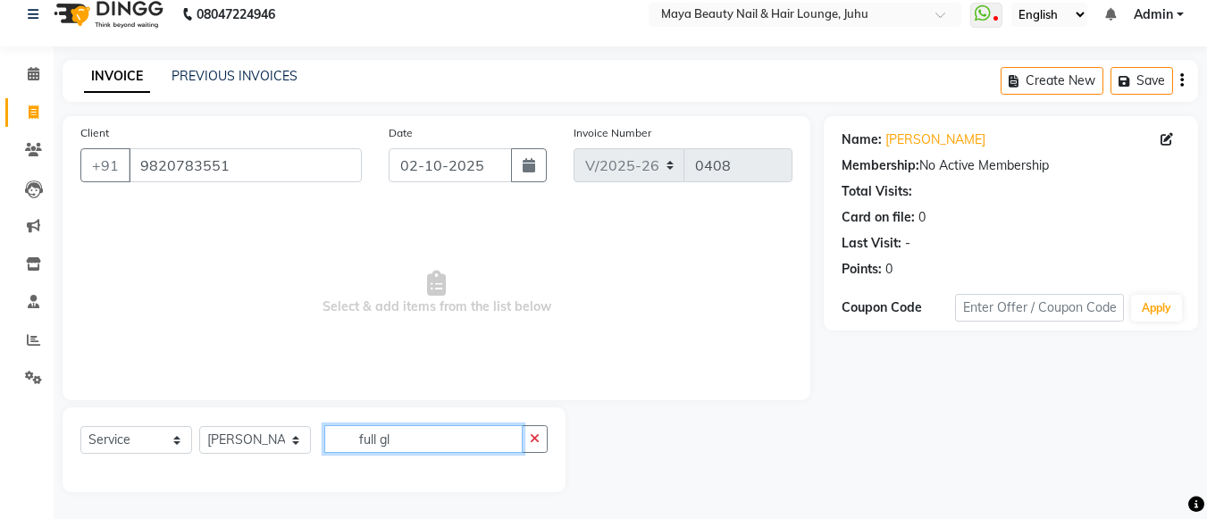
scroll to position [18, 0]
click at [372, 440] on input "full global" at bounding box center [423, 439] width 198 height 28
click at [422, 438] on input "ll global" at bounding box center [423, 439] width 198 height 28
type input "l"
click at [479, 425] on input "global full" at bounding box center [423, 439] width 198 height 28
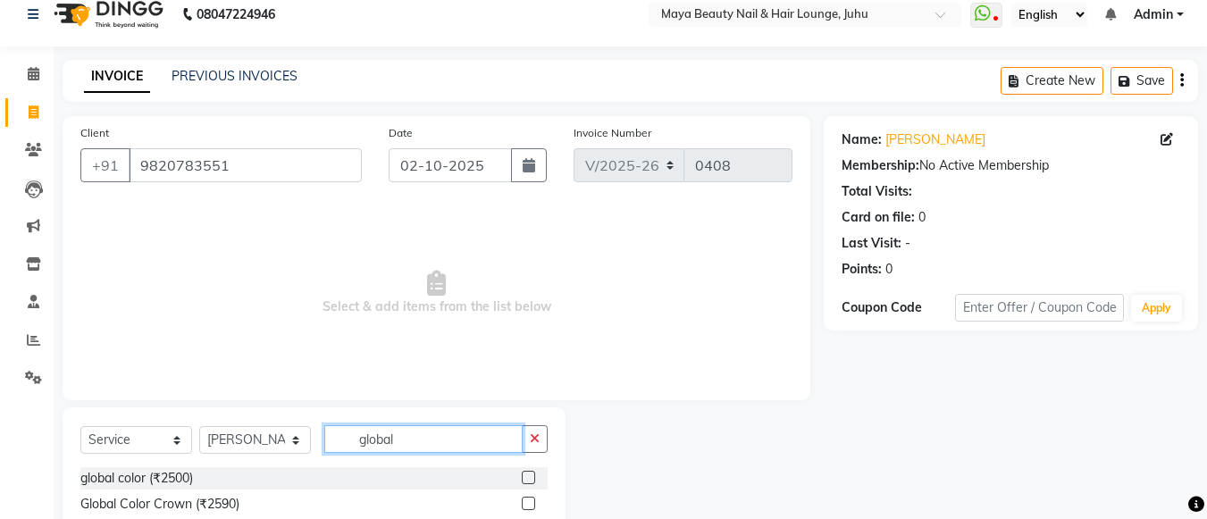
scroll to position [70, 0]
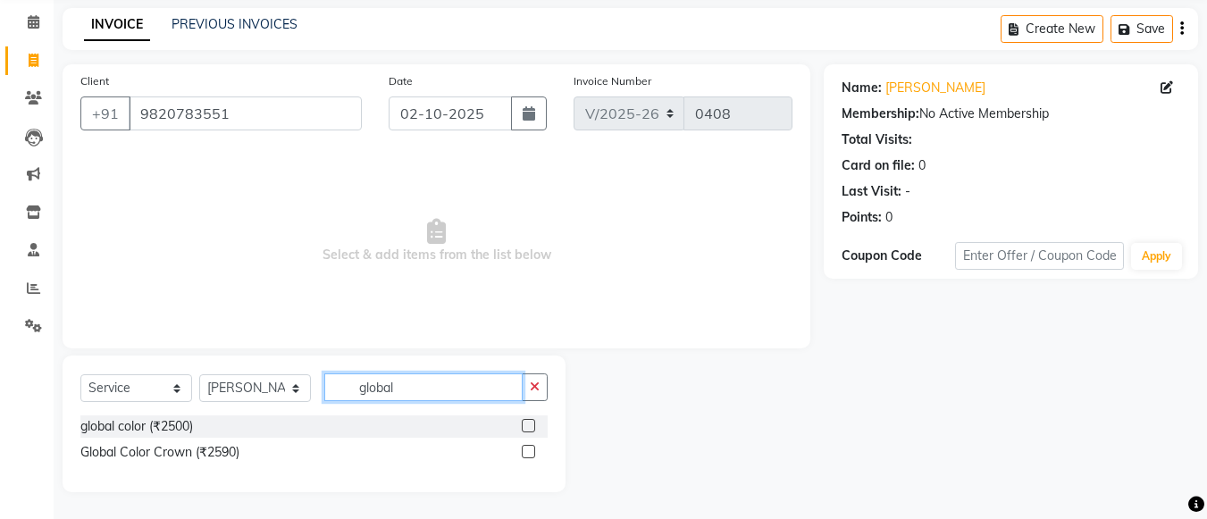
type input "global"
click at [532, 425] on label at bounding box center [528, 425] width 13 height 13
click at [532, 425] on input "checkbox" at bounding box center [528, 427] width 12 height 12
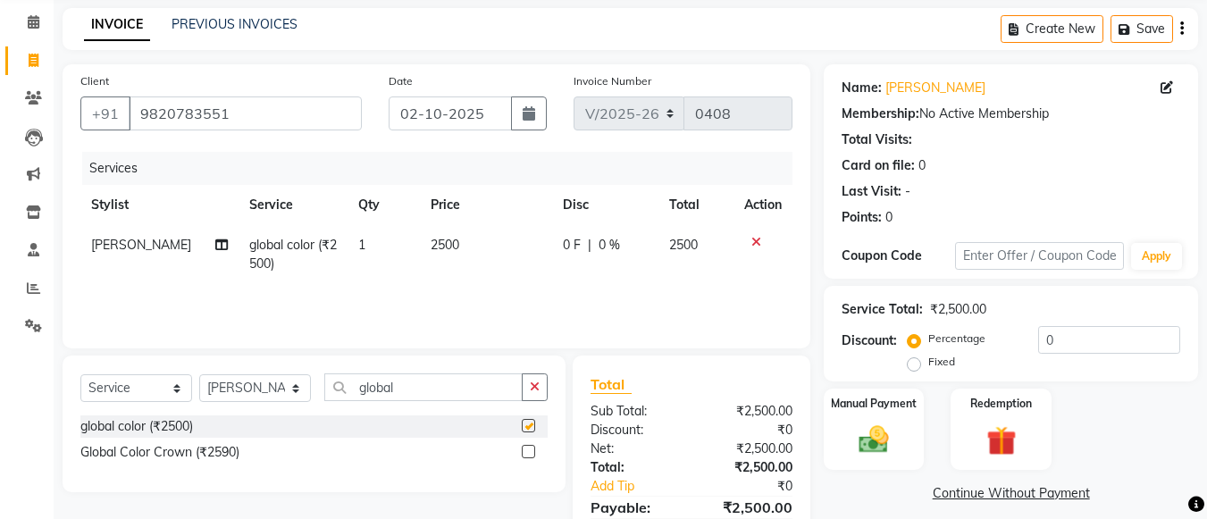
checkbox input "false"
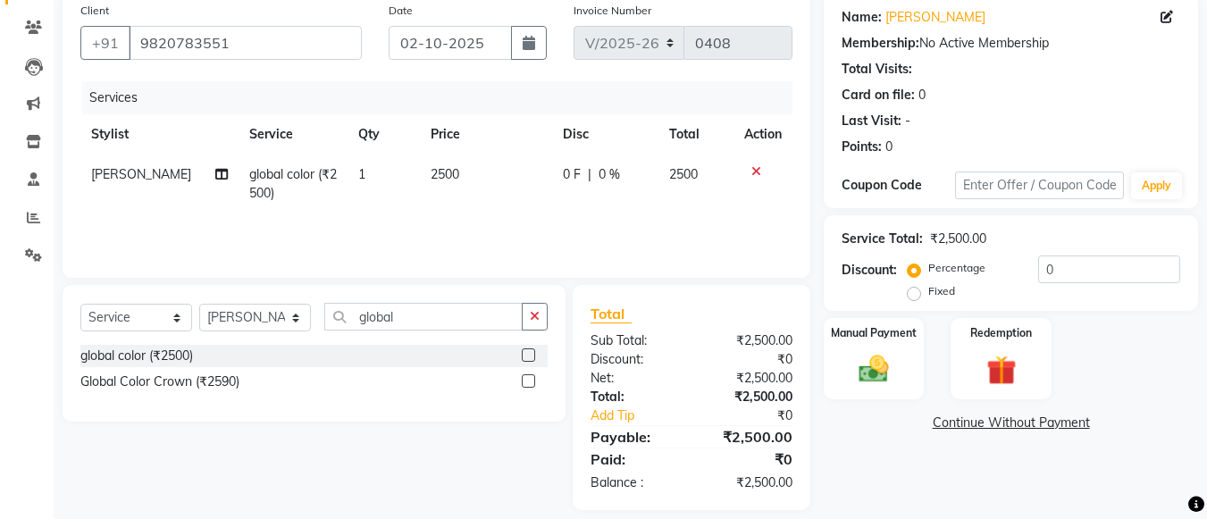
click at [456, 174] on td "2500" at bounding box center [486, 184] width 132 height 59
select select "20269"
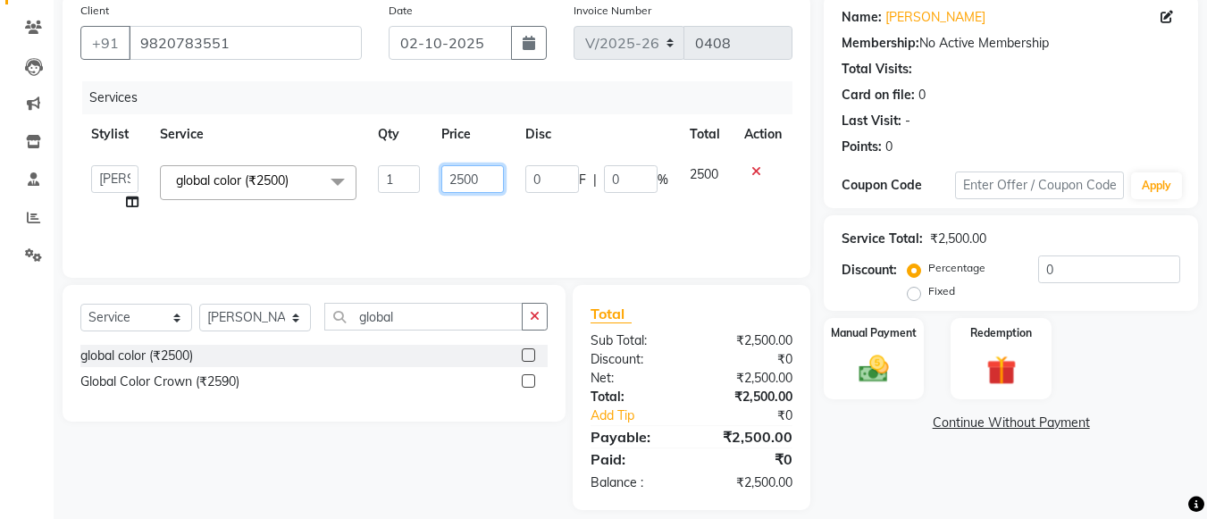
click at [481, 172] on input "2500" at bounding box center [472, 179] width 62 height 28
type input "2"
type input "4200"
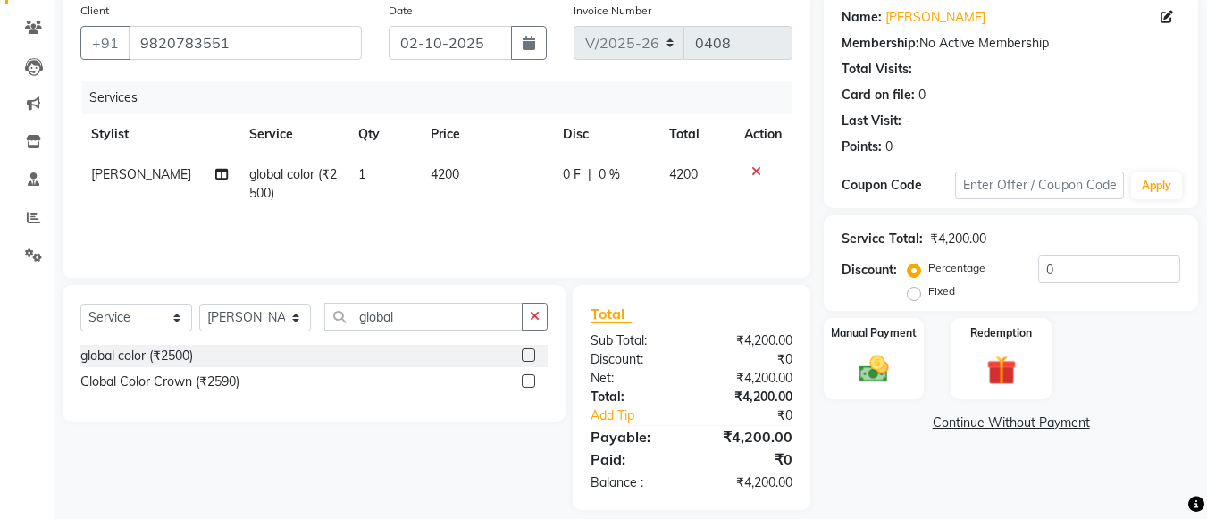
click at [510, 193] on td "4200" at bounding box center [486, 184] width 132 height 59
select select "20269"
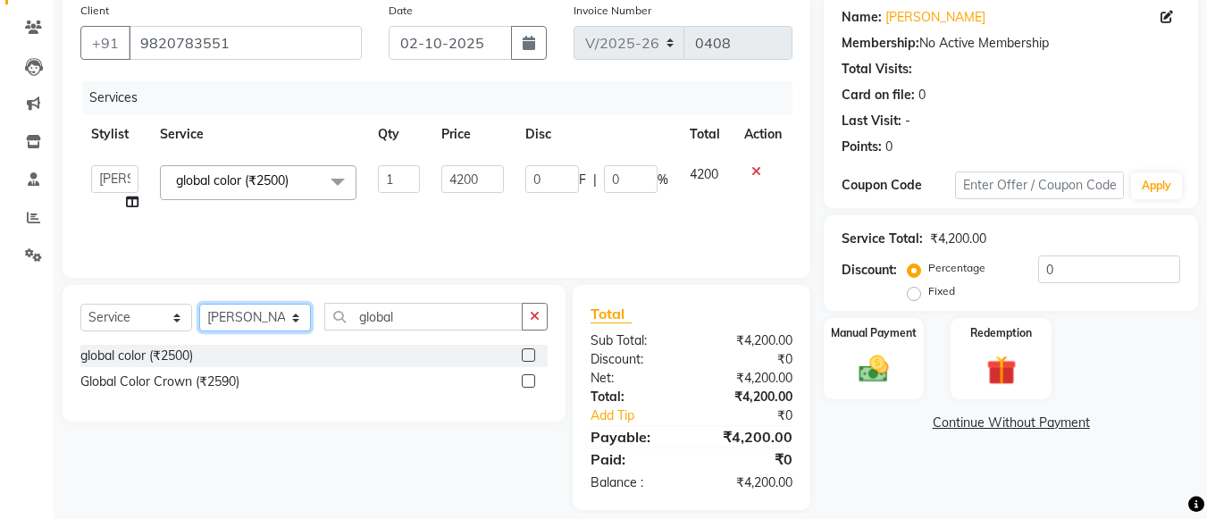
click at [288, 316] on select "Select Stylist [PERSON_NAME] Ashwini [PERSON_NAME] [PERSON_NAME] [PERSON_NAME] …" at bounding box center [255, 318] width 112 height 28
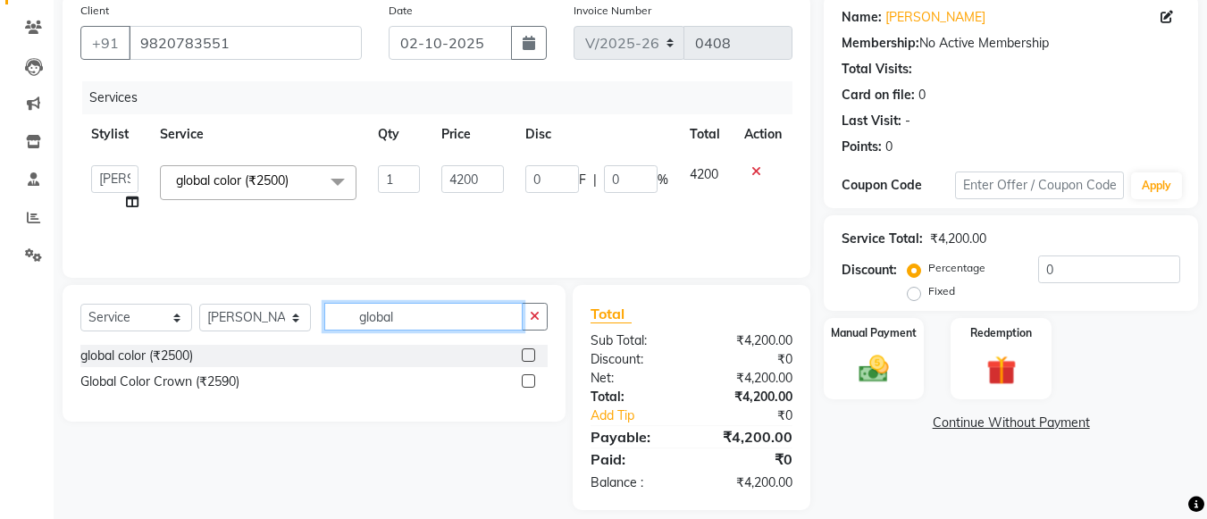
click at [417, 318] on input "global" at bounding box center [423, 317] width 198 height 28
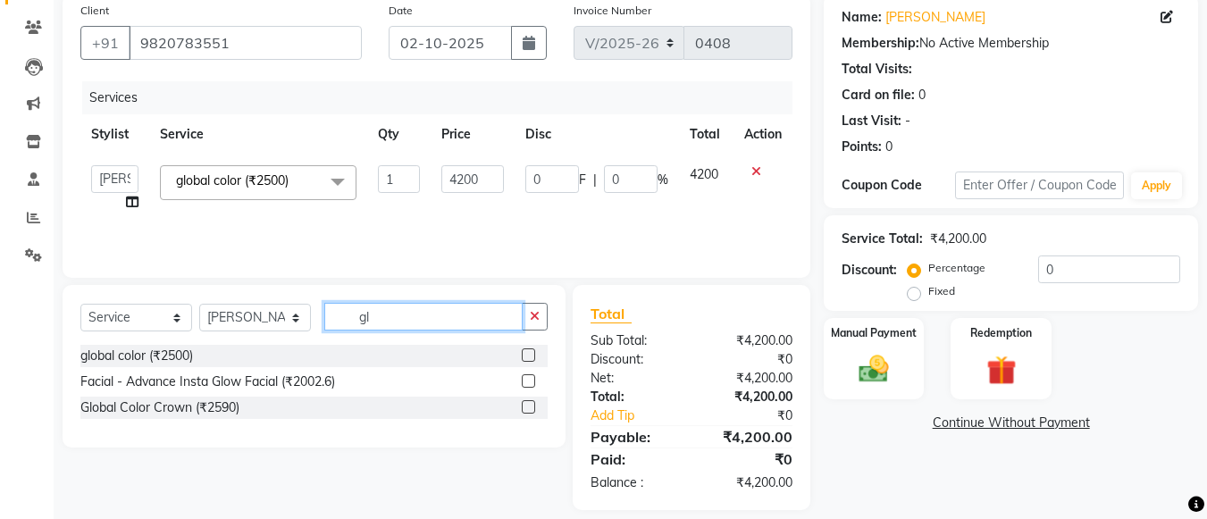
type input "g"
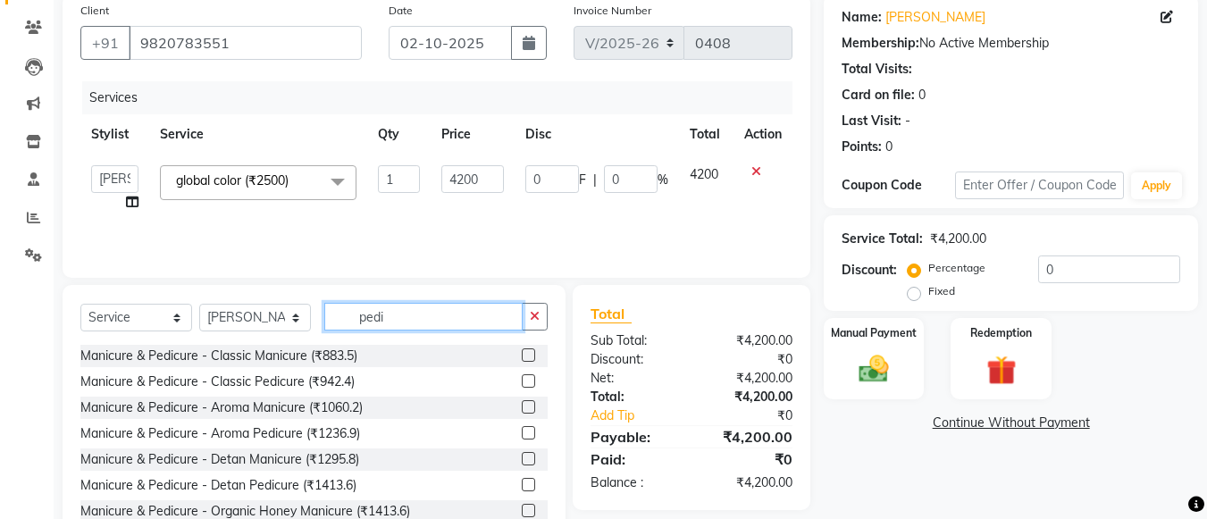
type input "pedi"
click at [522, 385] on label at bounding box center [528, 380] width 13 height 13
click at [522, 385] on input "checkbox" at bounding box center [528, 382] width 12 height 12
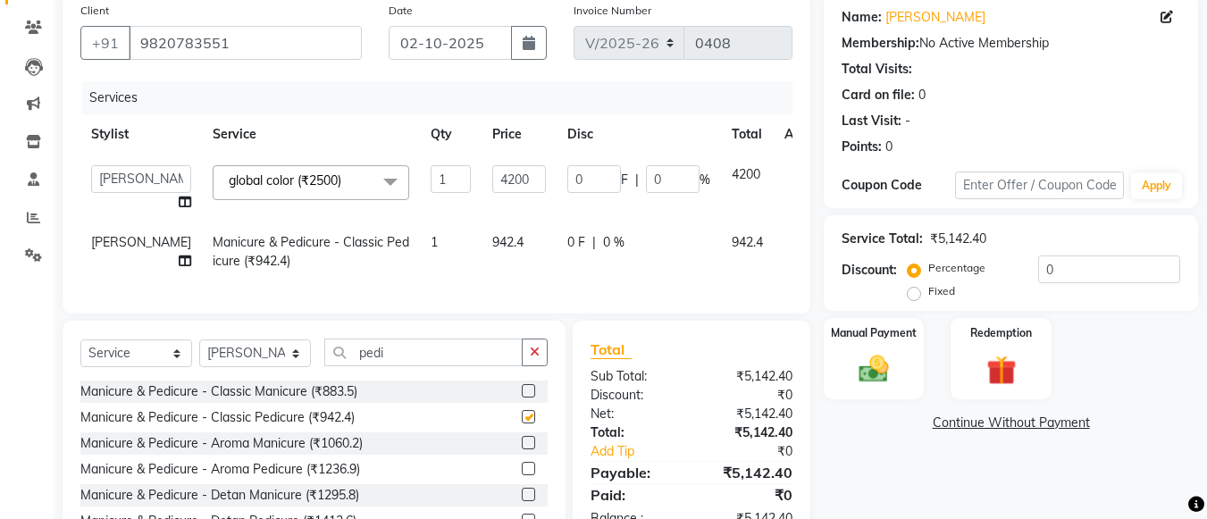
checkbox input "false"
click at [414, 380] on div "Select Service Product Membership Package Voucher Prepaid Gift Card Select Styl…" at bounding box center [313, 360] width 467 height 42
click at [414, 356] on input "pedi" at bounding box center [423, 353] width 198 height 28
type input "p"
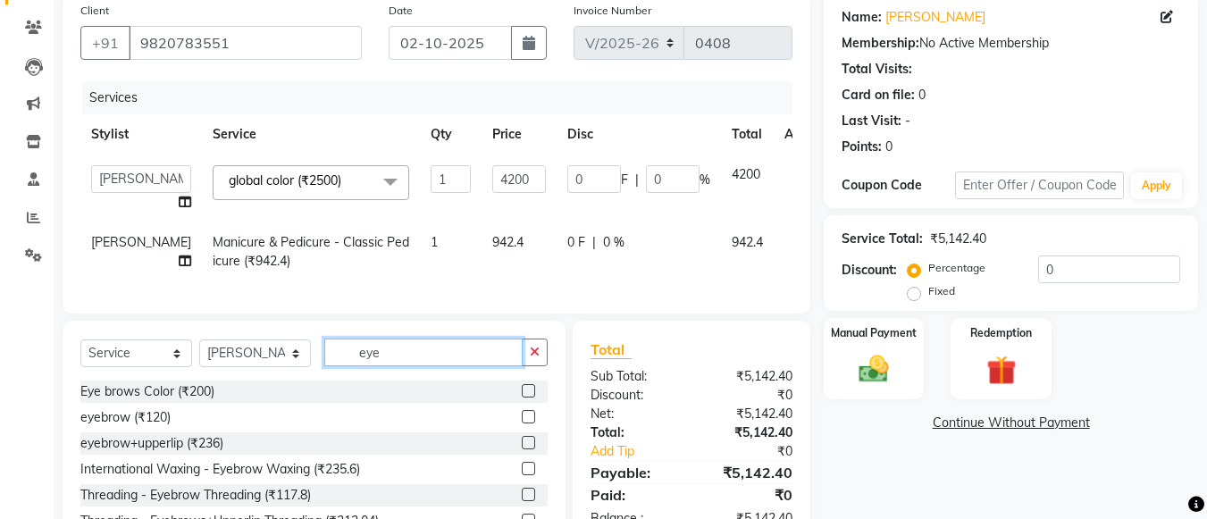
type input "eye"
click at [522, 423] on label at bounding box center [528, 416] width 13 height 13
click at [522, 423] on input "checkbox" at bounding box center [528, 418] width 12 height 12
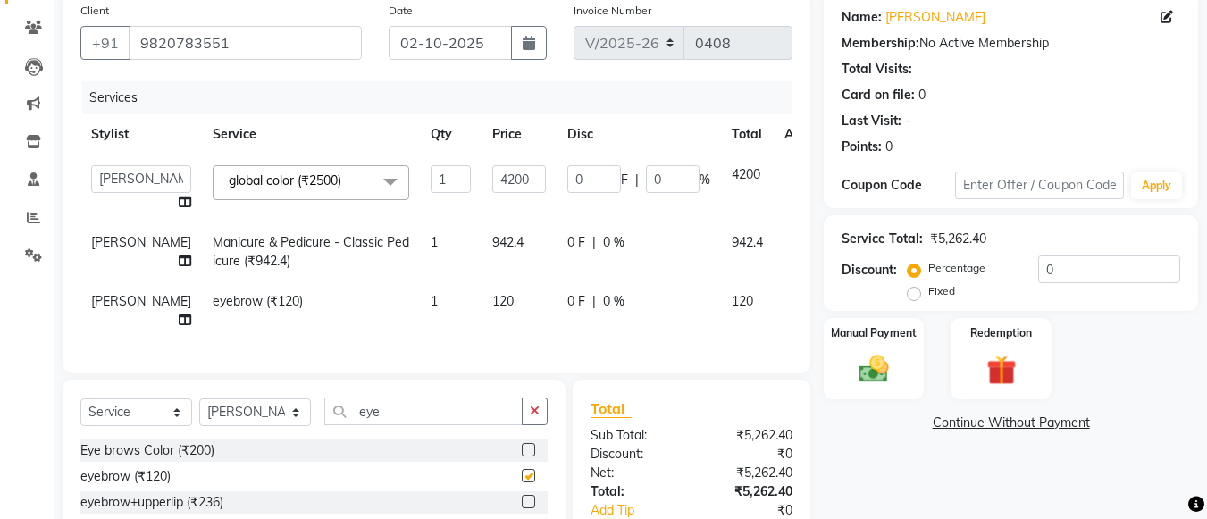
checkbox input "false"
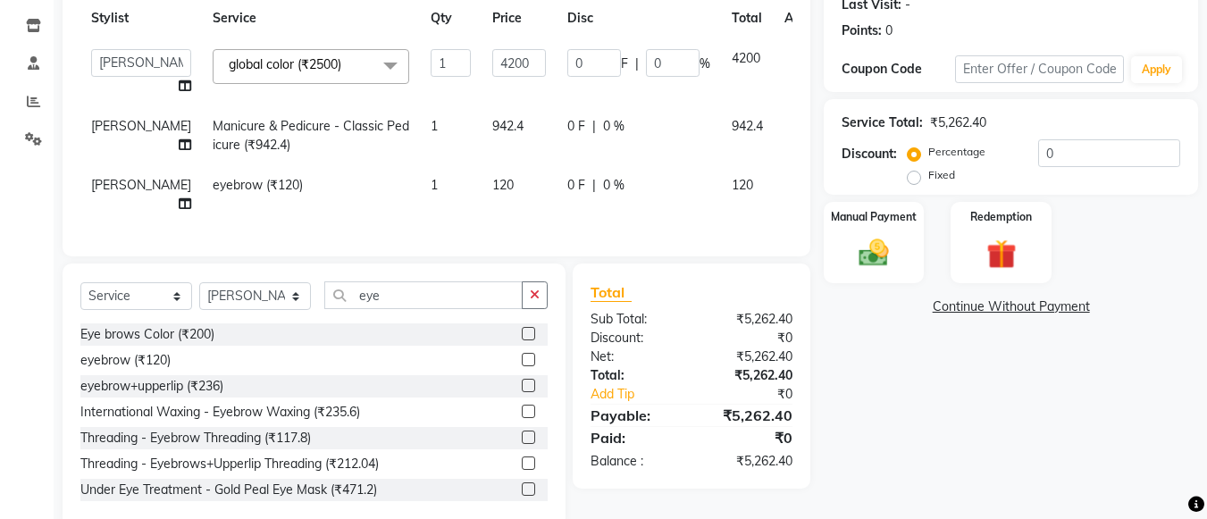
scroll to position [257, 0]
click at [892, 229] on div "Manual Payment" at bounding box center [874, 241] width 105 height 85
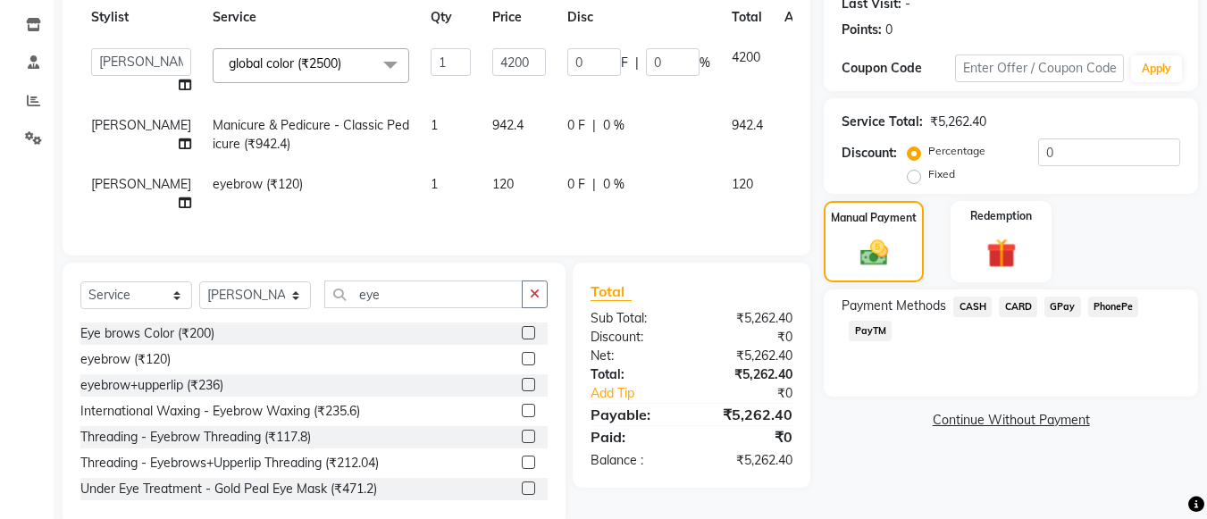
click at [962, 306] on span "CASH" at bounding box center [972, 307] width 38 height 21
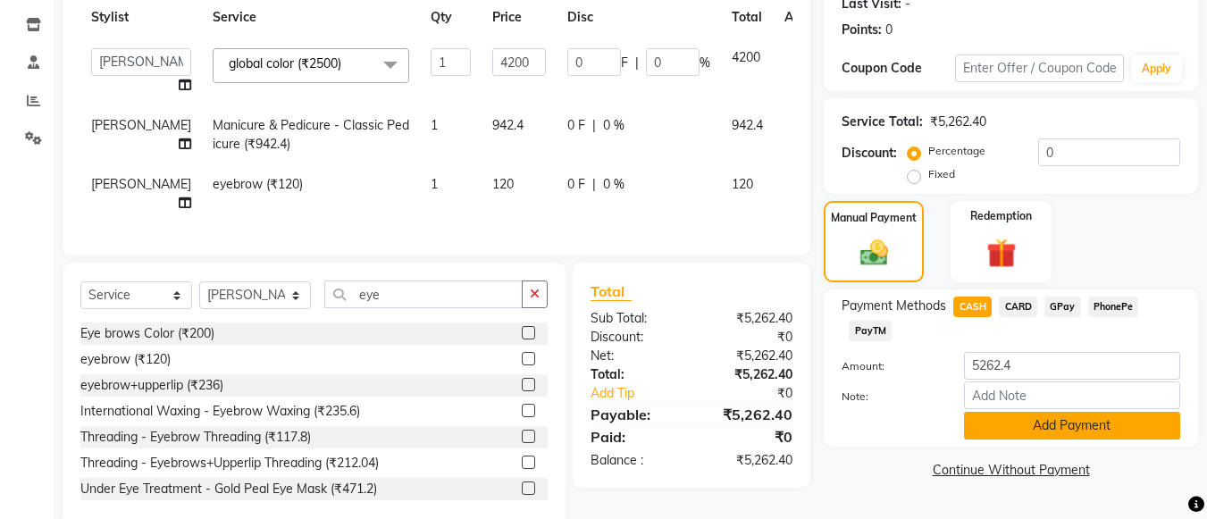
click at [987, 415] on button "Add Payment" at bounding box center [1072, 426] width 216 height 28
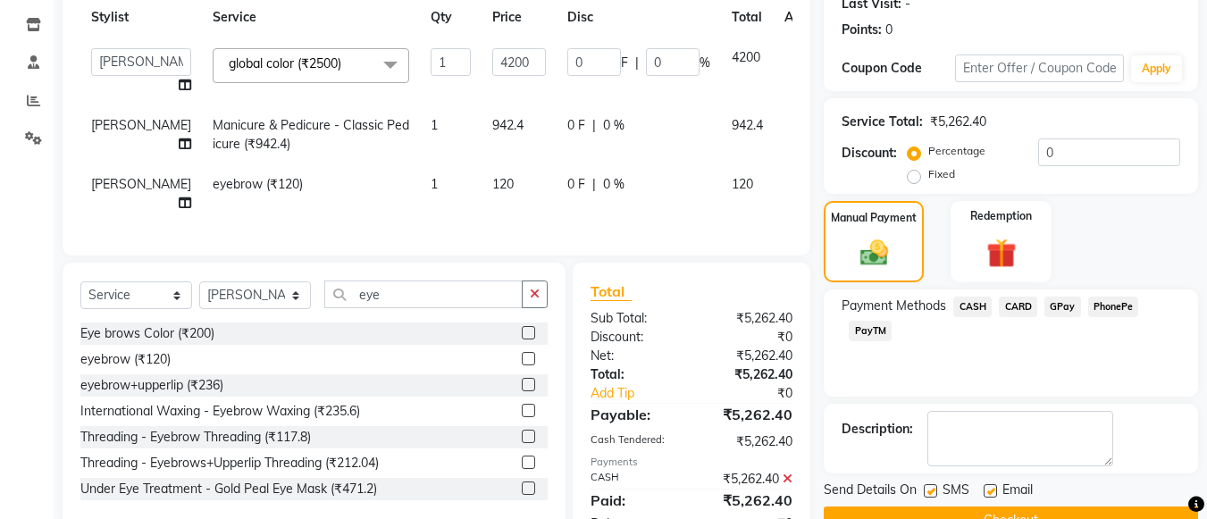
scroll to position [311, 0]
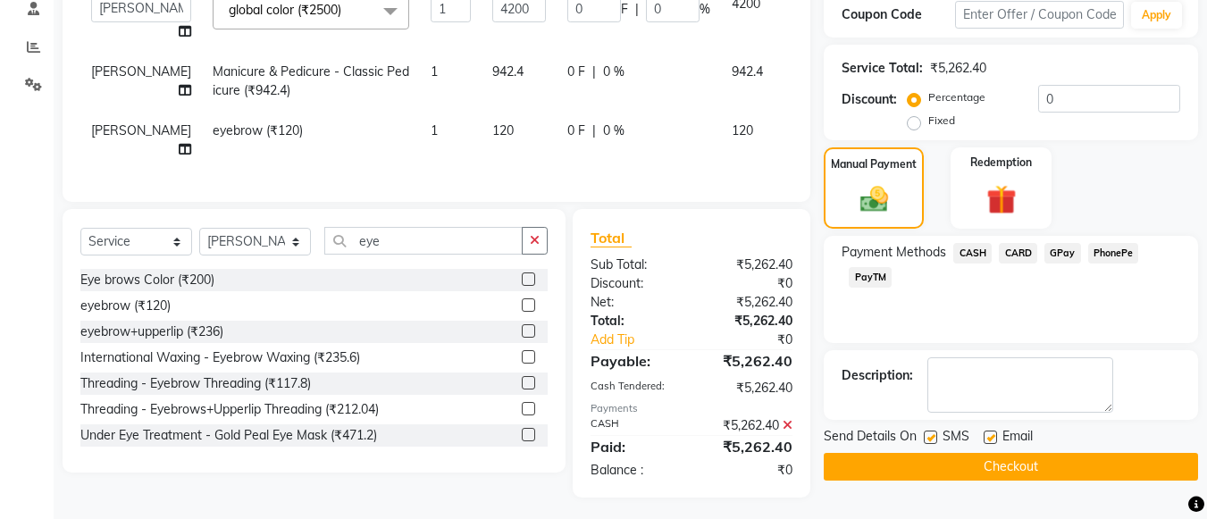
click at [996, 465] on button "Checkout" at bounding box center [1011, 467] width 374 height 28
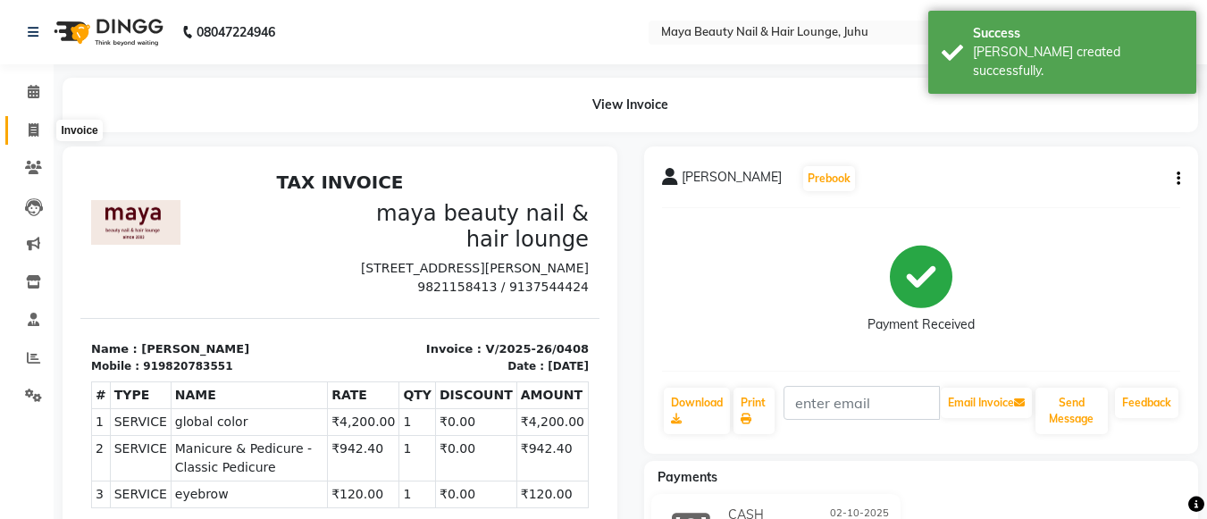
click at [32, 128] on icon at bounding box center [34, 129] width 10 height 13
select select "service"
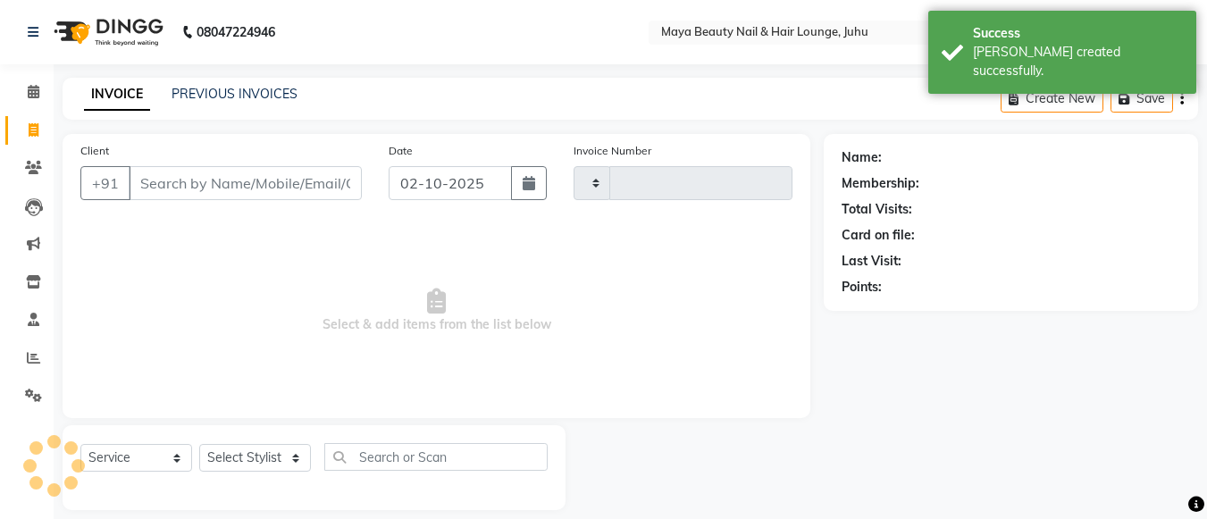
scroll to position [18, 0]
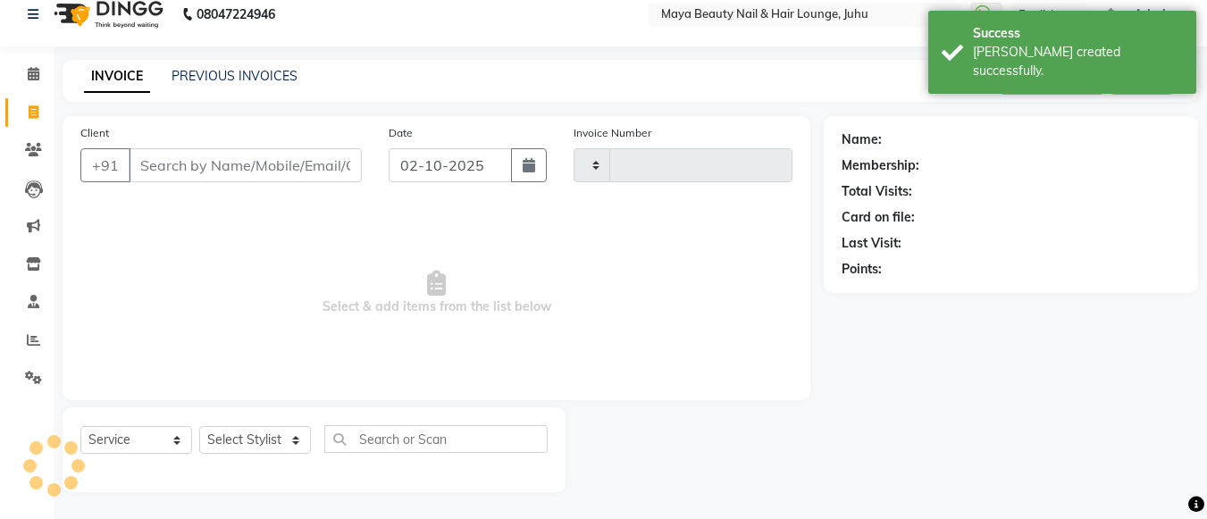
type input "0409"
select select "4023"
click at [251, 144] on div "Client +91" at bounding box center [221, 159] width 308 height 73
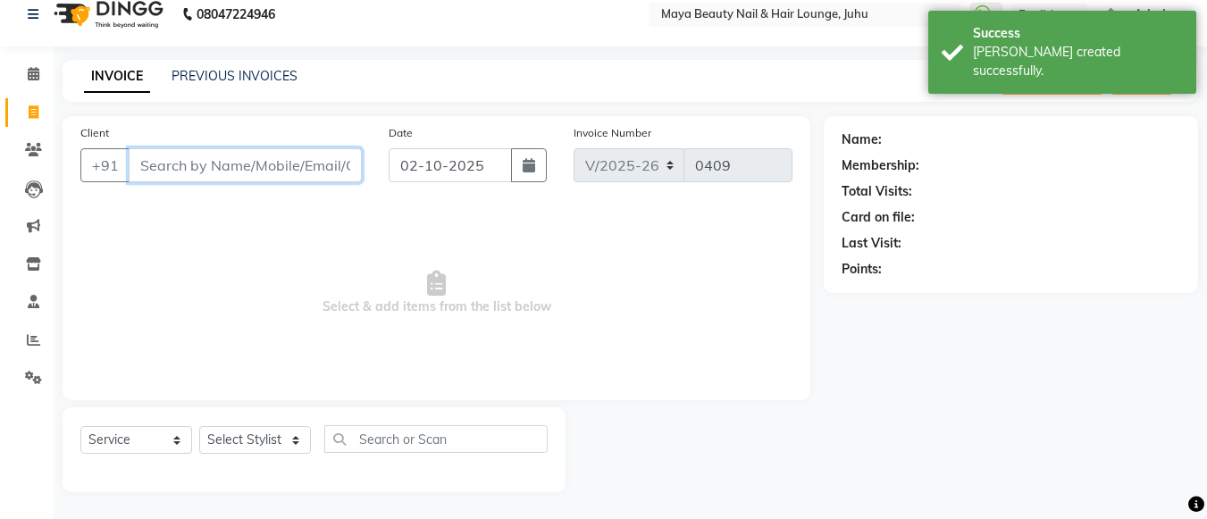
click at [239, 164] on input "Client" at bounding box center [245, 165] width 233 height 34
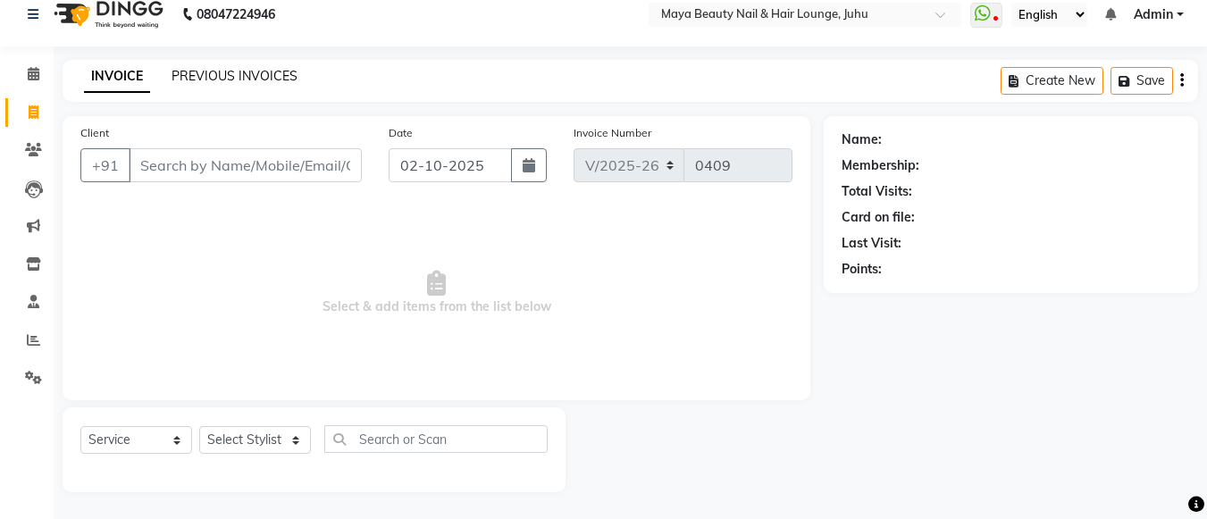
click at [202, 71] on link "PREVIOUS INVOICES" at bounding box center [234, 76] width 126 height 16
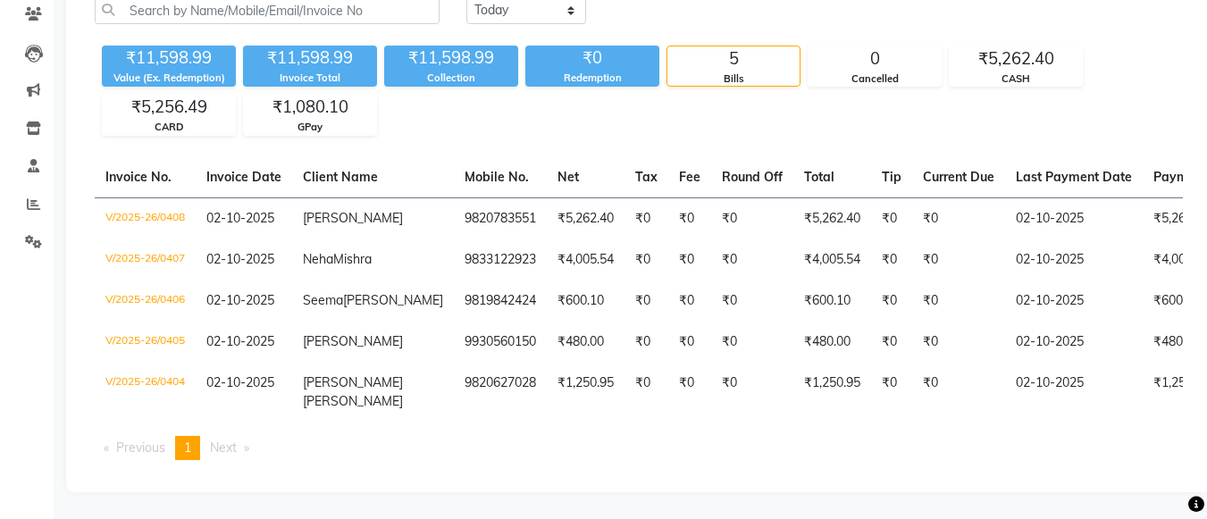
scroll to position [162, 0]
